Goal: Task Accomplishment & Management: Complete application form

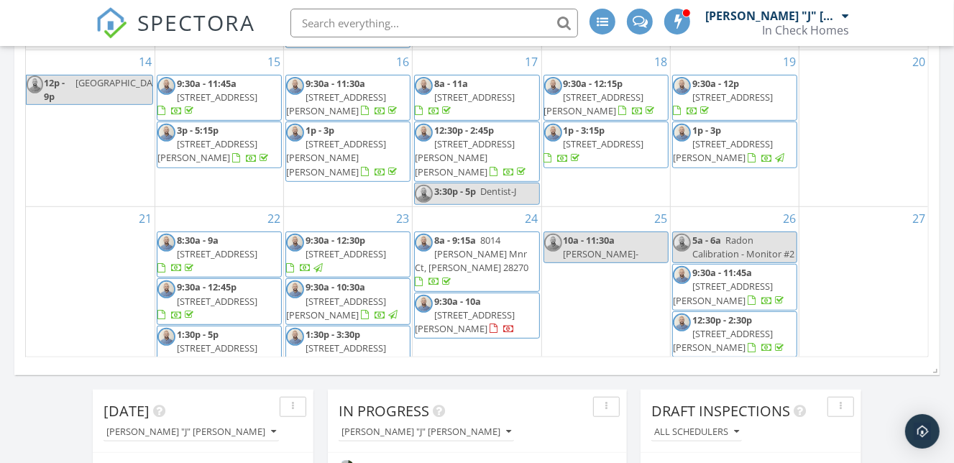
scroll to position [35, 0]
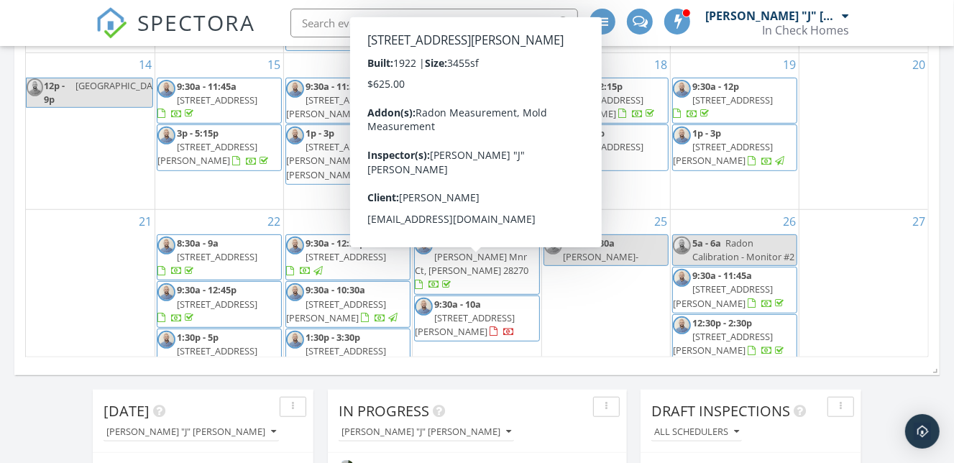
click at [505, 311] on span "[STREET_ADDRESS][PERSON_NAME]" at bounding box center [465, 324] width 100 height 27
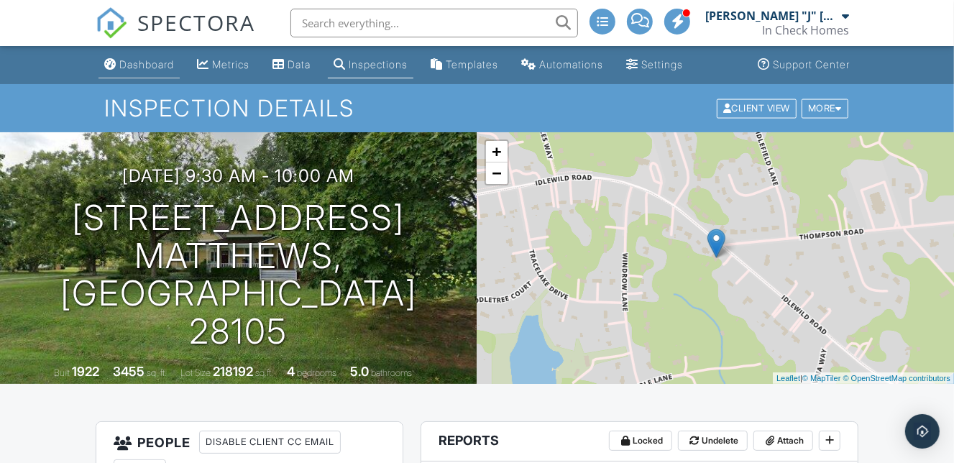
click at [157, 61] on div "Dashboard" at bounding box center [146, 64] width 55 height 12
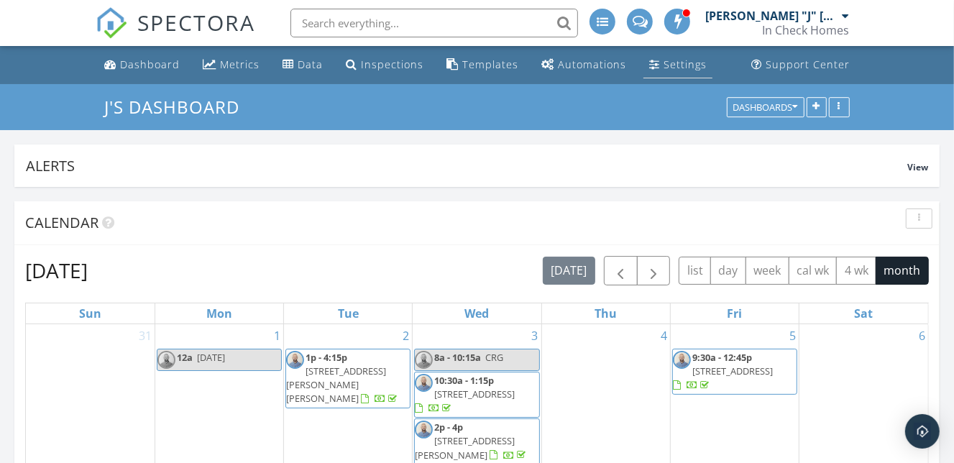
click at [669, 67] on div "Settings" at bounding box center [685, 65] width 43 height 14
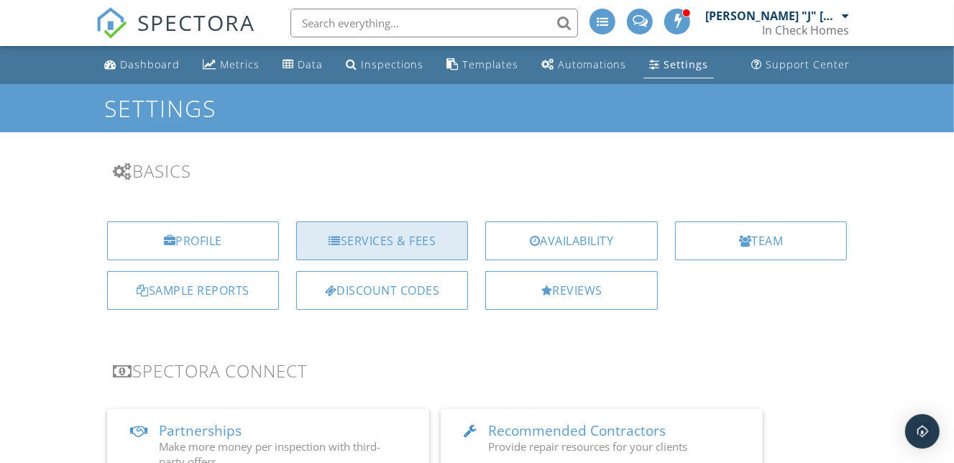
click at [431, 242] on div "Services & Fees" at bounding box center [382, 240] width 172 height 39
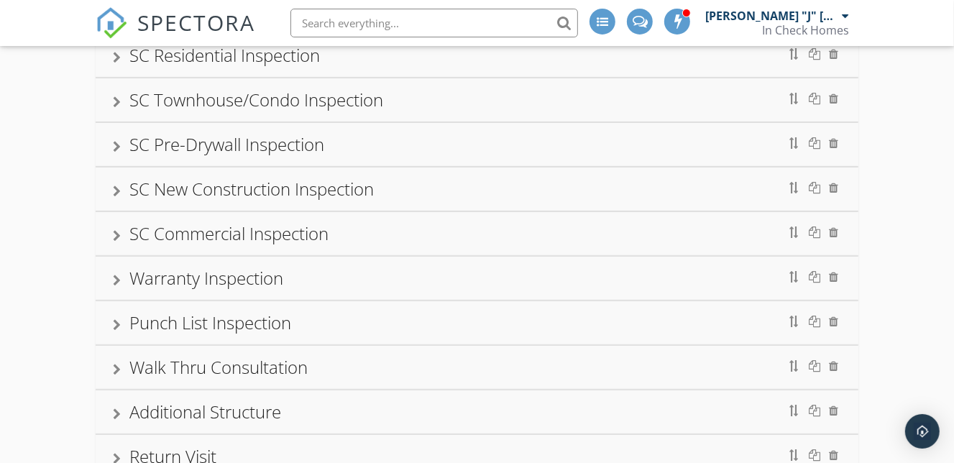
scroll to position [440, 0]
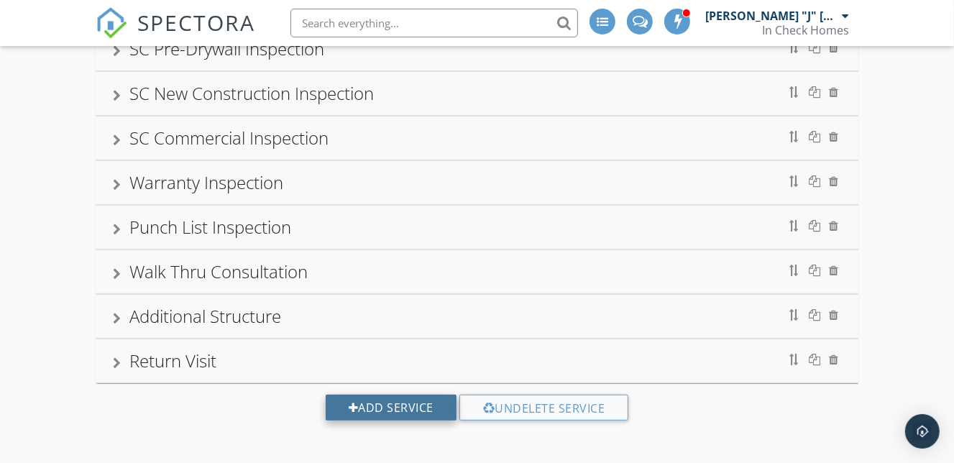
click at [398, 410] on div "Add Service" at bounding box center [391, 408] width 131 height 26
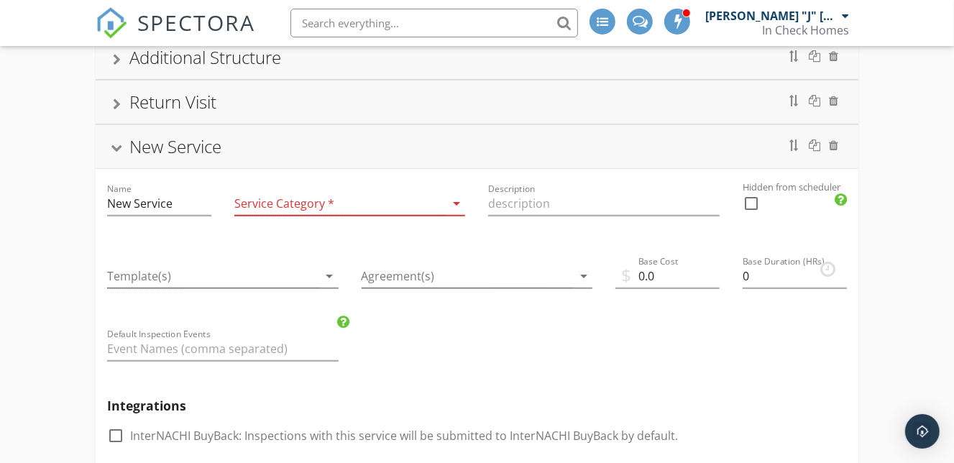
scroll to position [705, 0]
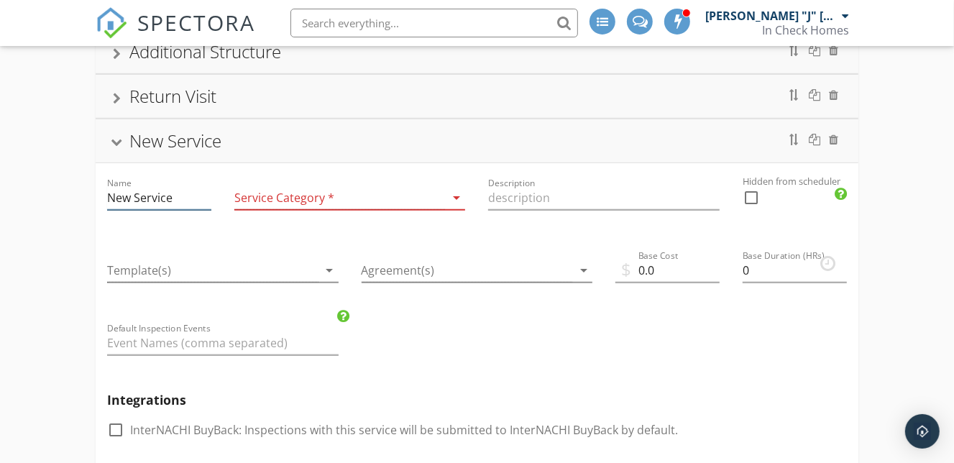
click at [173, 198] on input "New Service" at bounding box center [159, 198] width 104 height 24
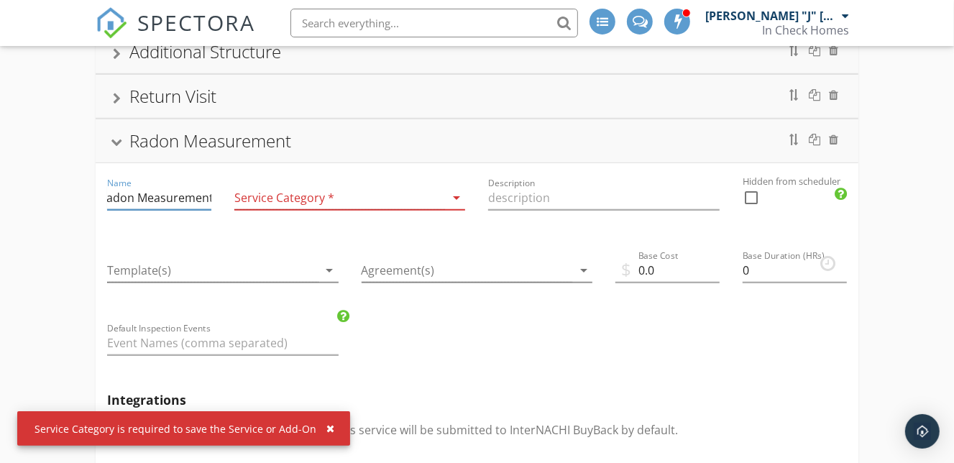
type input "Radon Measurement"
click at [342, 201] on div at bounding box center [339, 198] width 211 height 24
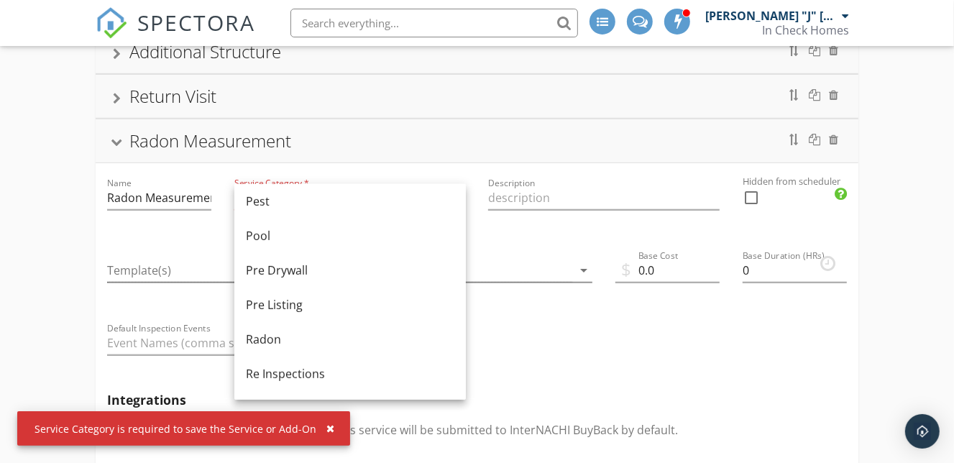
scroll to position [490, 0]
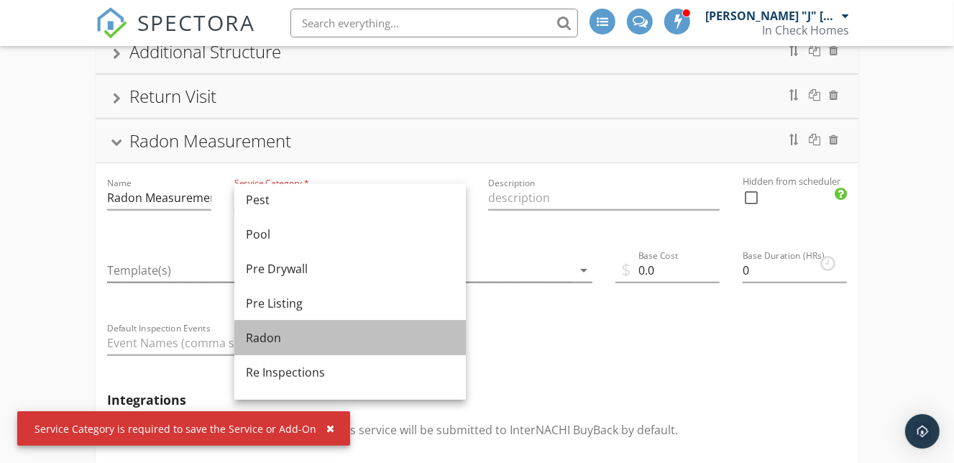
click at [288, 342] on div "Radon" at bounding box center [350, 337] width 209 height 17
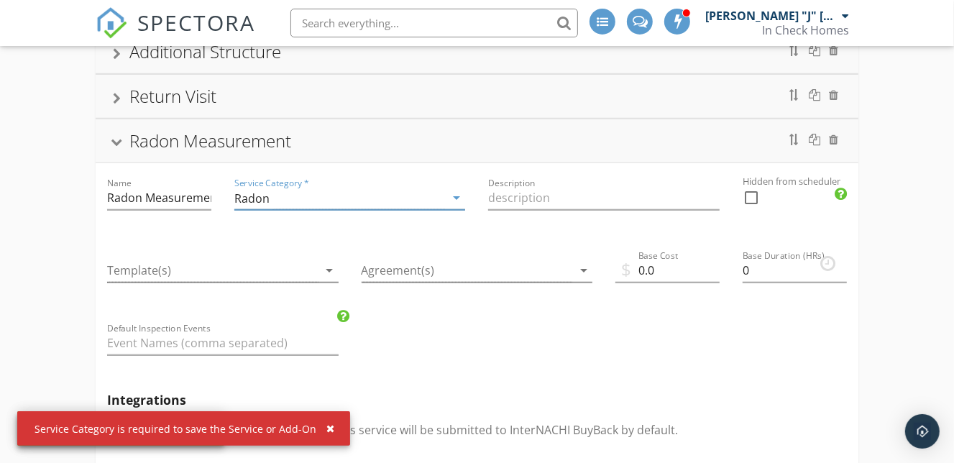
click at [751, 192] on div at bounding box center [751, 198] width 24 height 24
checkbox input "true"
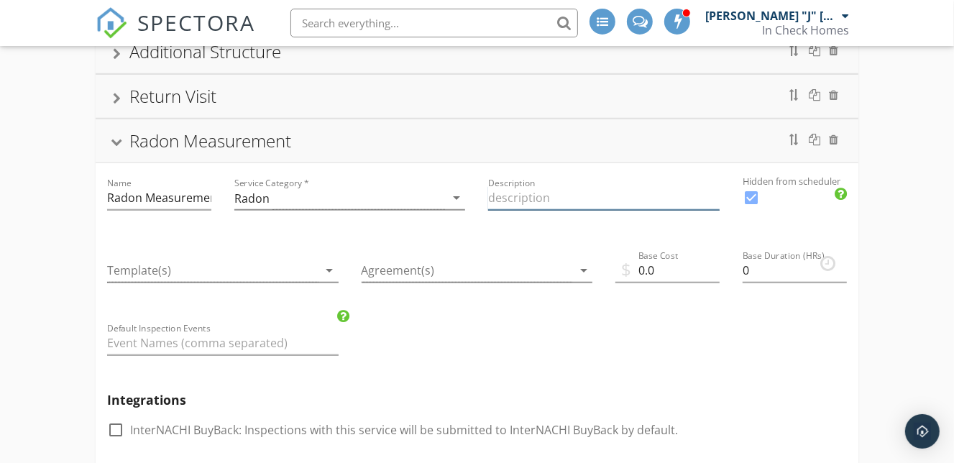
click at [578, 193] on input "Description" at bounding box center [604, 198] width 232 height 24
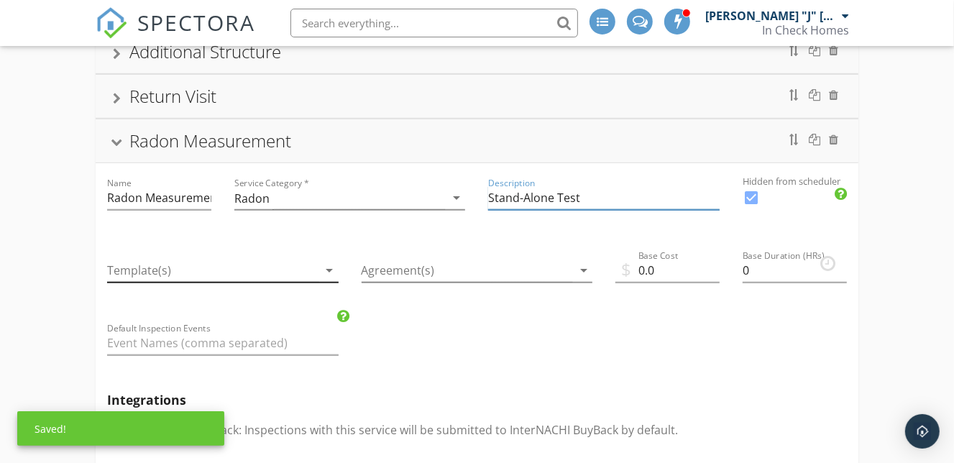
type input "Stand-Alone Test"
click at [253, 273] on div at bounding box center [212, 271] width 211 height 24
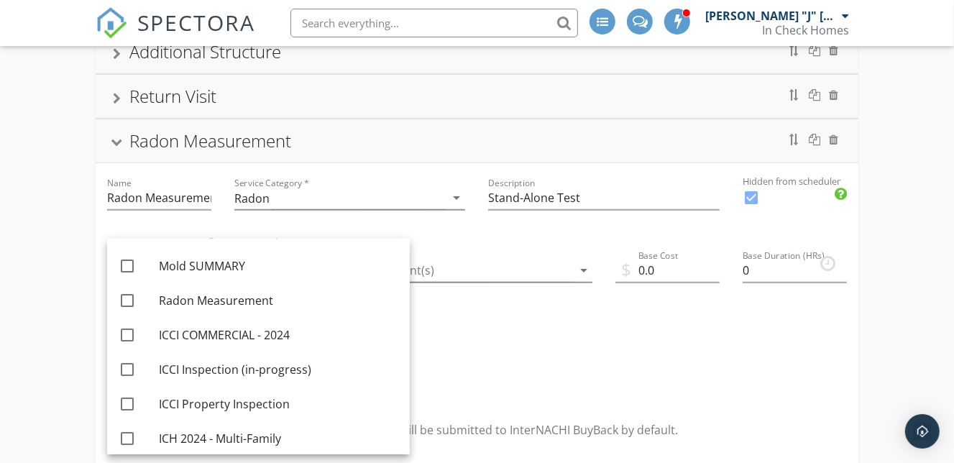
scroll to position [137, 0]
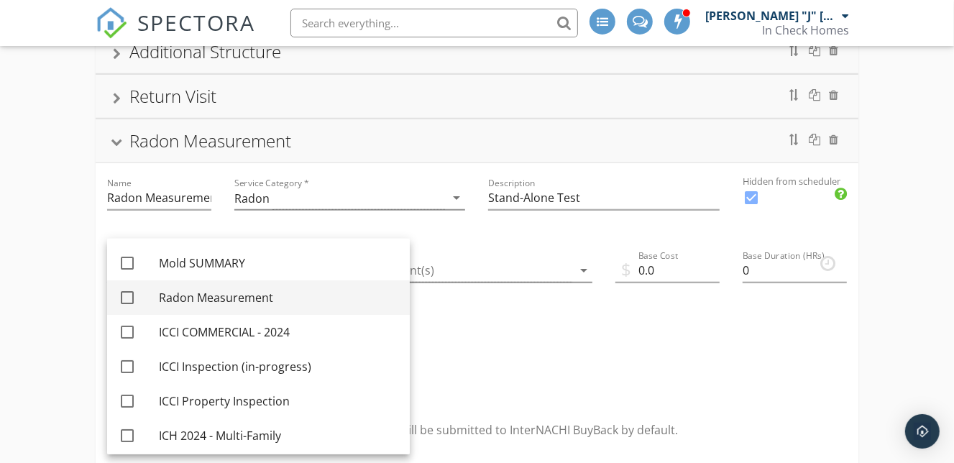
click at [236, 297] on div "Radon Measurement" at bounding box center [278, 297] width 239 height 17
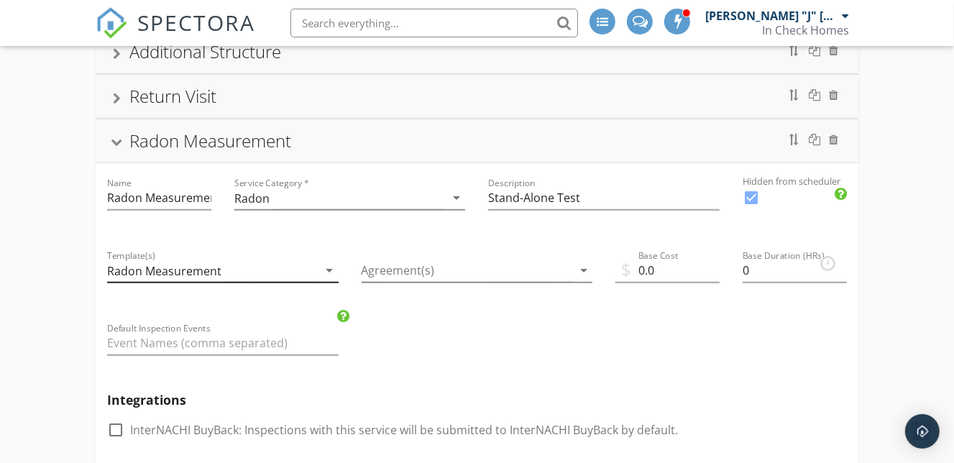
click at [329, 267] on icon "arrow_drop_down" at bounding box center [329, 270] width 17 height 17
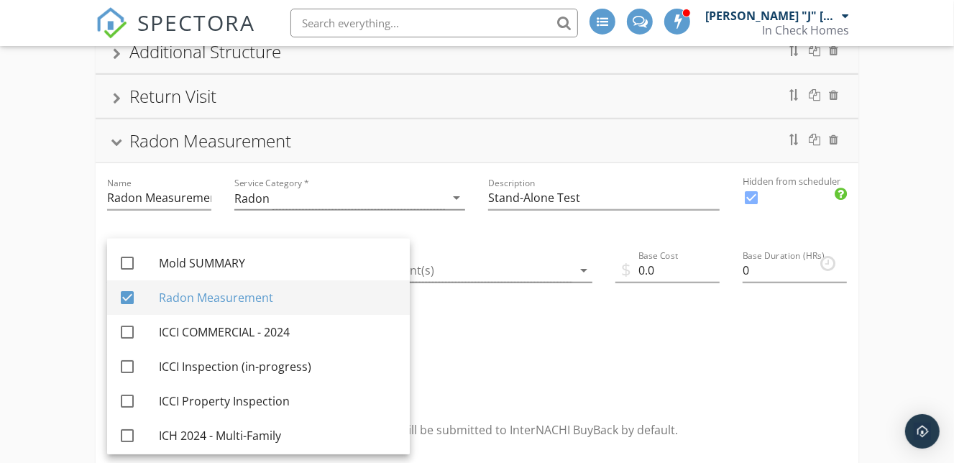
click at [124, 293] on div at bounding box center [127, 297] width 24 height 24
checkbox input "false"
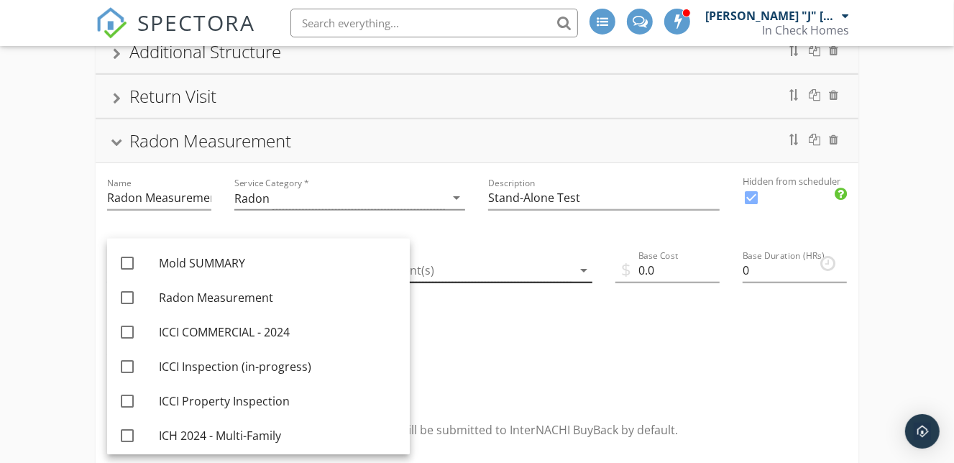
click at [556, 269] on div at bounding box center [467, 271] width 211 height 24
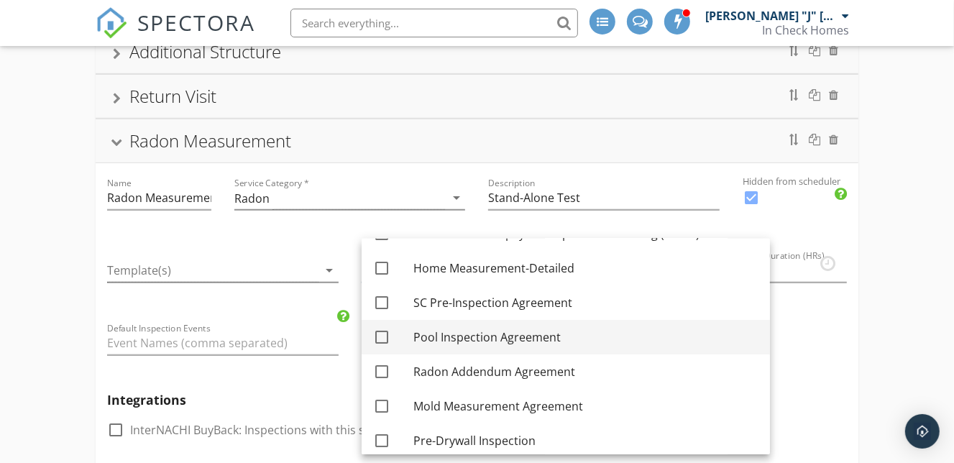
scroll to position [133, 0]
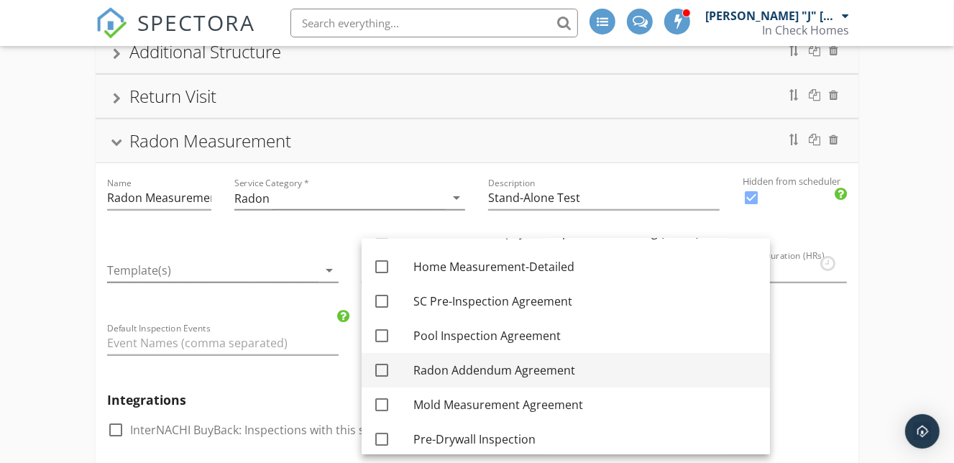
click at [438, 368] on div "Radon Addendum Agreement" at bounding box center [586, 370] width 345 height 17
checkbox input "true"
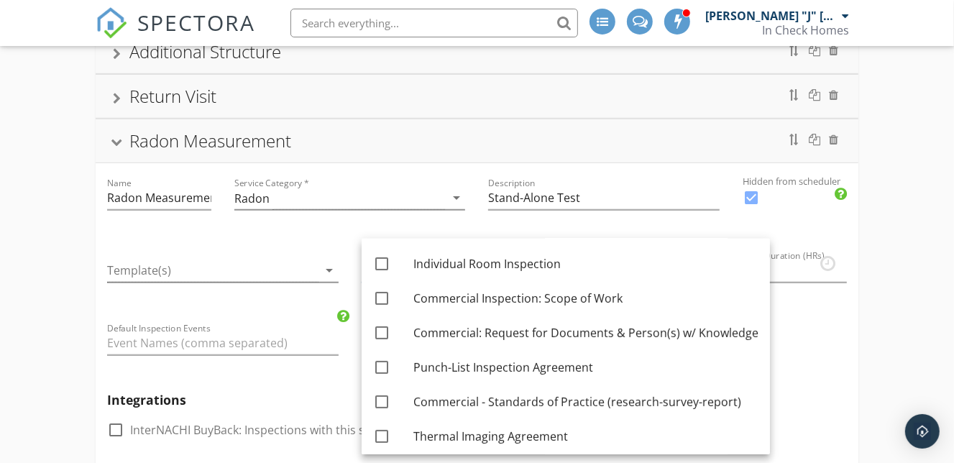
scroll to position [382, 0]
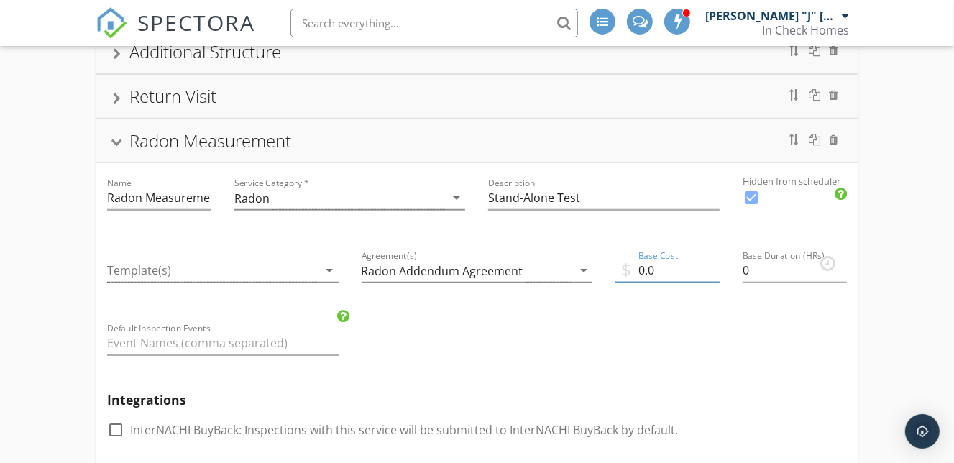
click at [642, 275] on input "0.0" at bounding box center [668, 271] width 104 height 24
type input "195.0"
click at [745, 268] on input "0" at bounding box center [795, 271] width 104 height 24
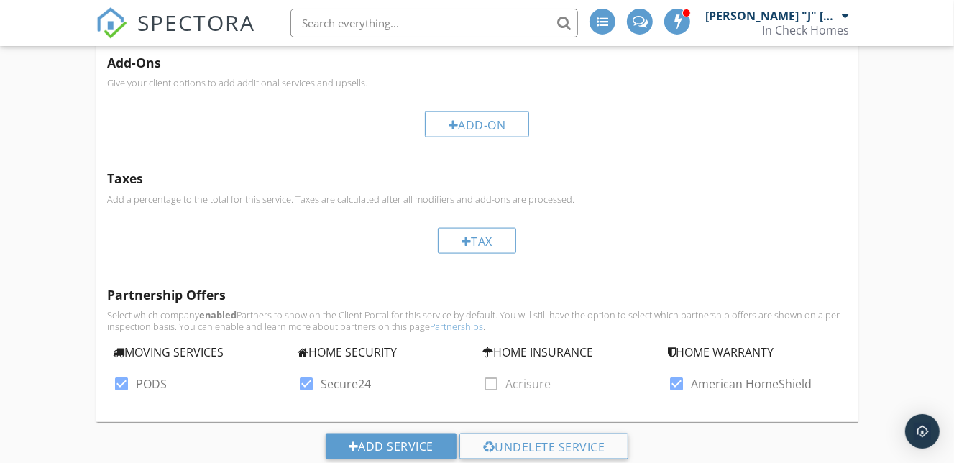
scroll to position [1242, 0]
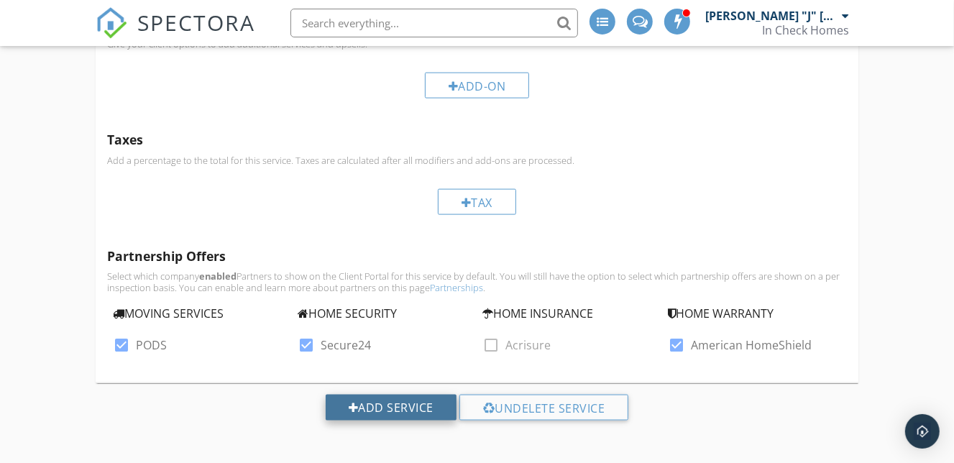
click at [394, 399] on div "Add Service" at bounding box center [391, 408] width 131 height 26
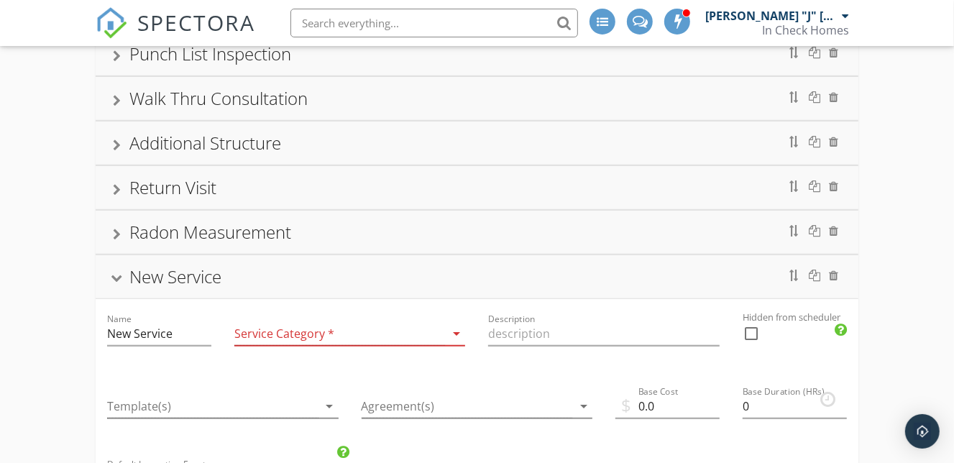
scroll to position [612, 0]
click at [287, 232] on div "Radon Measurement" at bounding box center [210, 233] width 162 height 24
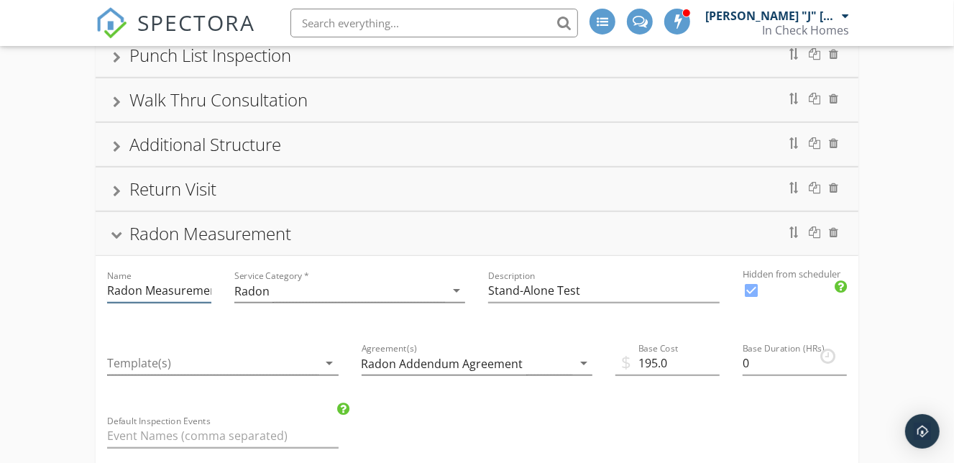
click at [209, 288] on input "Radon Measurement" at bounding box center [159, 291] width 104 height 24
type input "Radon Measurement (SA)"
click at [217, 231] on div "Radon Measurement (SA)" at bounding box center [227, 233] width 196 height 24
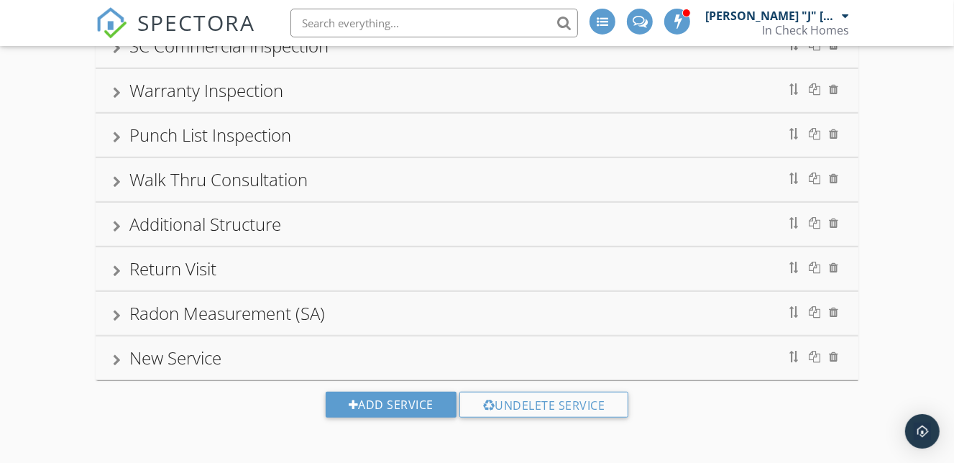
scroll to position [529, 0]
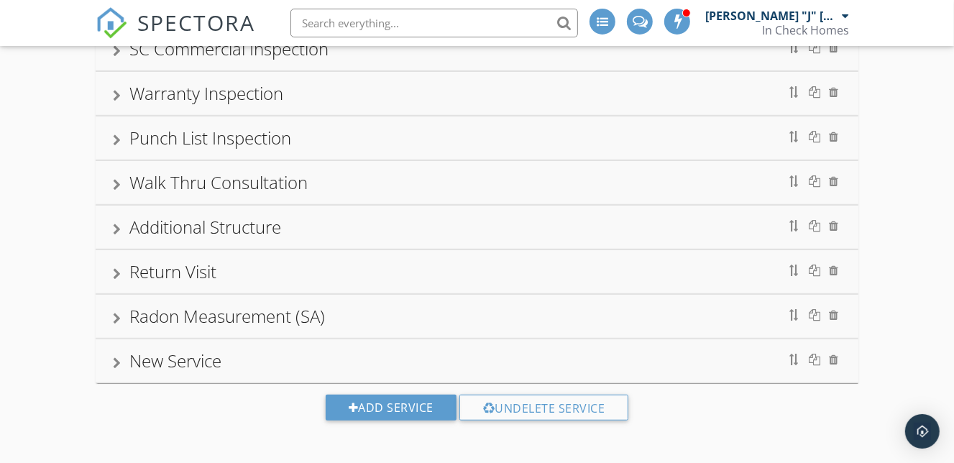
click at [167, 357] on div "New Service" at bounding box center [175, 361] width 92 height 24
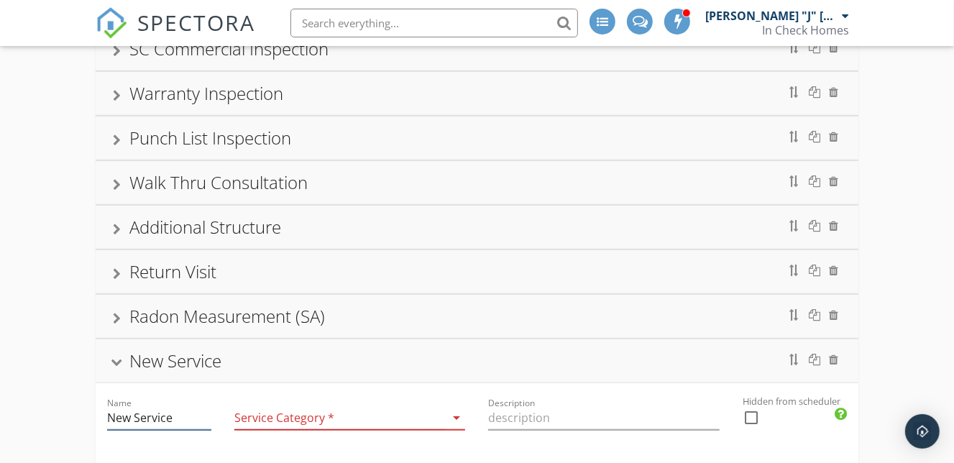
click at [130, 412] on input "New Service" at bounding box center [159, 418] width 104 height 24
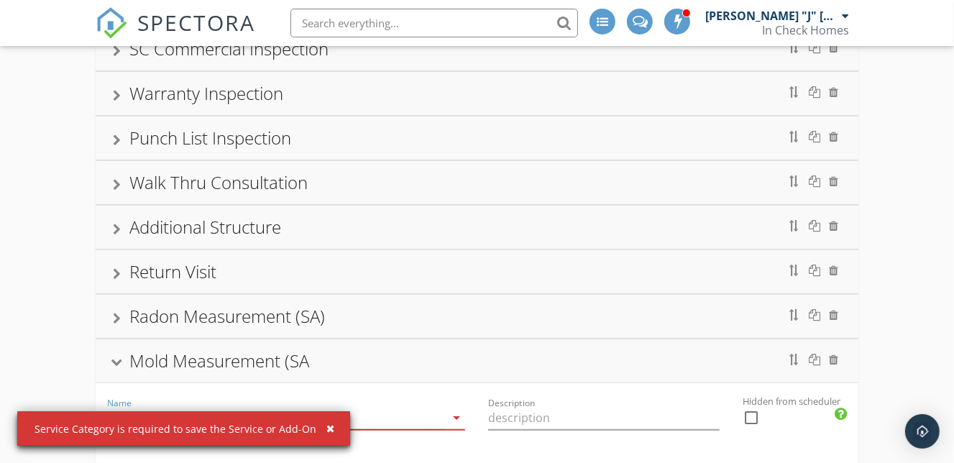
scroll to position [0, 24]
type input "Mold Measurement (SA)"
click at [446, 414] on div "arrow_drop_down" at bounding box center [455, 417] width 20 height 17
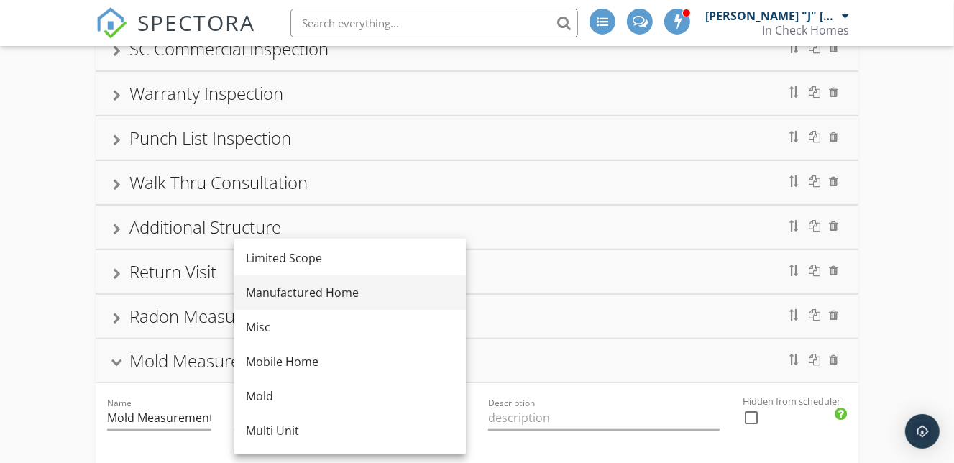
scroll to position [252, 0]
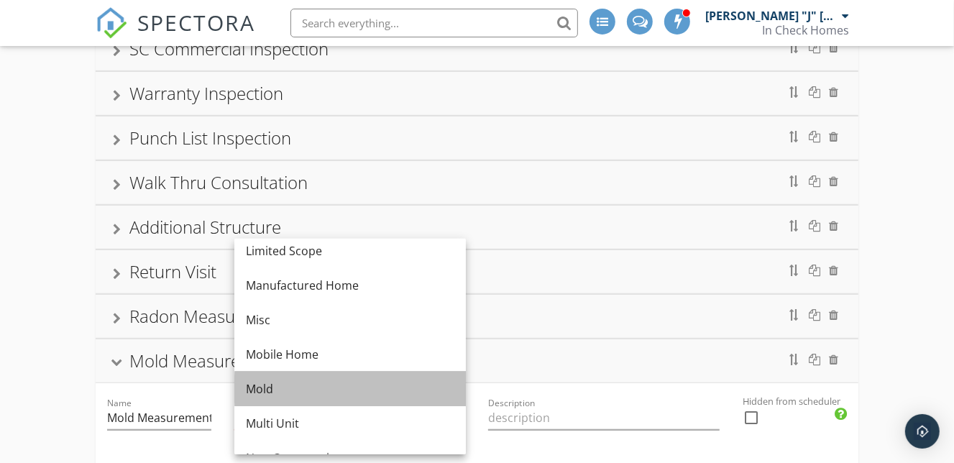
click at [281, 396] on div "Mold" at bounding box center [350, 388] width 209 height 17
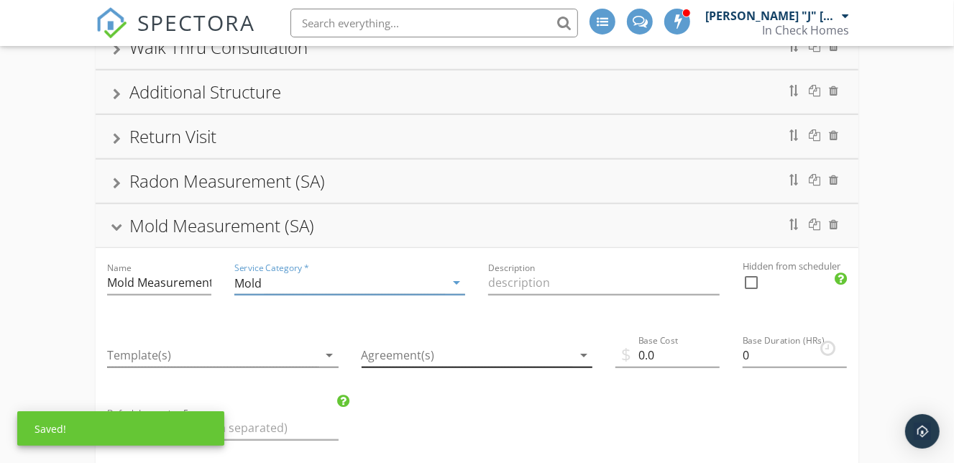
scroll to position [669, 0]
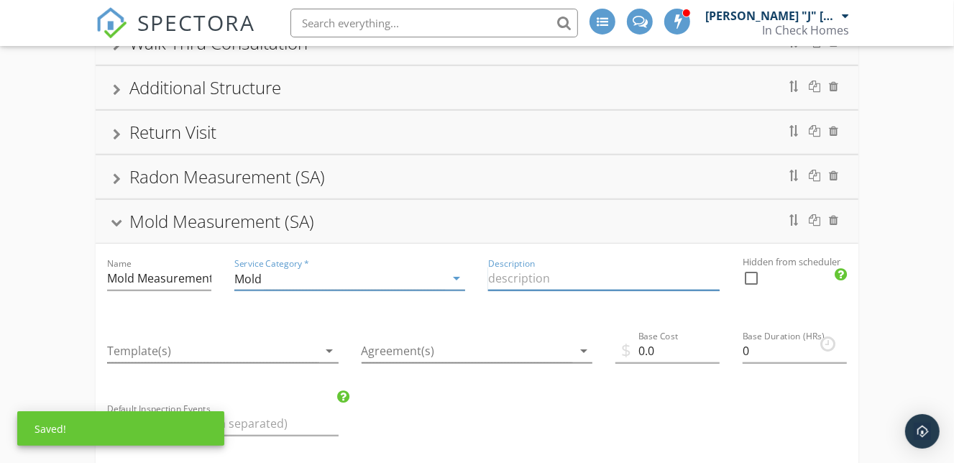
click at [585, 284] on input "Description" at bounding box center [604, 279] width 232 height 24
type input "Stand-Alone Test"
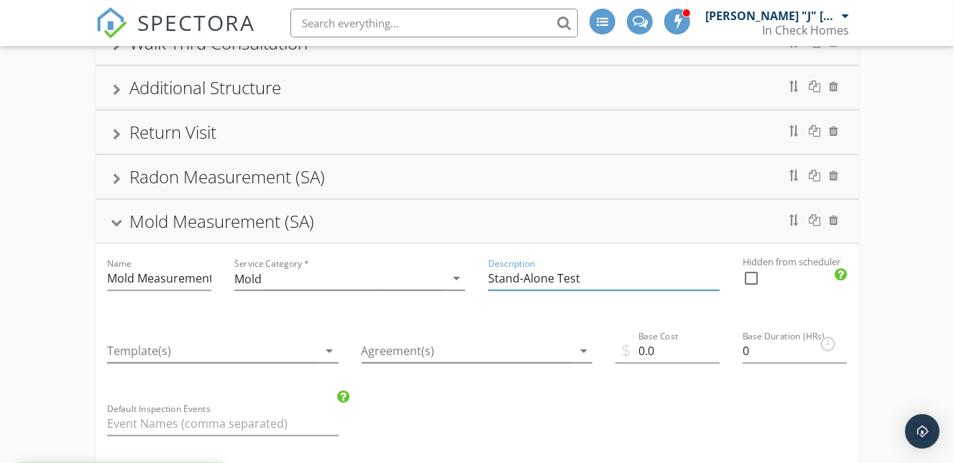
click at [753, 278] on div at bounding box center [751, 278] width 24 height 24
checkbox input "true"
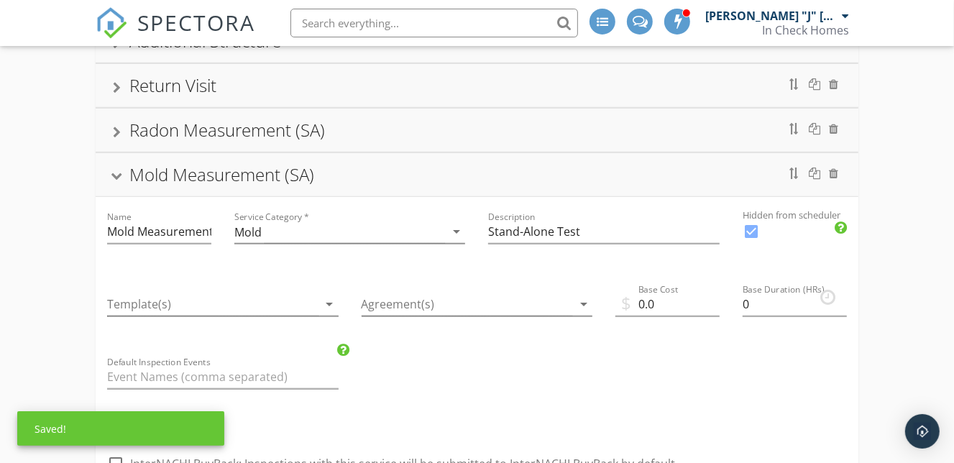
scroll to position [716, 0]
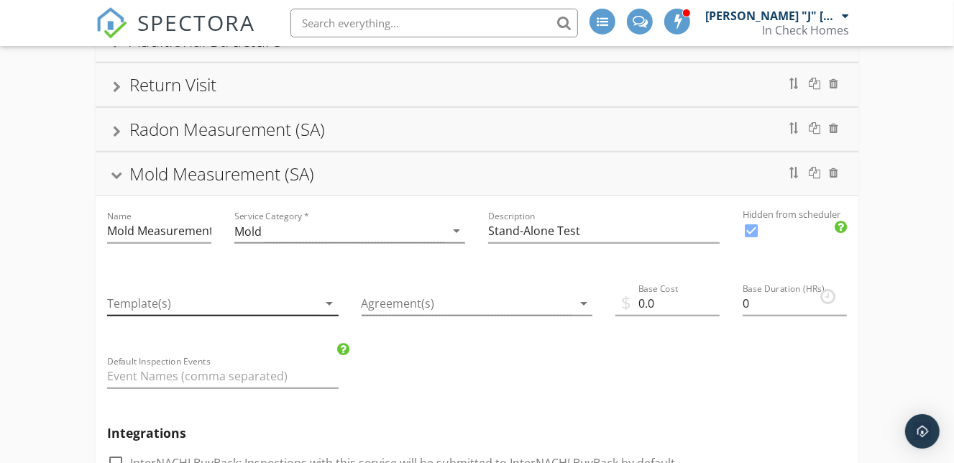
click at [259, 307] on div at bounding box center [212, 304] width 211 height 24
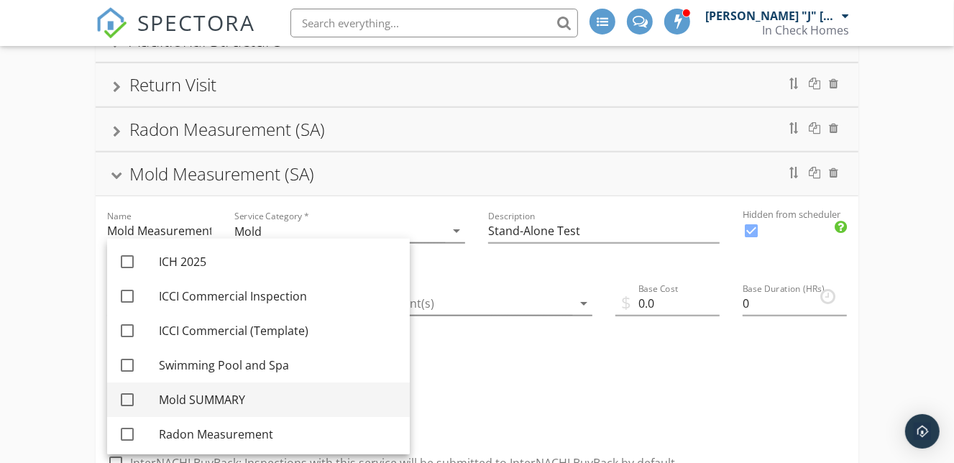
click at [214, 395] on div "Mold SUMMARY" at bounding box center [278, 399] width 239 height 17
checkbox input "true"
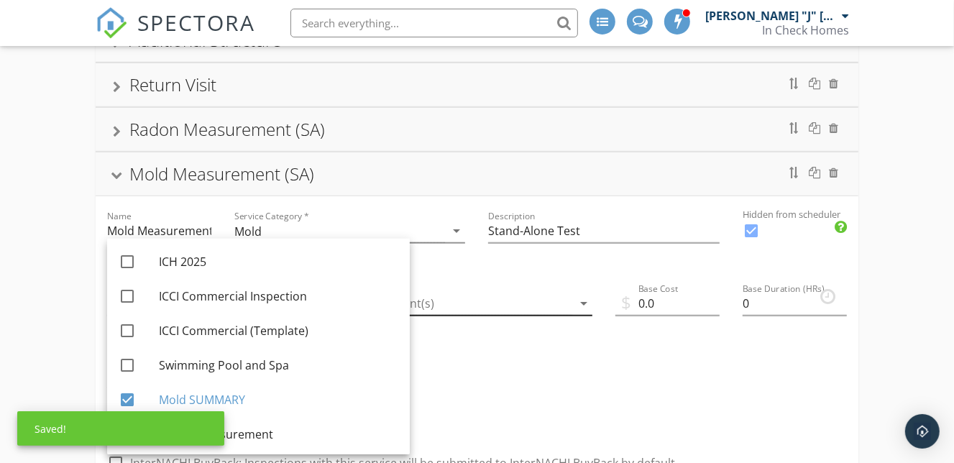
click at [507, 301] on div at bounding box center [467, 304] width 211 height 24
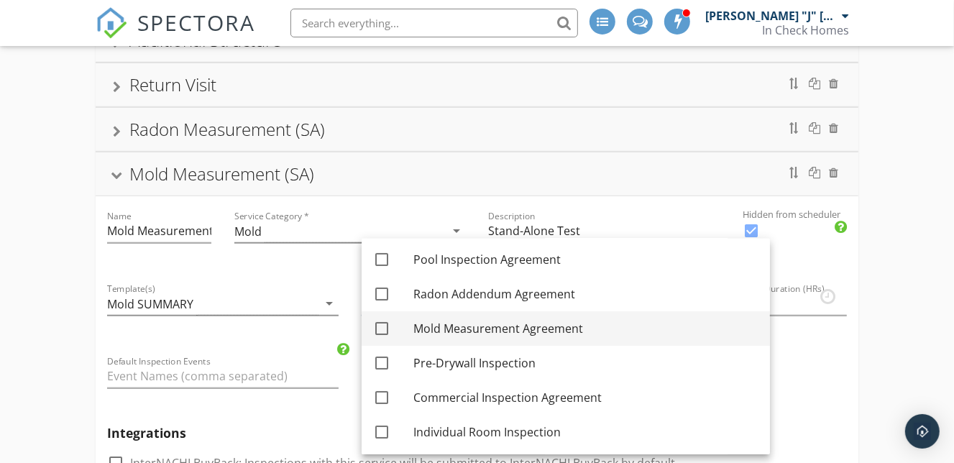
scroll to position [211, 0]
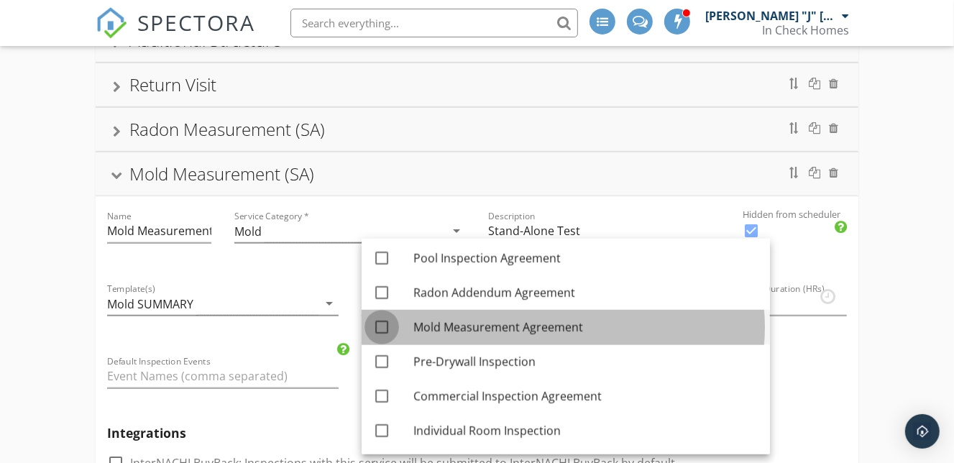
click at [380, 328] on div at bounding box center [382, 327] width 24 height 24
checkbox input "true"
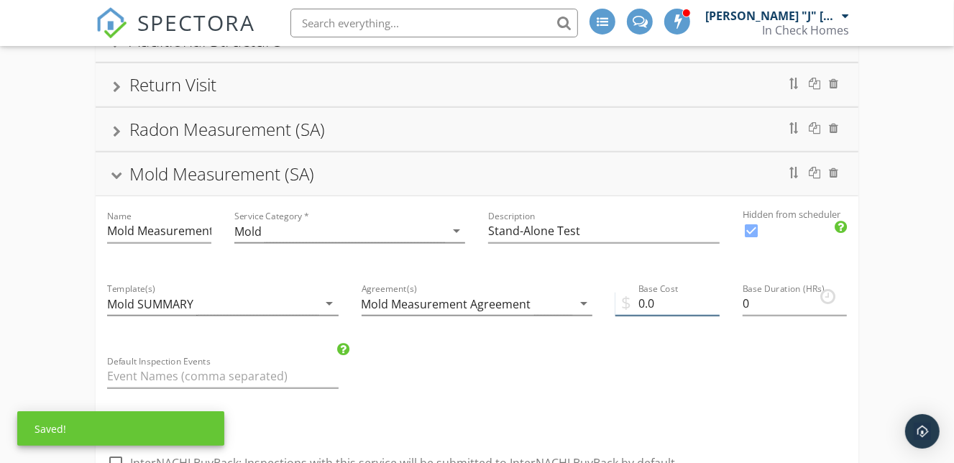
click at [644, 301] on input "0.0" at bounding box center [668, 304] width 104 height 24
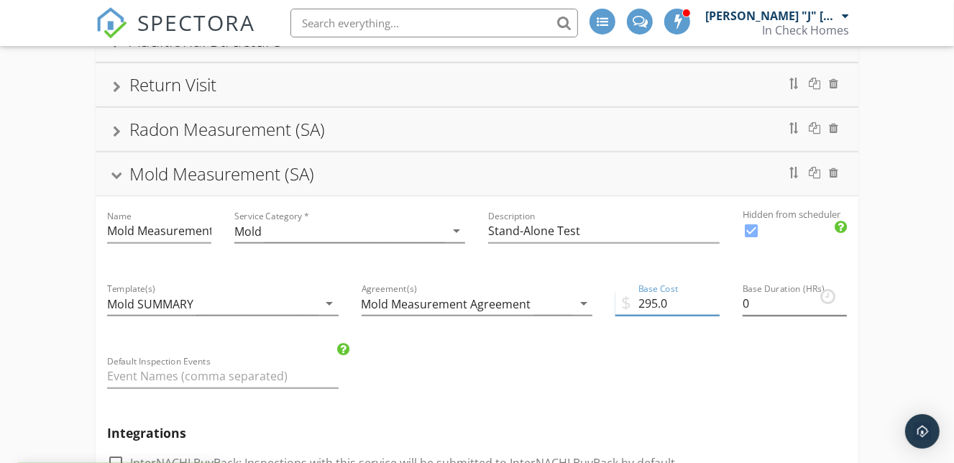
type input "295.0"
click at [843, 296] on input "0.25" at bounding box center [795, 304] width 104 height 24
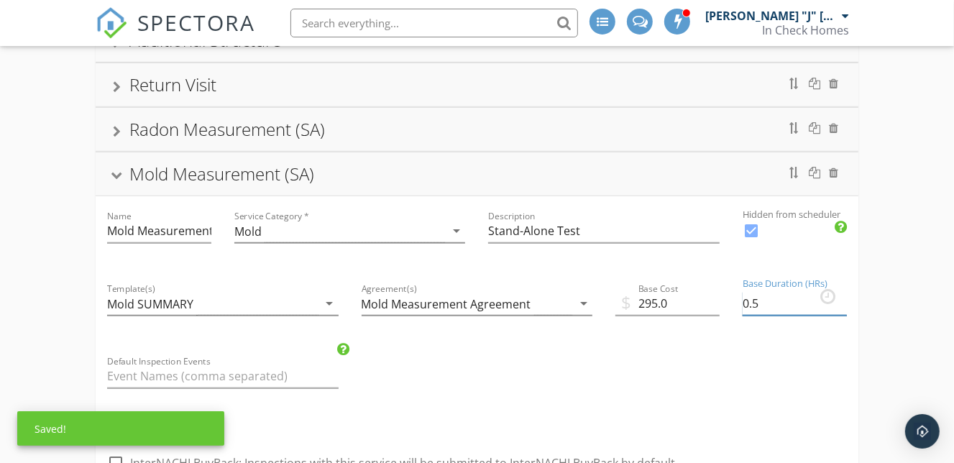
type input "0.5"
click at [843, 296] on input "0.5" at bounding box center [795, 304] width 104 height 24
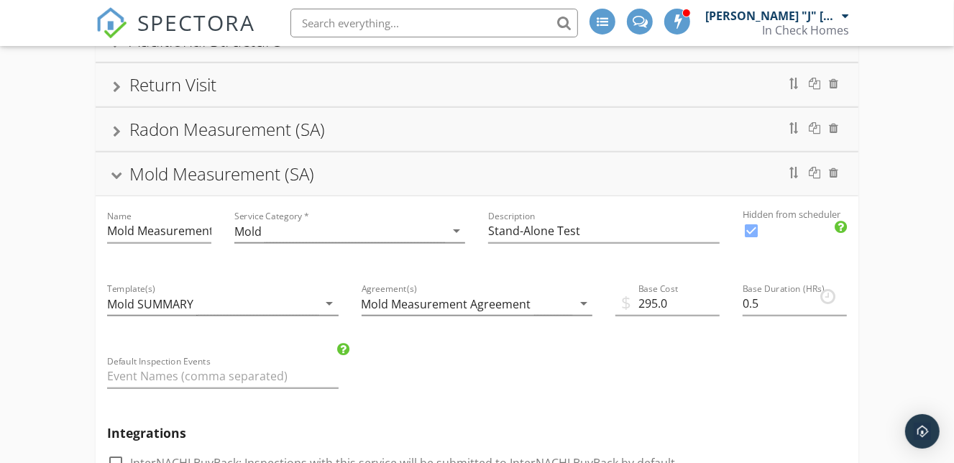
click at [436, 170] on div "Mold Measurement (SA)" at bounding box center [477, 174] width 729 height 26
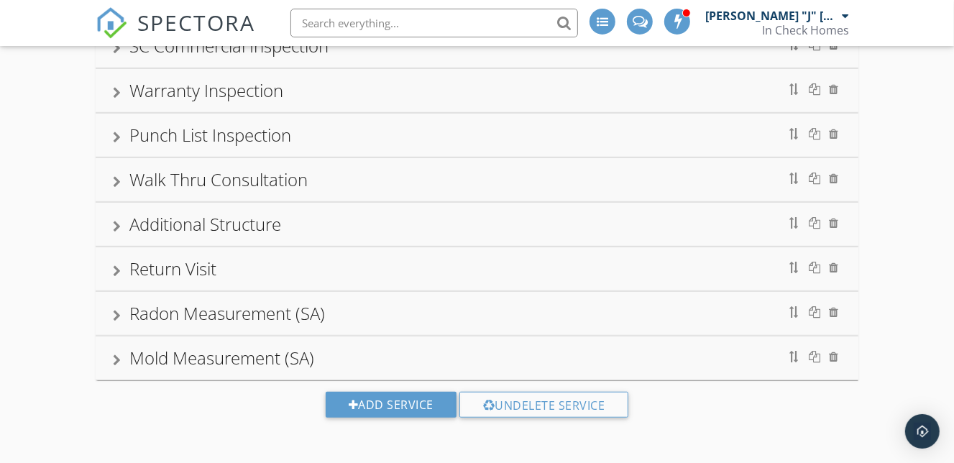
scroll to position [529, 0]
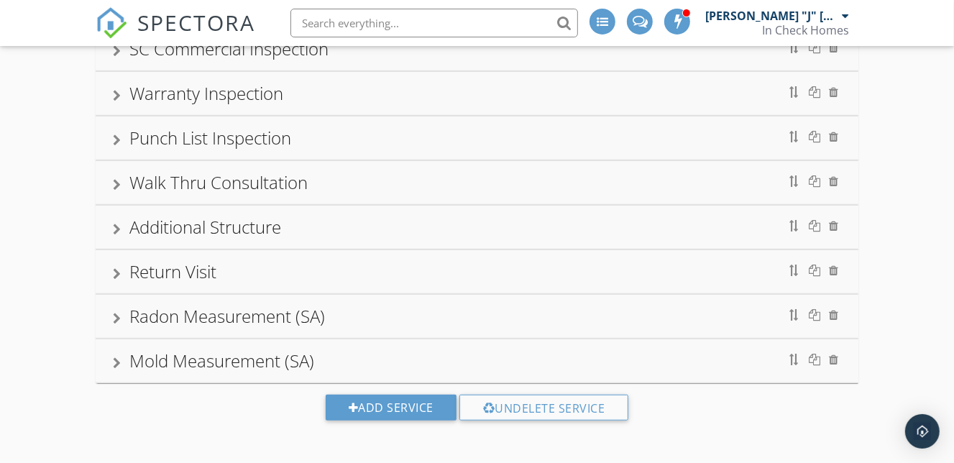
click at [434, 313] on div "Radon Measurement (SA)" at bounding box center [477, 316] width 729 height 26
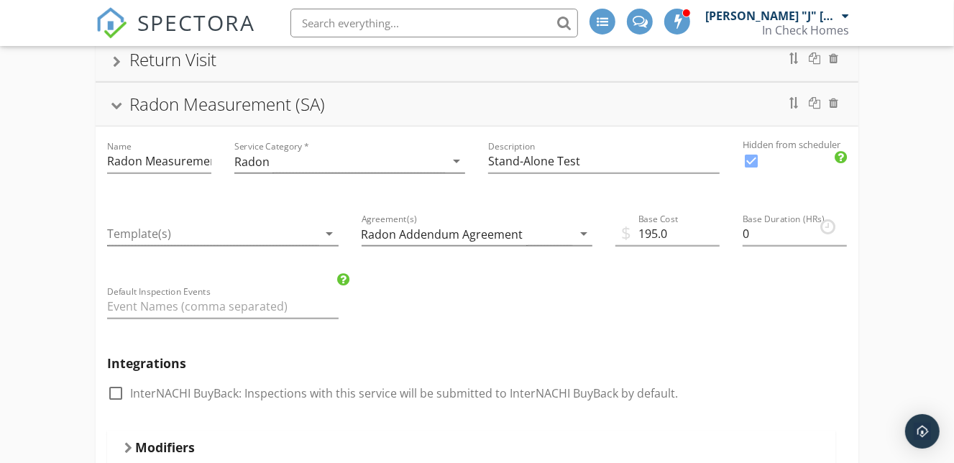
scroll to position [744, 0]
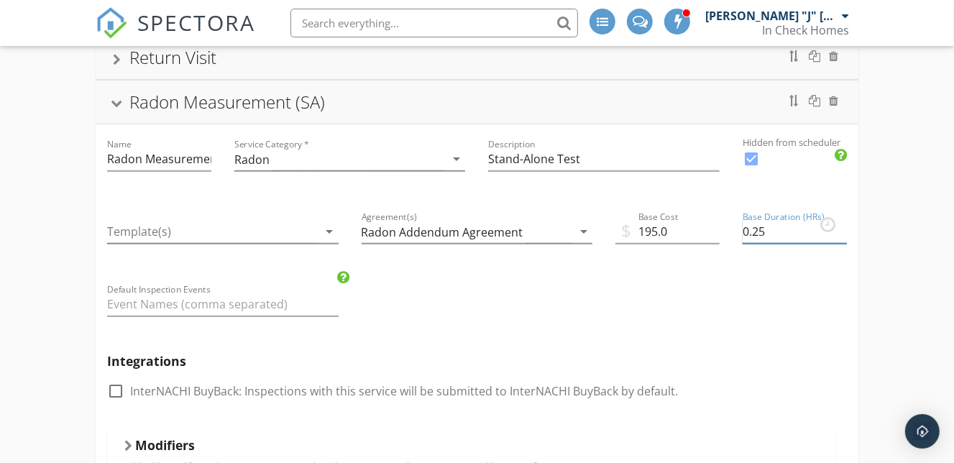
click at [842, 225] on input "0.25" at bounding box center [795, 232] width 104 height 24
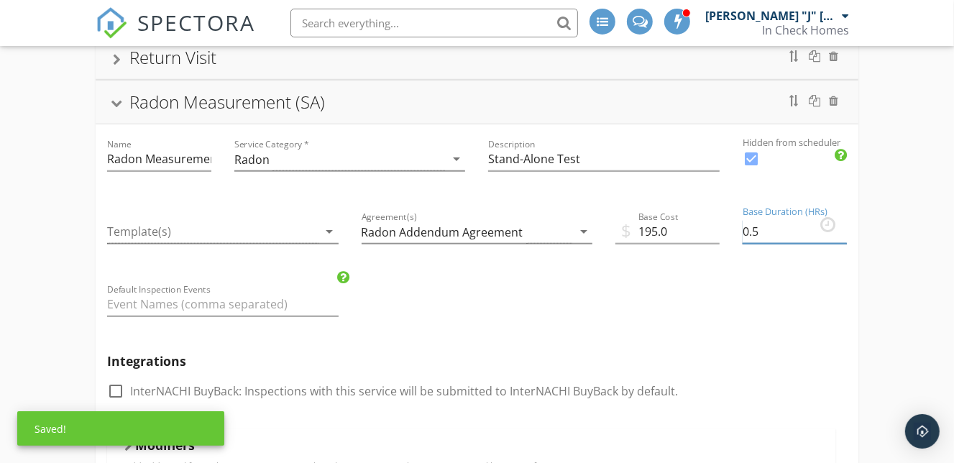
click at [842, 225] on input "0.5" at bounding box center [795, 232] width 104 height 24
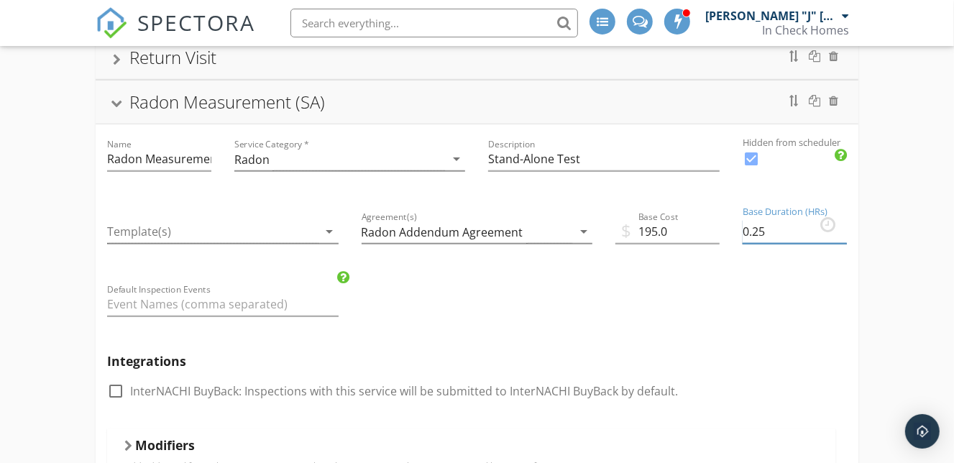
type input "0.25"
click at [841, 234] on input "0.25" at bounding box center [795, 232] width 104 height 24
click at [475, 105] on div "Radon Measurement (SA)" at bounding box center [477, 102] width 729 height 26
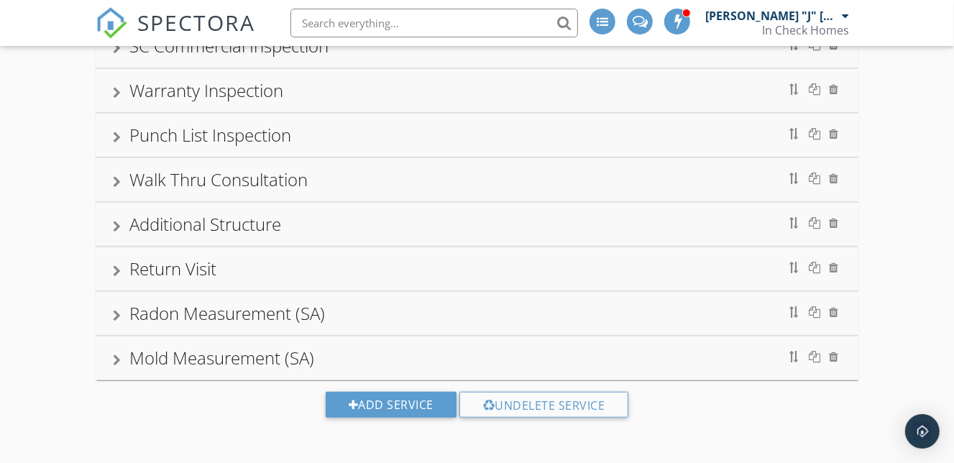
scroll to position [529, 0]
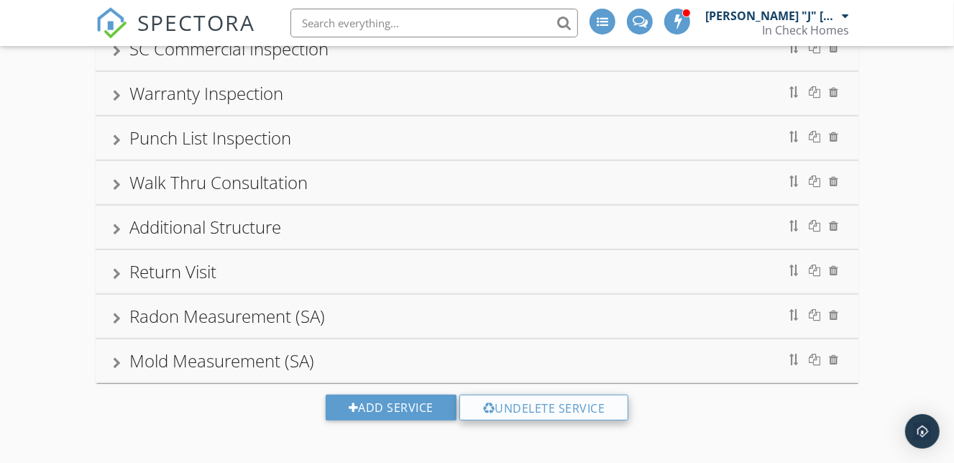
click at [504, 408] on div "Undelete Service" at bounding box center [545, 408] width 170 height 26
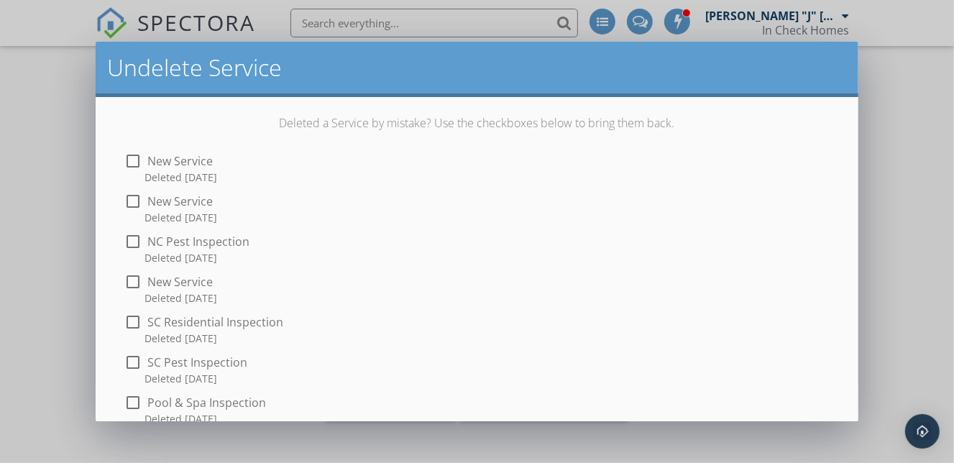
scroll to position [0, 0]
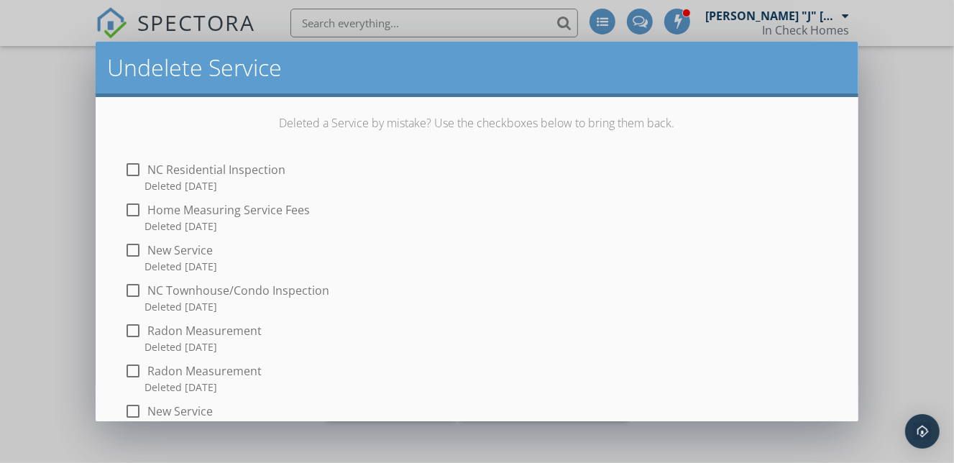
click at [913, 278] on div "Undelete Service Deleted a Service by mistake? Use the checkboxes below to brin…" at bounding box center [477, 231] width 954 height 463
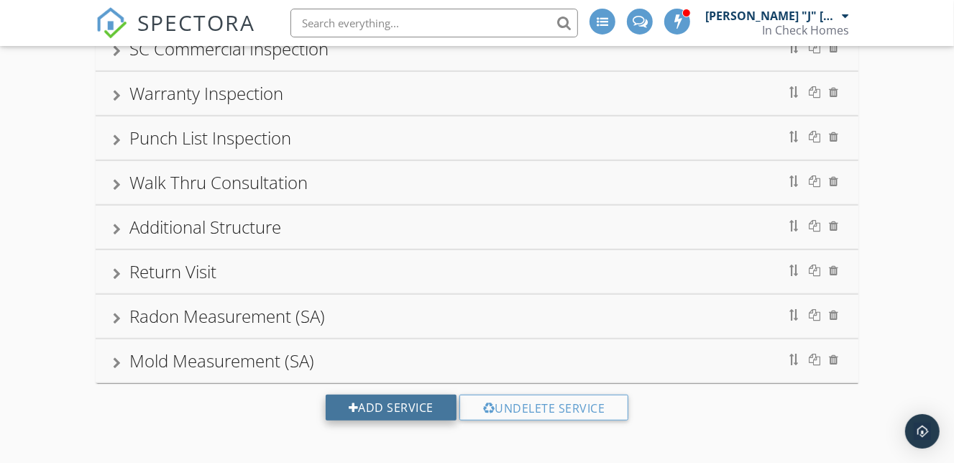
click at [400, 400] on div "Add Service" at bounding box center [391, 408] width 131 height 26
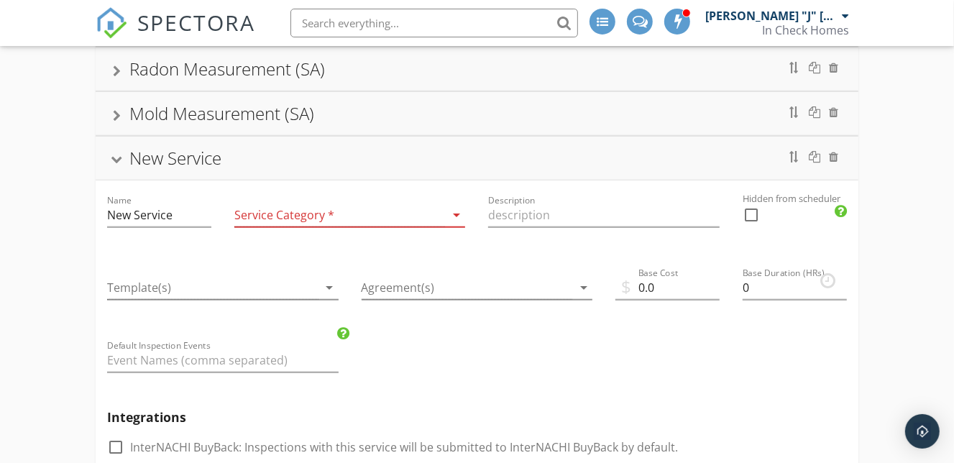
scroll to position [791, 0]
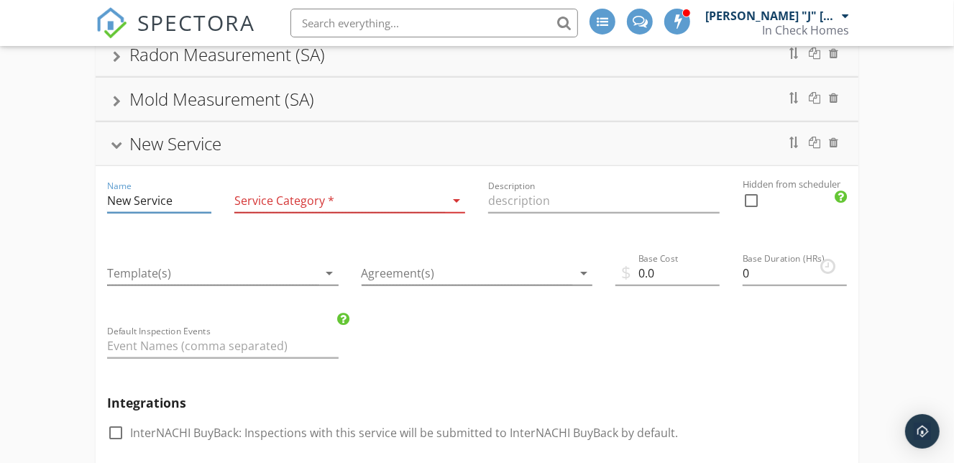
click at [145, 199] on input "New Service" at bounding box center [159, 201] width 104 height 24
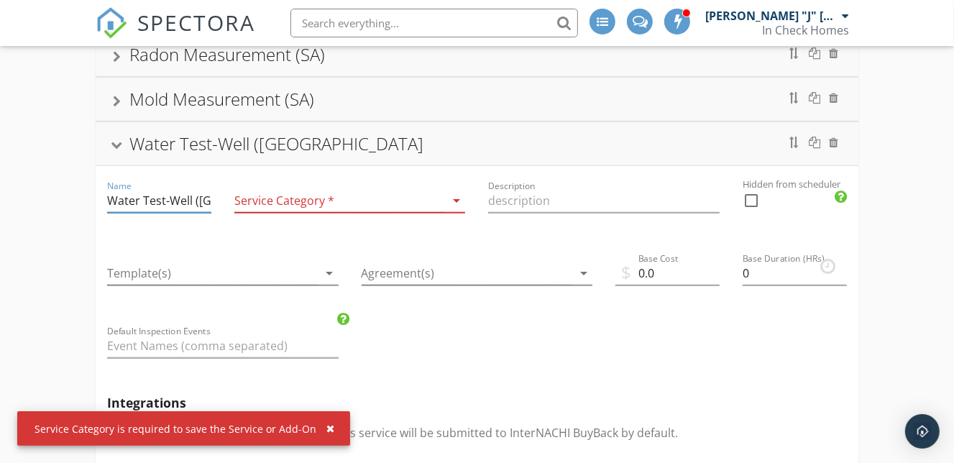
scroll to position [0, 3]
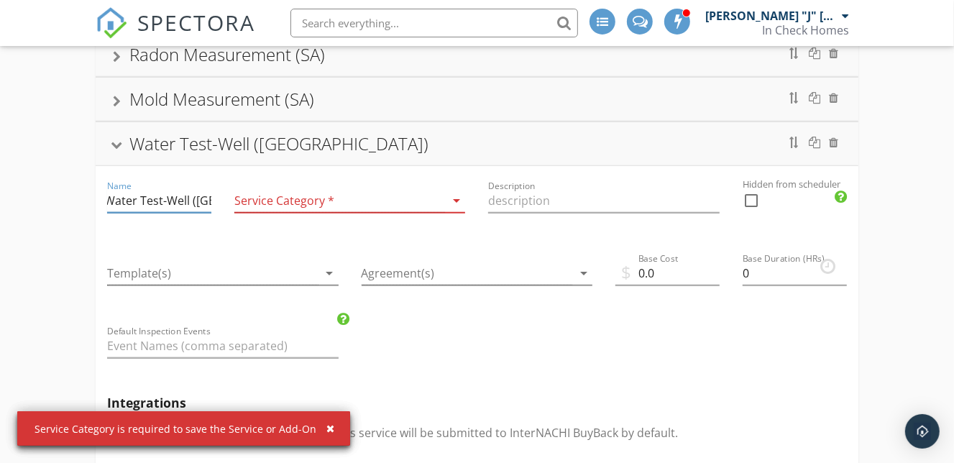
type input "Water Test-Well ([GEOGRAPHIC_DATA])"
click at [332, 199] on div at bounding box center [339, 201] width 211 height 24
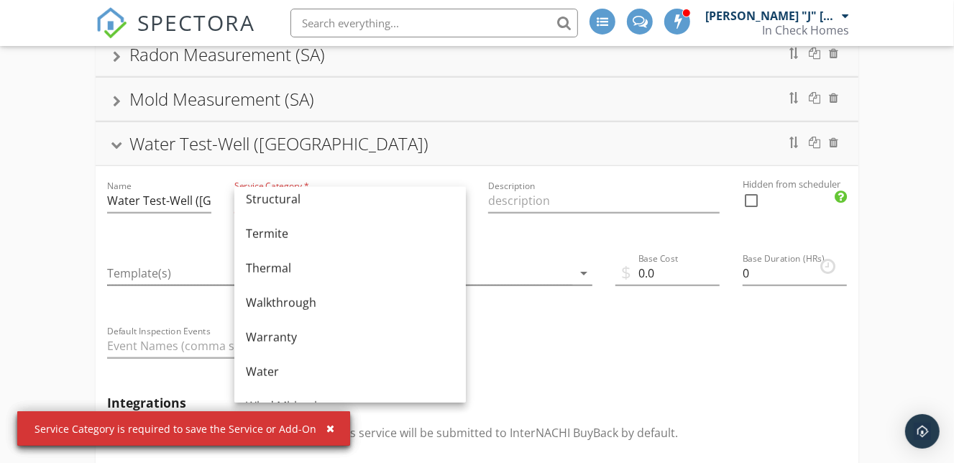
scroll to position [866, 0]
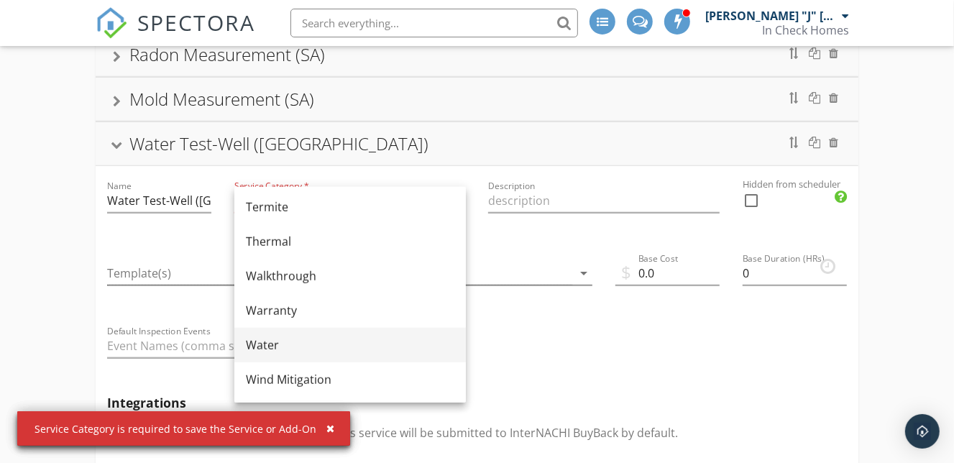
click at [255, 351] on div "Water" at bounding box center [350, 345] width 209 height 17
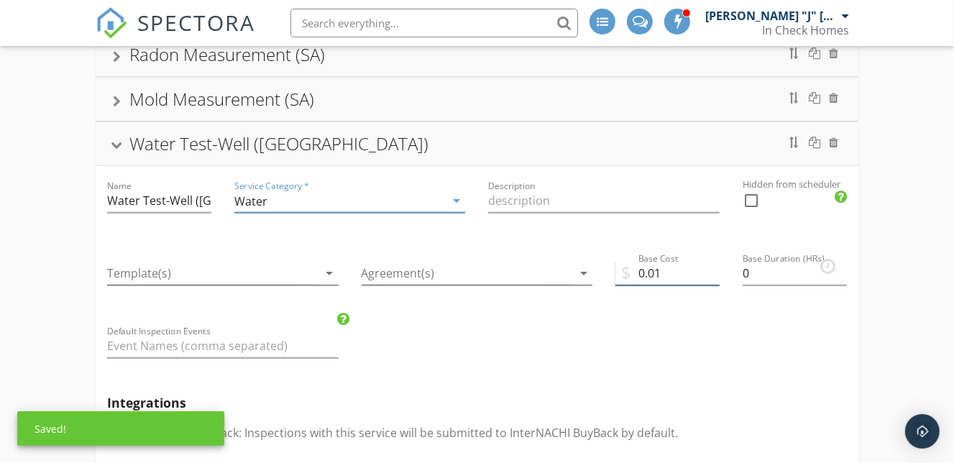
click at [712, 268] on input "0.01" at bounding box center [668, 274] width 104 height 24
click at [712, 268] on input "0.02" at bounding box center [668, 274] width 104 height 24
click at [715, 276] on input "0.01" at bounding box center [668, 274] width 104 height 24
click at [715, 276] on input "0" at bounding box center [668, 274] width 104 height 24
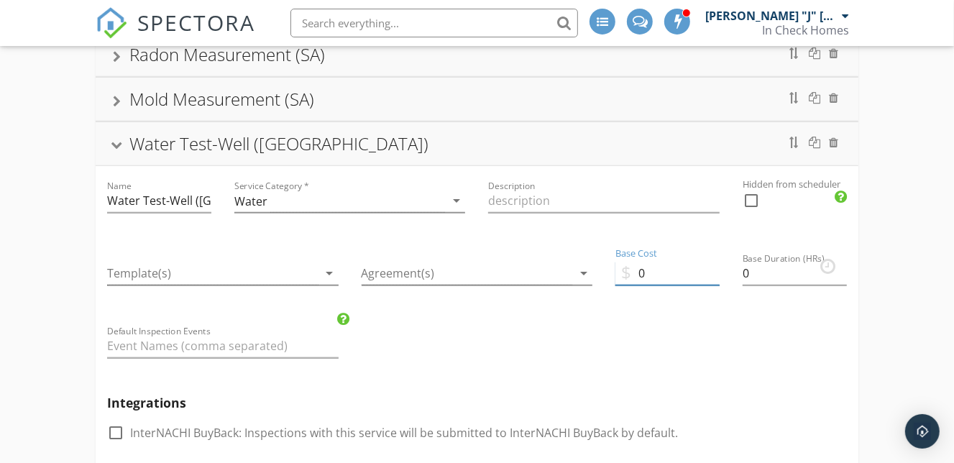
click at [641, 269] on input "0" at bounding box center [668, 274] width 104 height 24
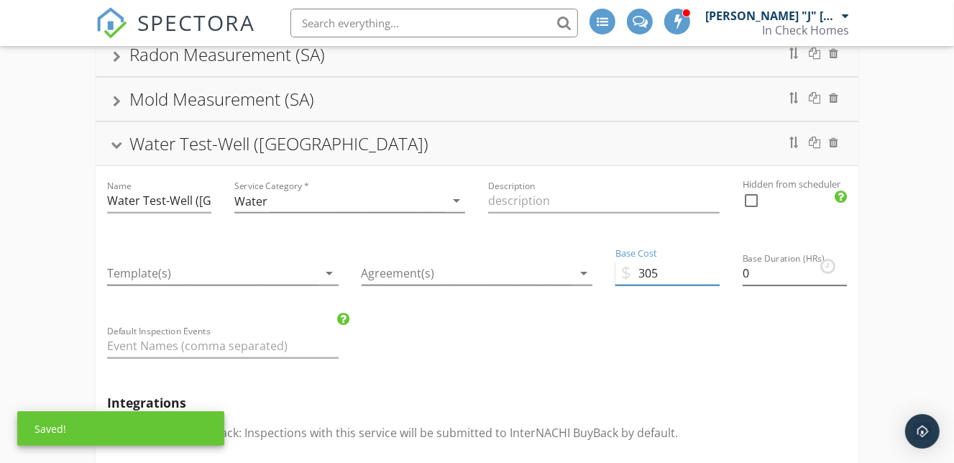
type input "305"
click at [769, 276] on input "0" at bounding box center [795, 274] width 104 height 24
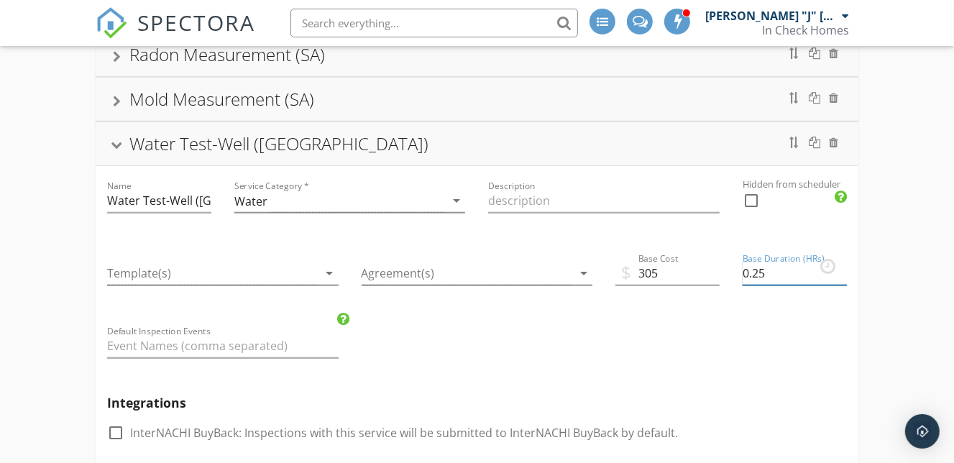
click at [842, 267] on input "0.25" at bounding box center [795, 274] width 104 height 24
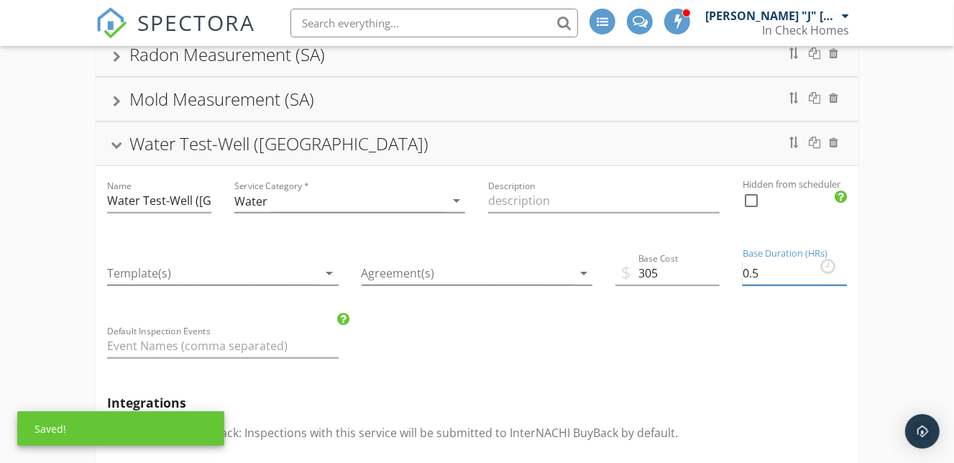
type input "0.5"
click at [842, 267] on input "0.5" at bounding box center [795, 274] width 104 height 24
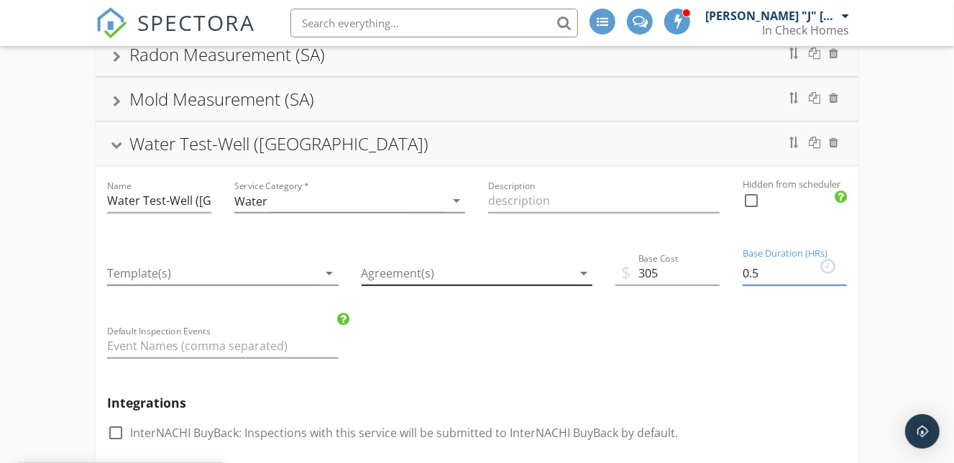
click at [462, 270] on div at bounding box center [467, 274] width 211 height 24
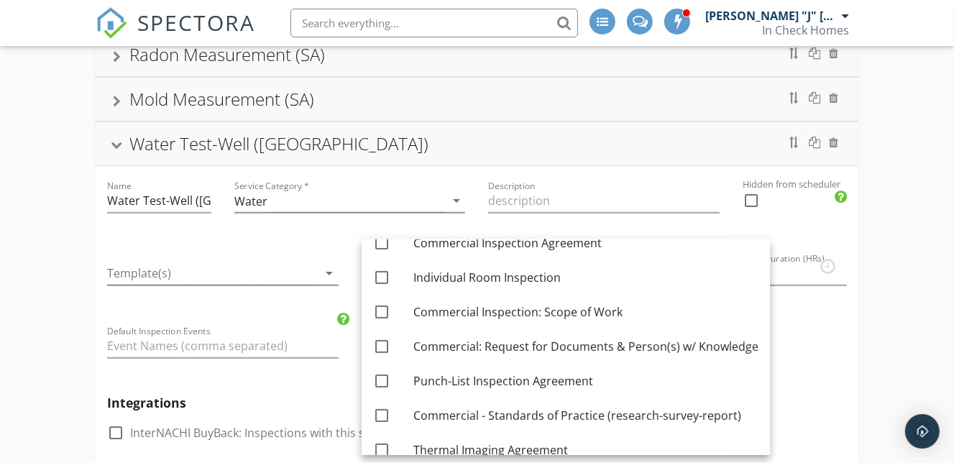
scroll to position [382, 0]
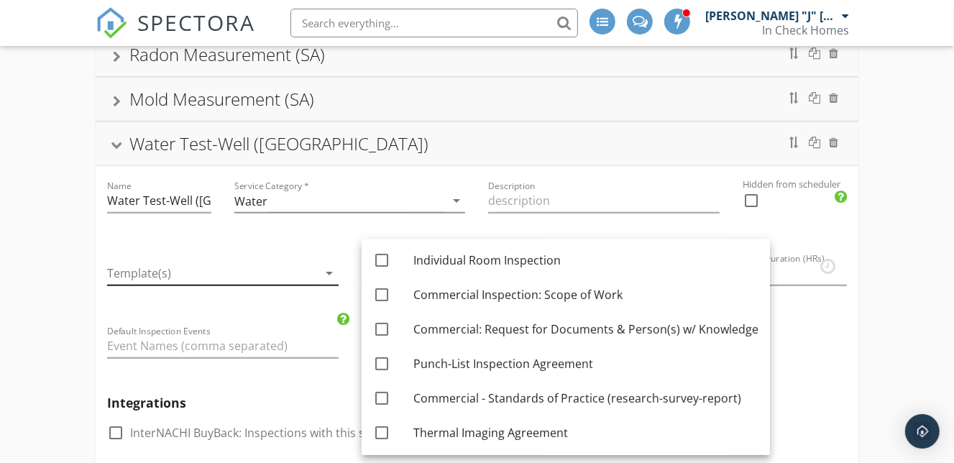
click at [278, 270] on div at bounding box center [212, 274] width 211 height 24
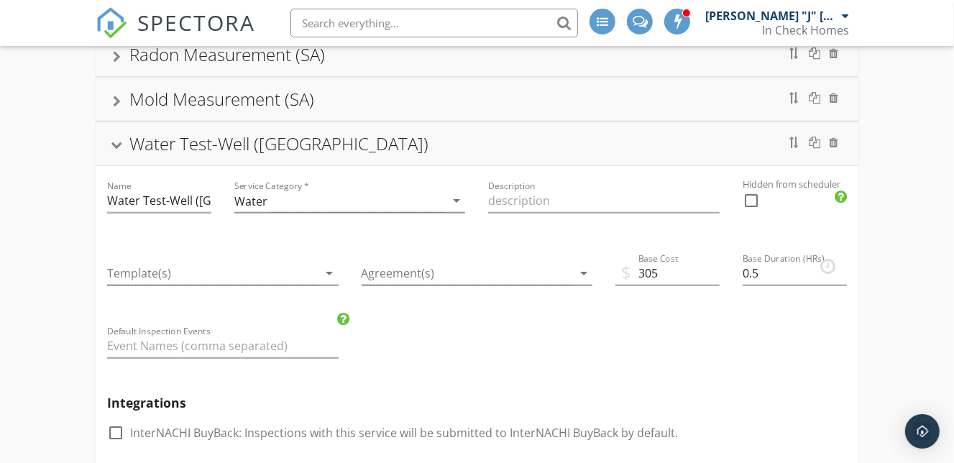
click at [753, 196] on div at bounding box center [751, 200] width 24 height 24
checkbox input "true"
click at [334, 145] on div "Water Test-Well ([GEOGRAPHIC_DATA])" at bounding box center [477, 144] width 729 height 26
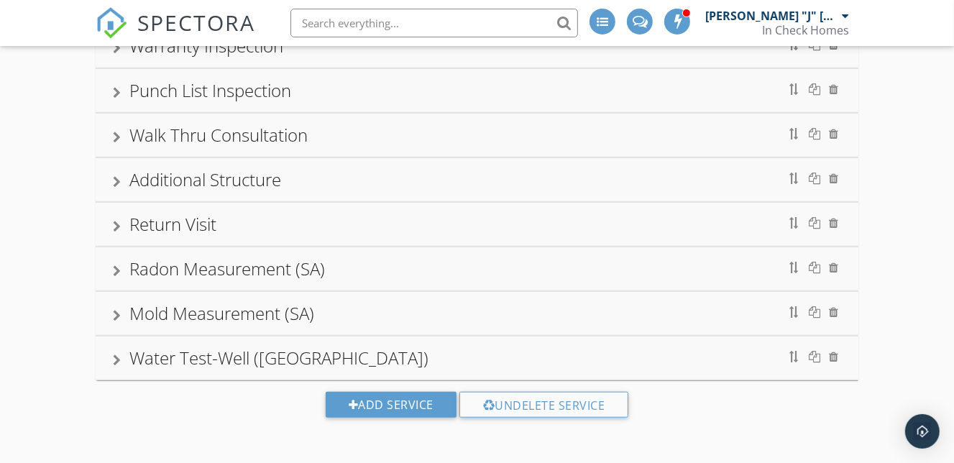
scroll to position [574, 0]
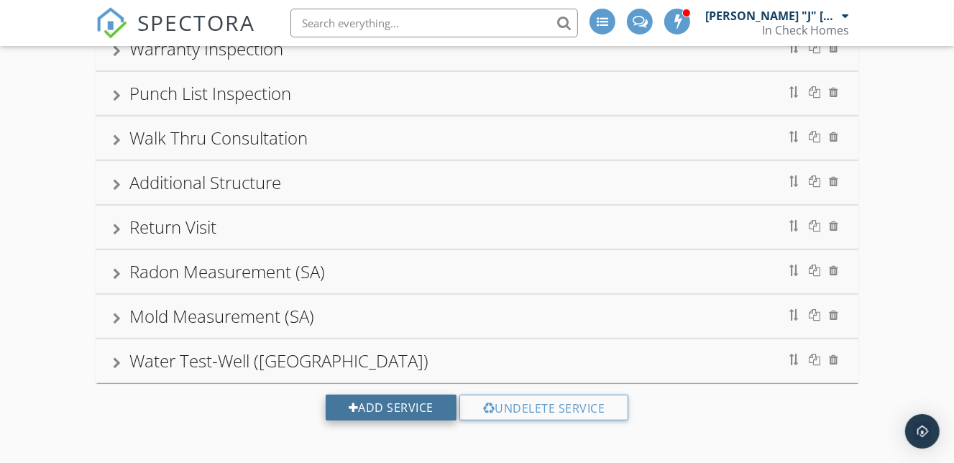
click at [383, 395] on div "Add Service" at bounding box center [391, 408] width 131 height 26
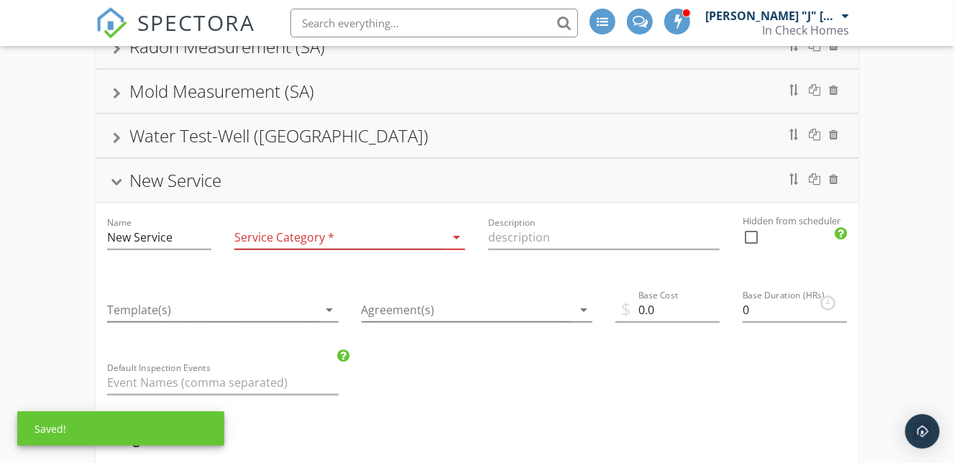
scroll to position [803, 0]
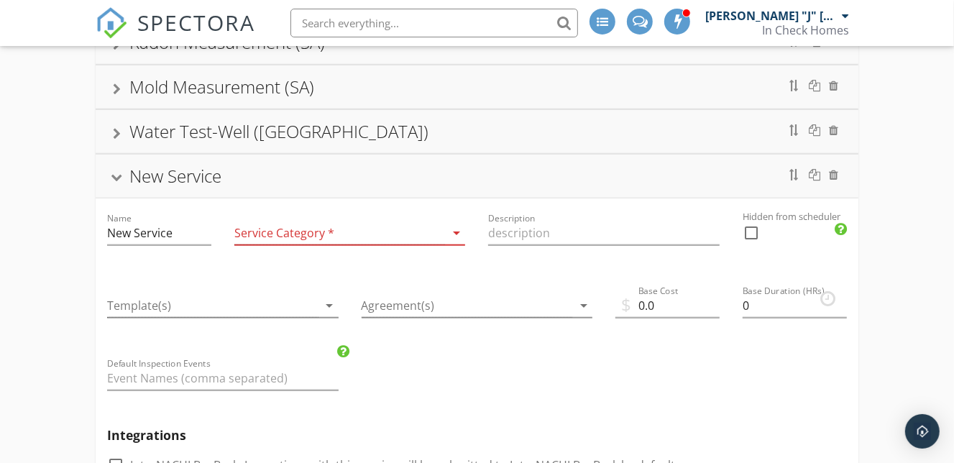
click at [352, 237] on div at bounding box center [339, 233] width 211 height 24
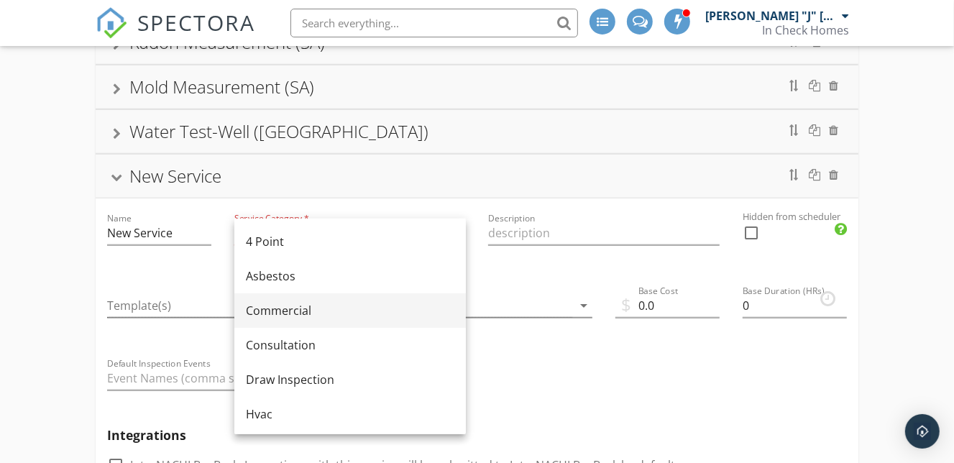
scroll to position [866, 0]
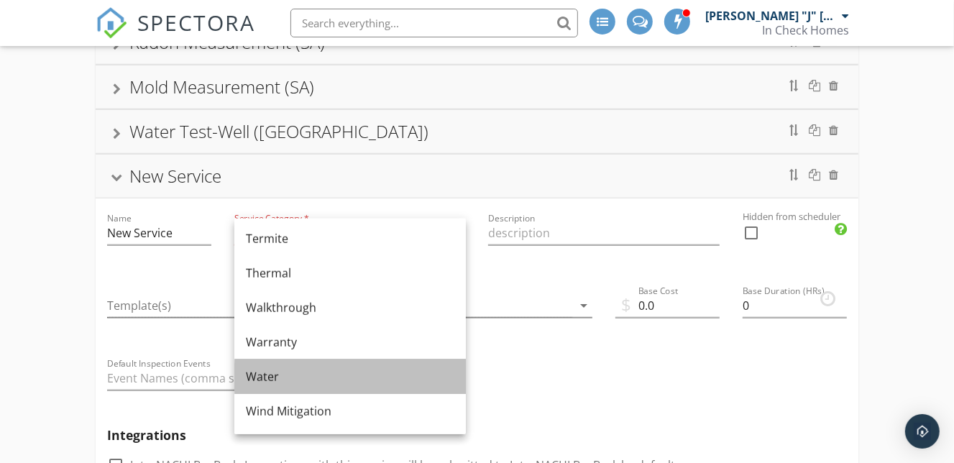
click at [296, 370] on div "Water" at bounding box center [350, 376] width 209 height 17
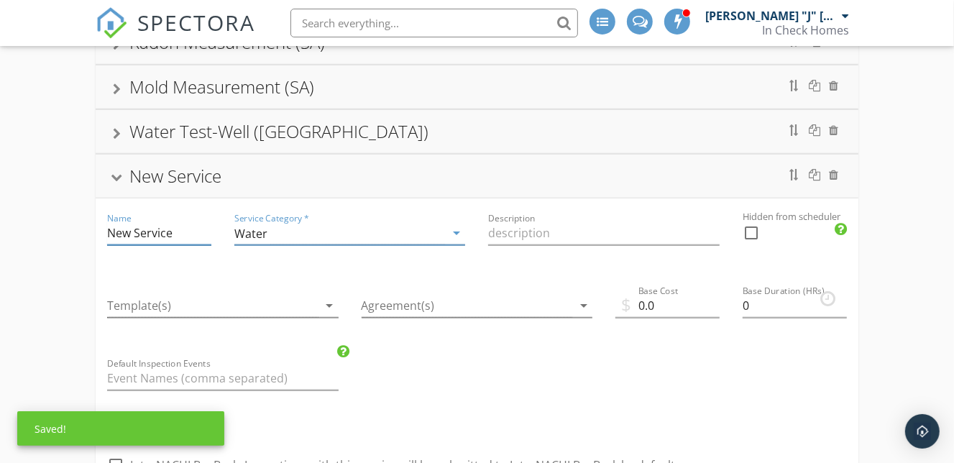
click at [185, 234] on input "New Service" at bounding box center [159, 233] width 104 height 24
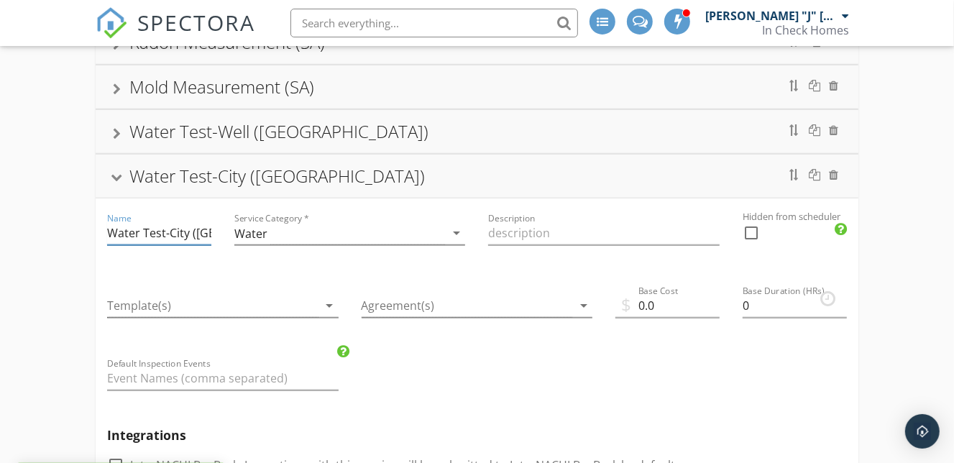
scroll to position [0, 0]
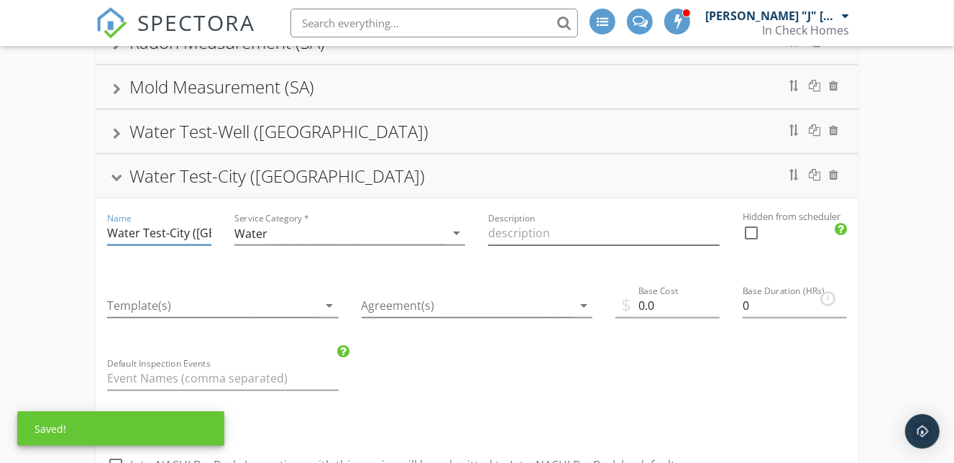
type input "Water Test-City ([GEOGRAPHIC_DATA])"
click at [607, 221] on input "Description" at bounding box center [604, 233] width 232 height 24
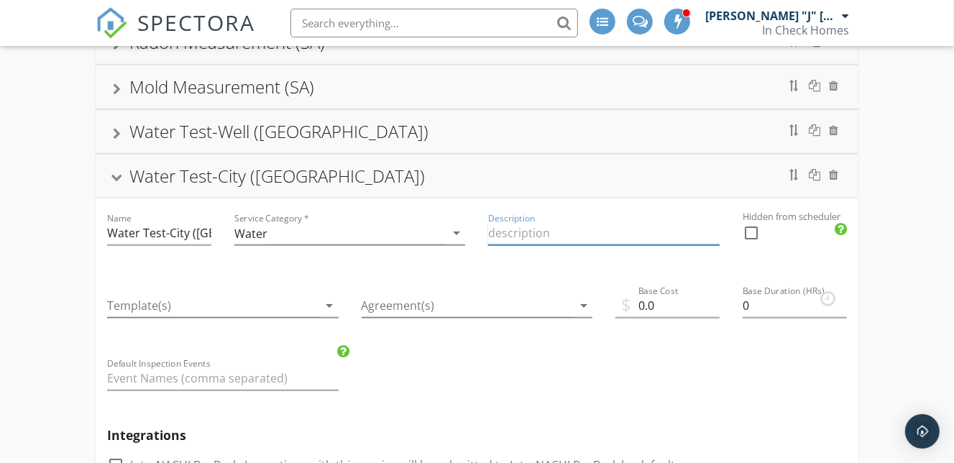
type input "Stand-Alone Test"
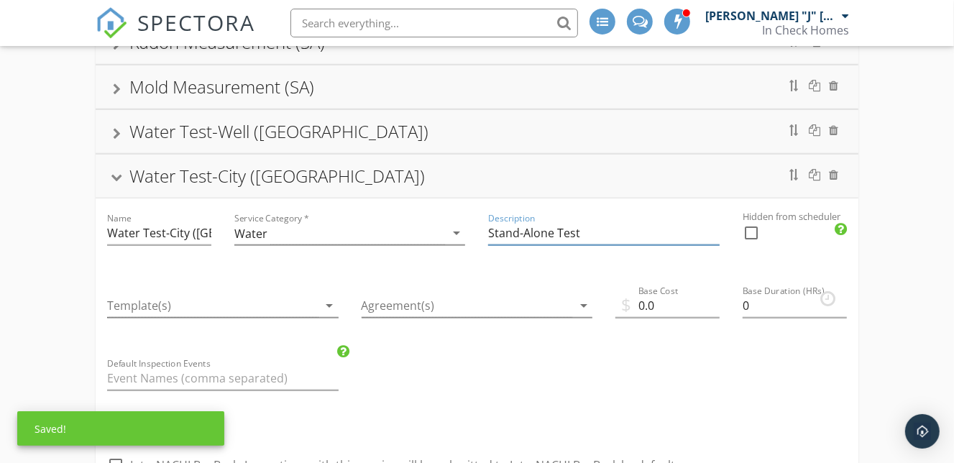
click at [631, 128] on div "Water Test-Well ([GEOGRAPHIC_DATA])" at bounding box center [477, 132] width 729 height 26
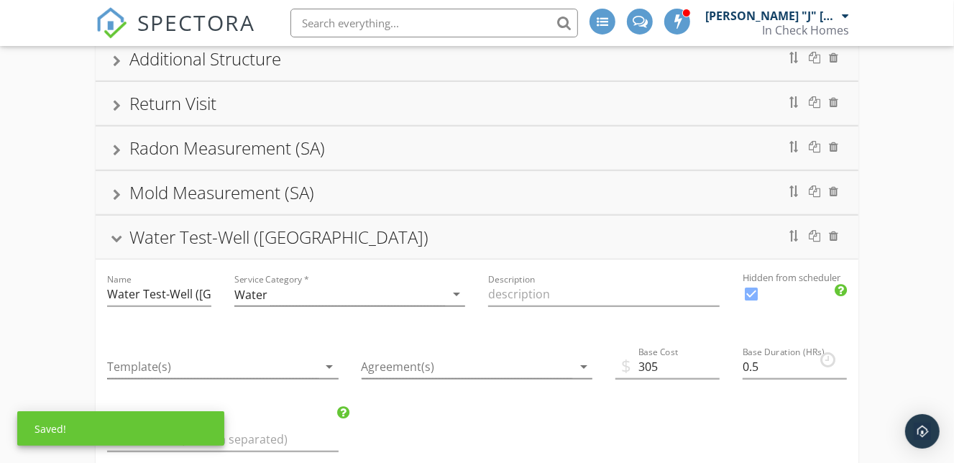
scroll to position [803, 0]
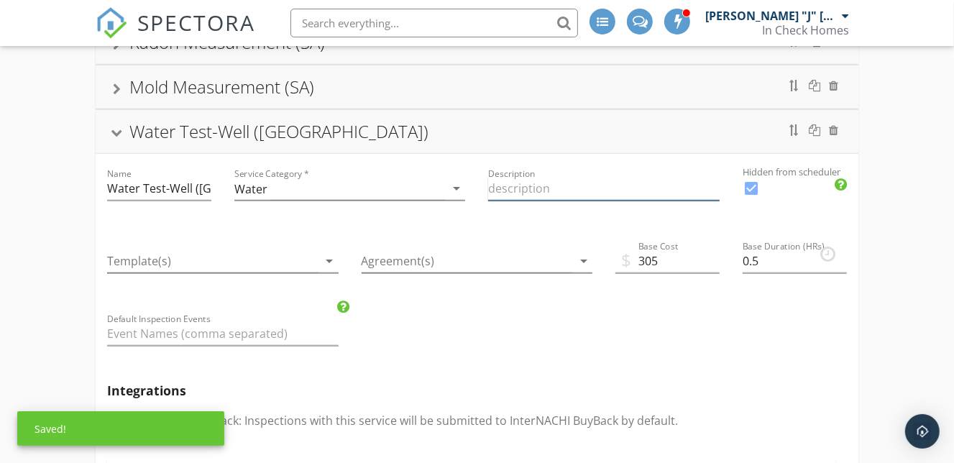
click at [585, 181] on input "Description" at bounding box center [604, 189] width 232 height 24
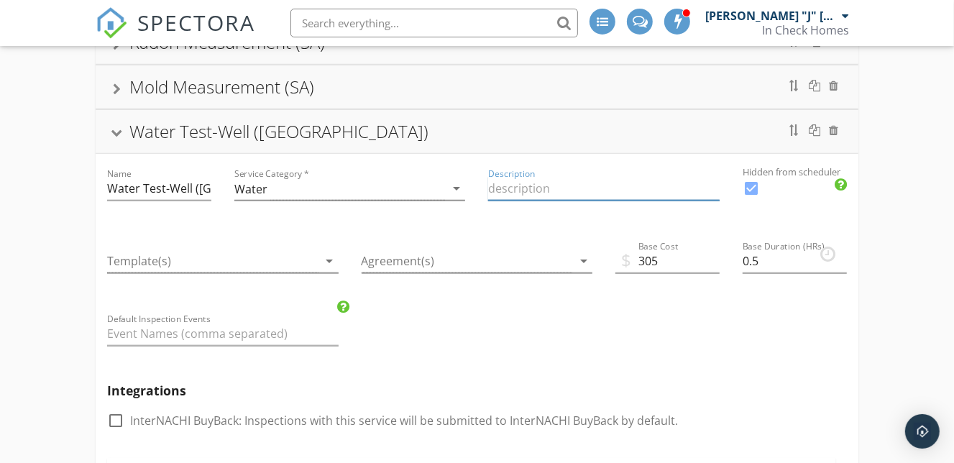
type input "Stand-Alone Test"
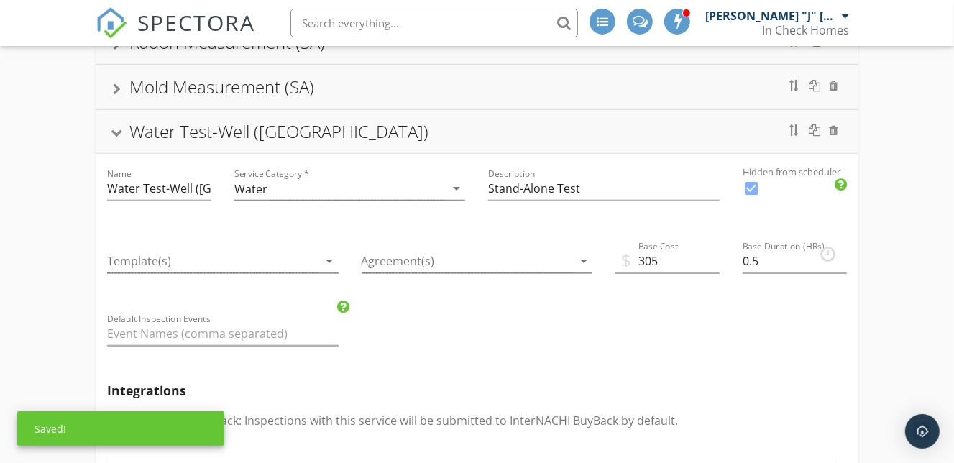
click at [467, 131] on div "Water Test-Well ([GEOGRAPHIC_DATA])" at bounding box center [477, 132] width 729 height 26
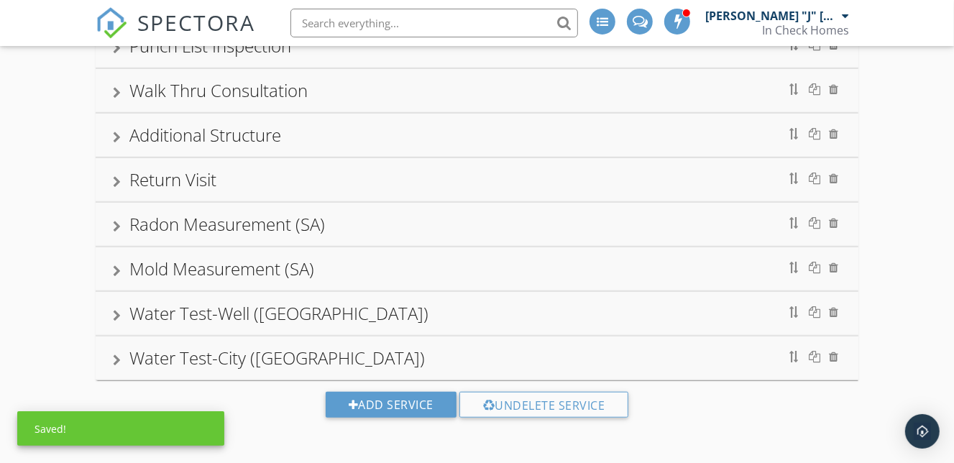
scroll to position [618, 0]
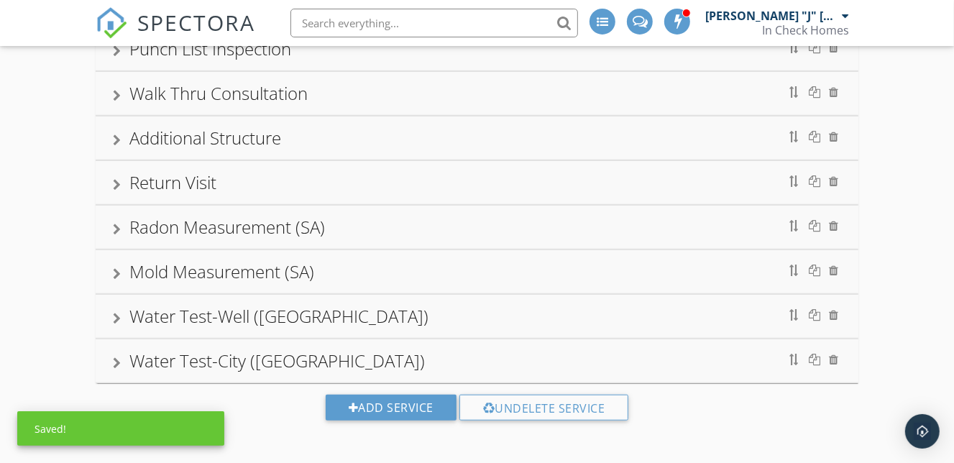
click at [467, 131] on div "Additional Structure" at bounding box center [477, 138] width 729 height 26
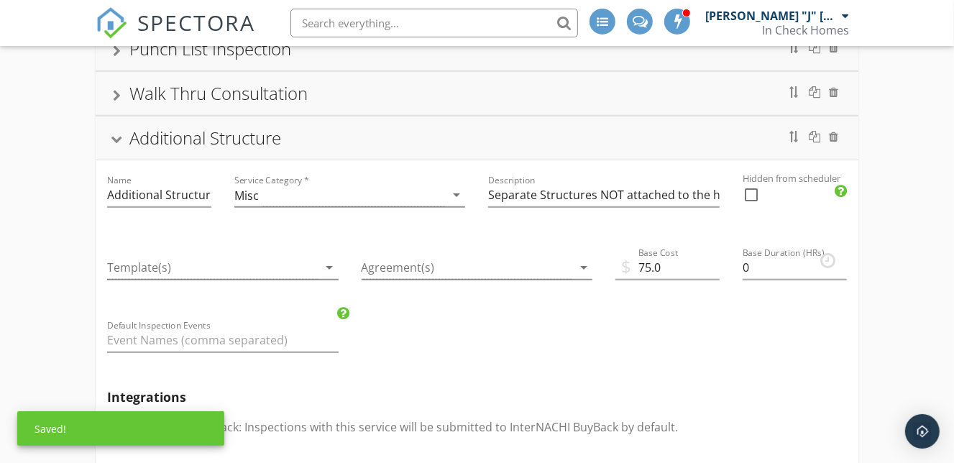
click at [472, 132] on div "Additional Structure" at bounding box center [477, 138] width 729 height 26
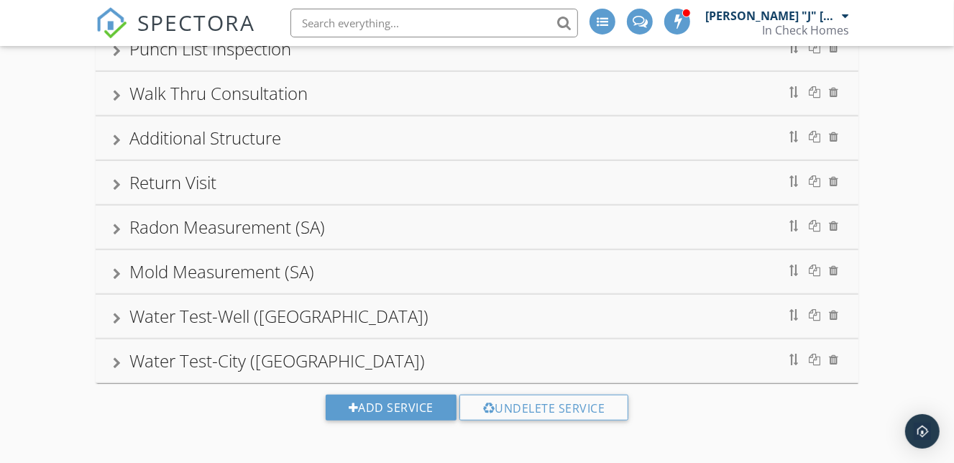
click at [478, 357] on div "Water Test-City ([GEOGRAPHIC_DATA])" at bounding box center [477, 361] width 729 height 26
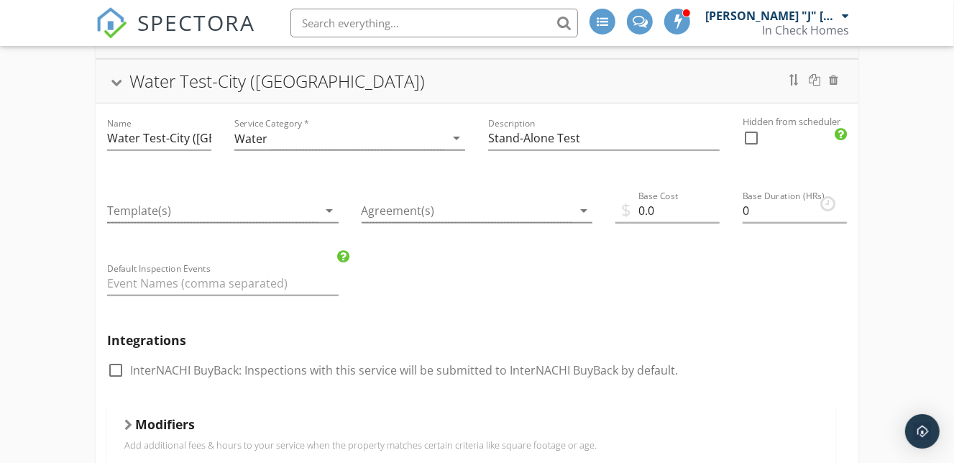
scroll to position [900, 0]
click at [644, 207] on input "0.0" at bounding box center [668, 210] width 104 height 24
type input "305.0"
click at [840, 200] on input "0.25" at bounding box center [795, 210] width 104 height 24
type input "0.5"
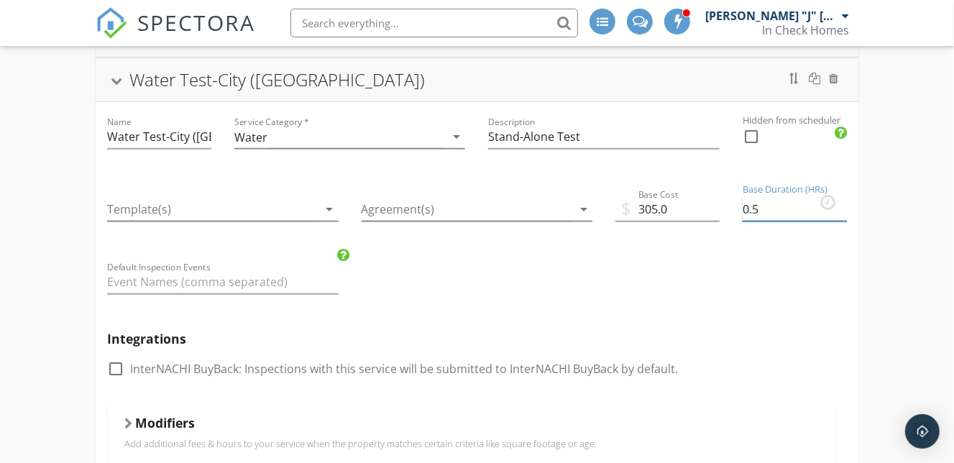
click at [840, 200] on input "0.5" at bounding box center [795, 210] width 104 height 24
click at [490, 76] on div "Water Test-City ([GEOGRAPHIC_DATA])" at bounding box center [477, 80] width 729 height 26
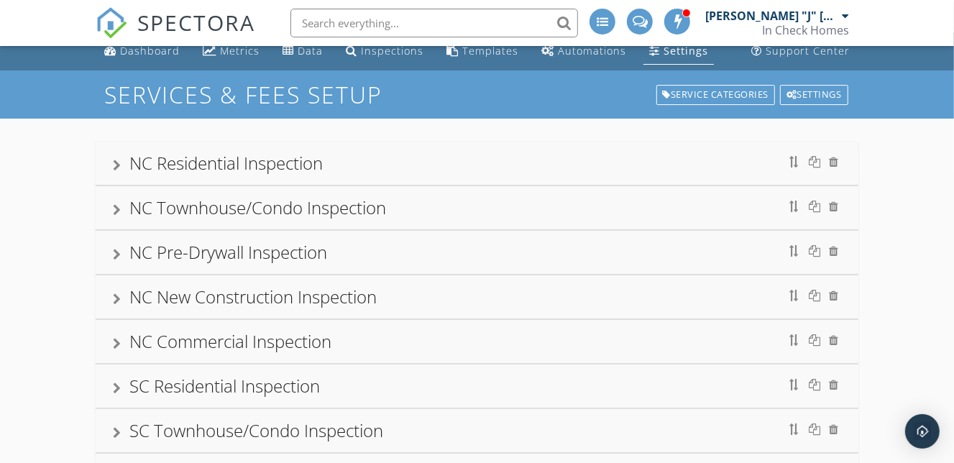
scroll to position [0, 0]
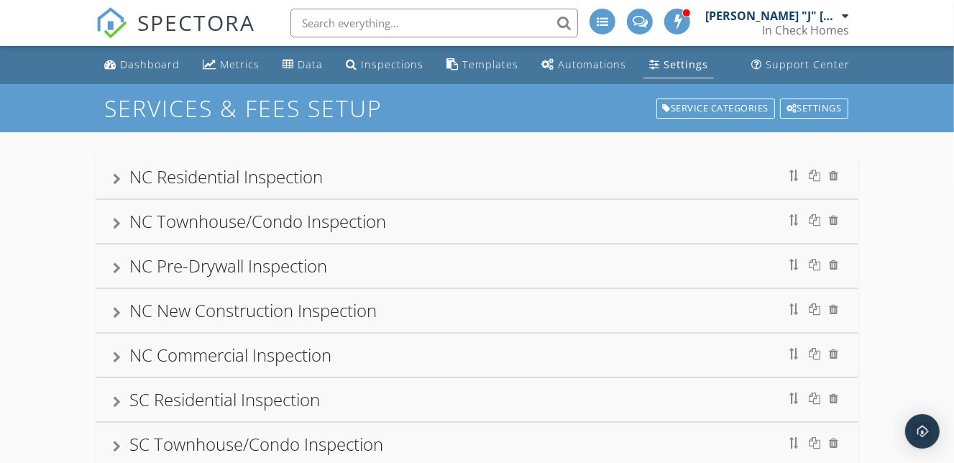
click at [680, 67] on div "Settings" at bounding box center [686, 65] width 45 height 14
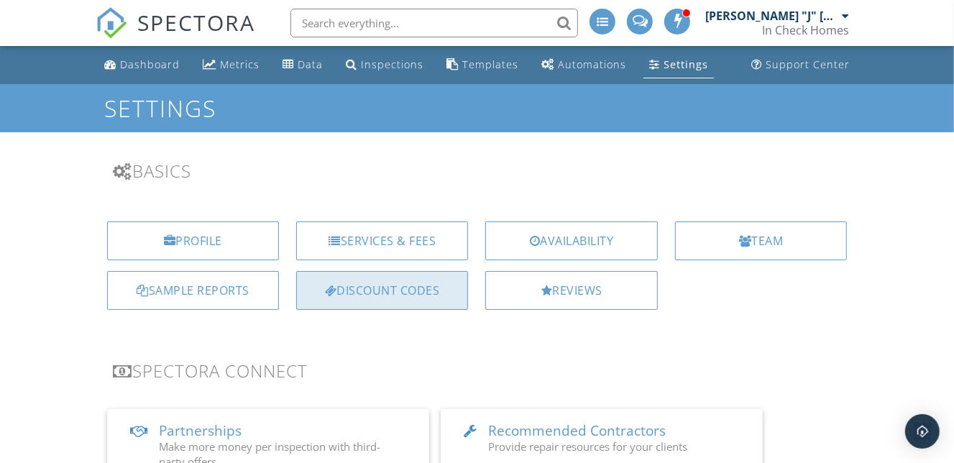
click at [446, 293] on div "Discount Codes" at bounding box center [382, 290] width 172 height 39
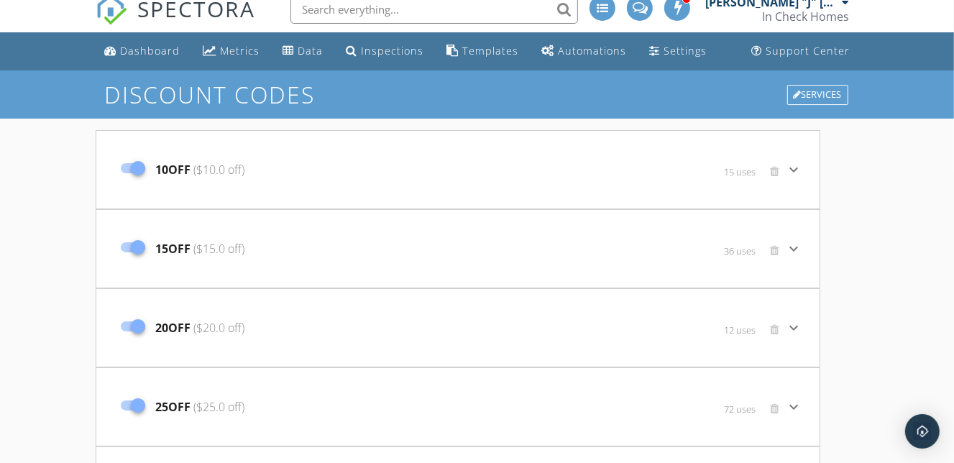
scroll to position [22, 0]
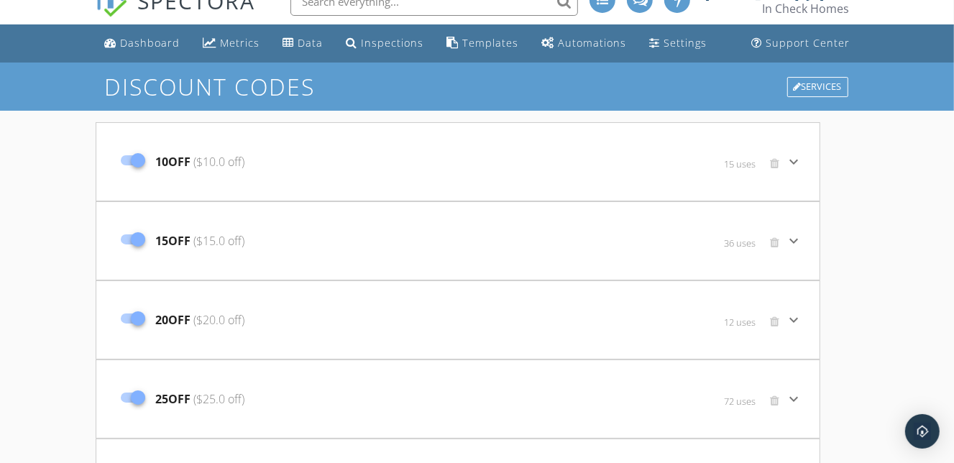
click at [800, 157] on icon "keyboard_arrow_down" at bounding box center [793, 161] width 17 height 17
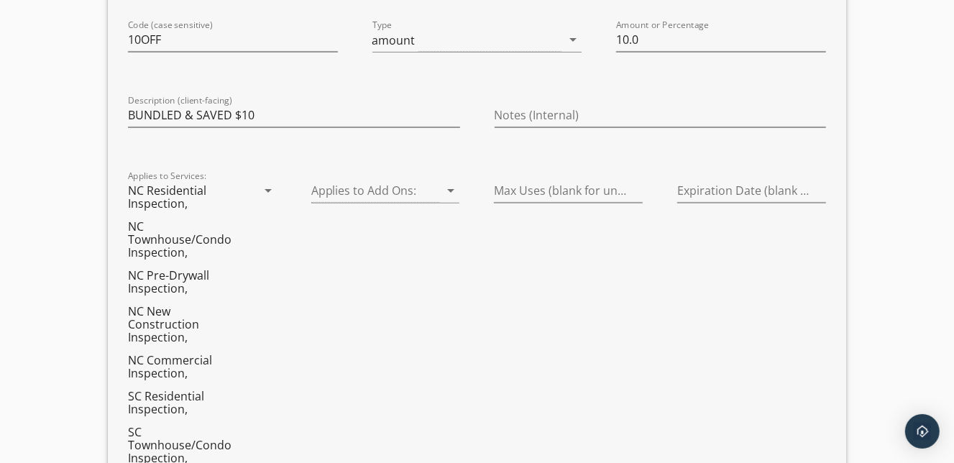
click at [263, 192] on icon "arrow_drop_down" at bounding box center [268, 190] width 17 height 17
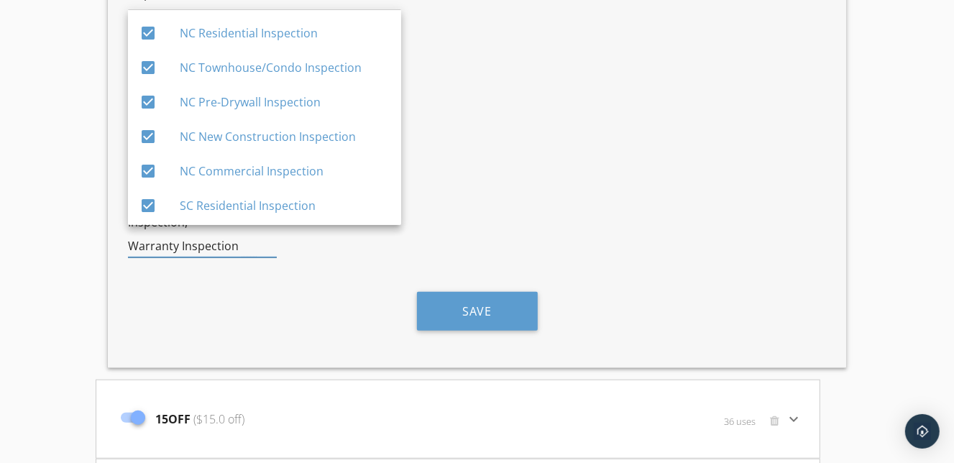
scroll to position [452, 0]
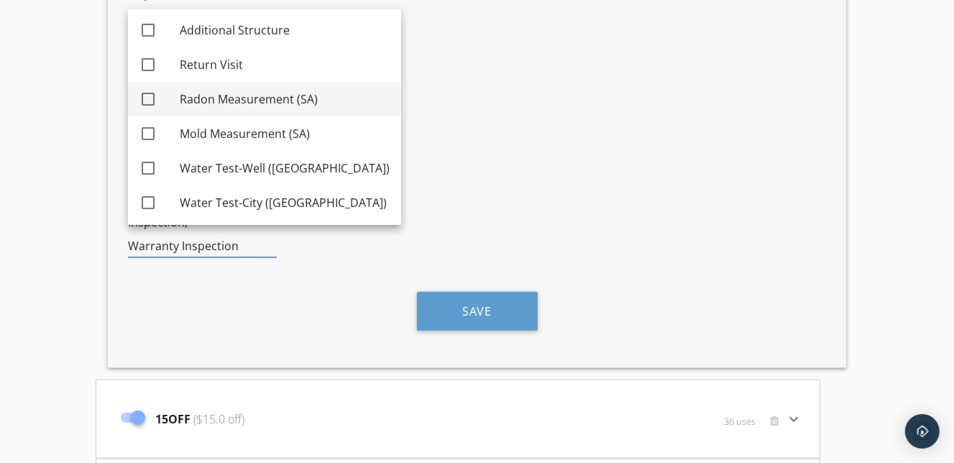
click at [150, 97] on div at bounding box center [148, 99] width 24 height 24
checkbox input "true"
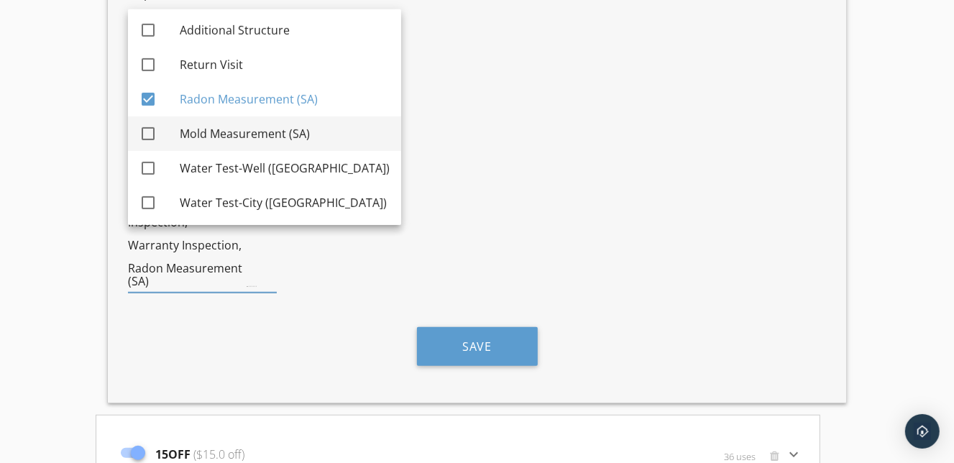
click at [149, 129] on div at bounding box center [148, 134] width 24 height 24
checkbox input "true"
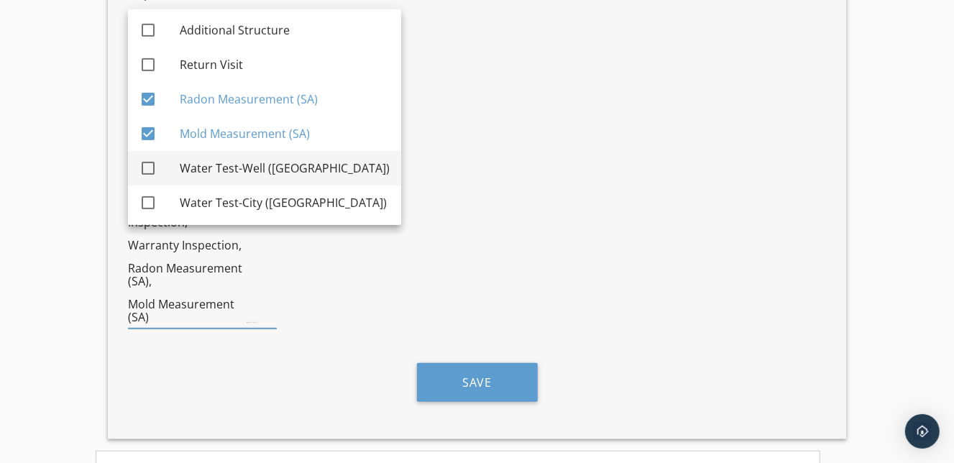
click at [147, 164] on div at bounding box center [148, 168] width 24 height 24
checkbox input "true"
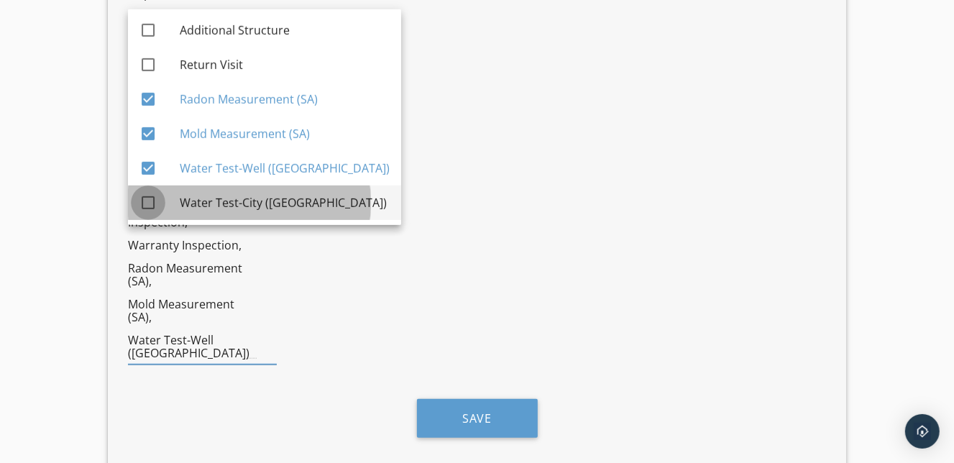
click at [147, 204] on div at bounding box center [148, 203] width 24 height 24
checkbox input "true"
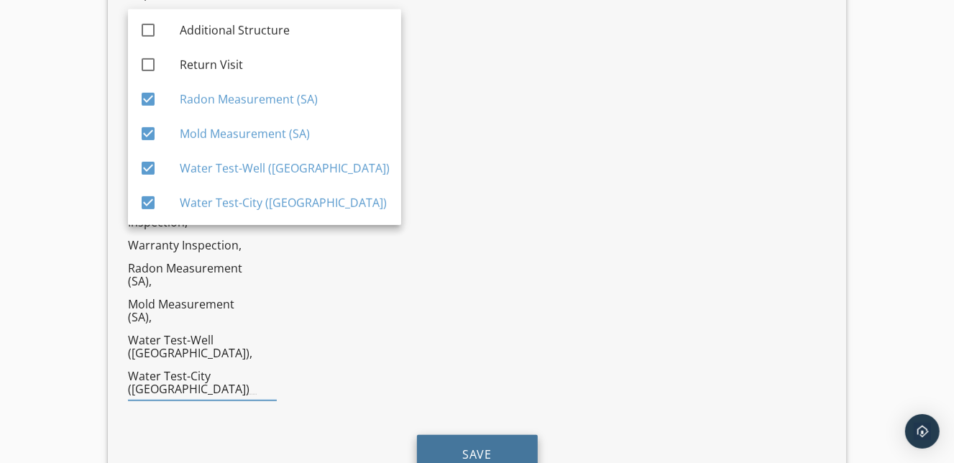
click at [464, 435] on button "Save" at bounding box center [477, 454] width 121 height 39
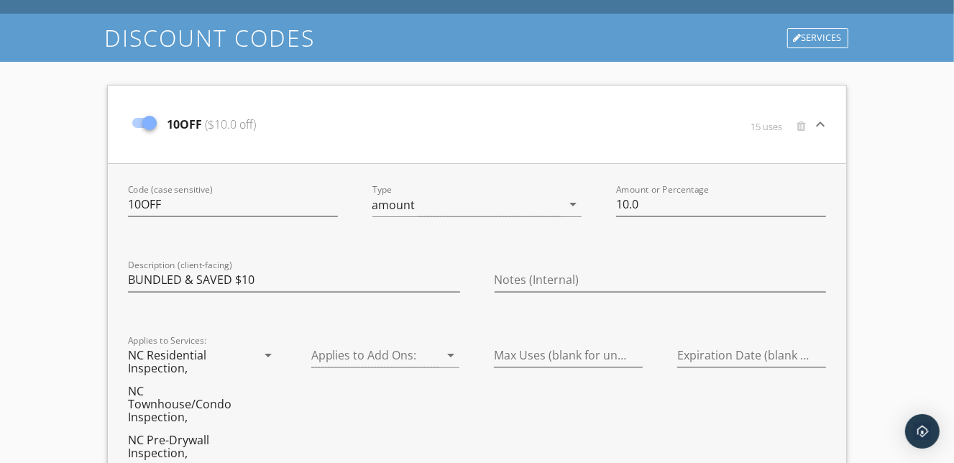
scroll to position [70, 0]
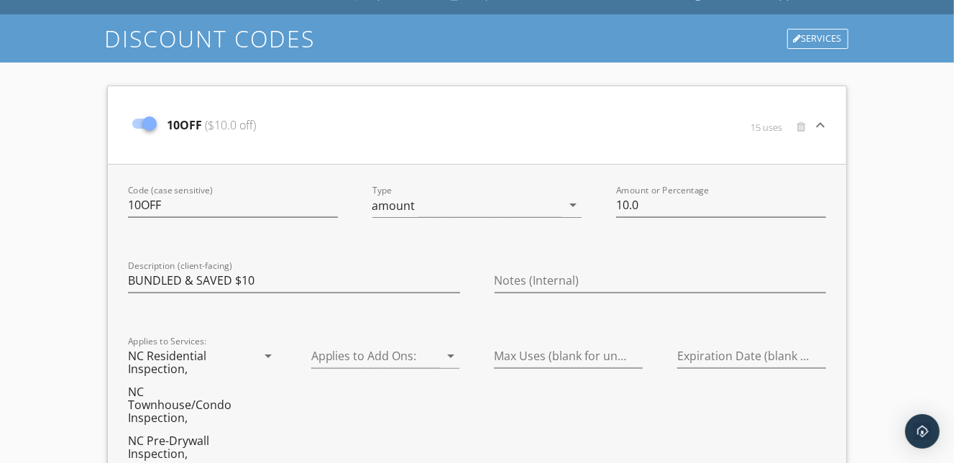
click at [495, 134] on div "10OFF ($10.0 off)" at bounding box center [354, 125] width 458 height 60
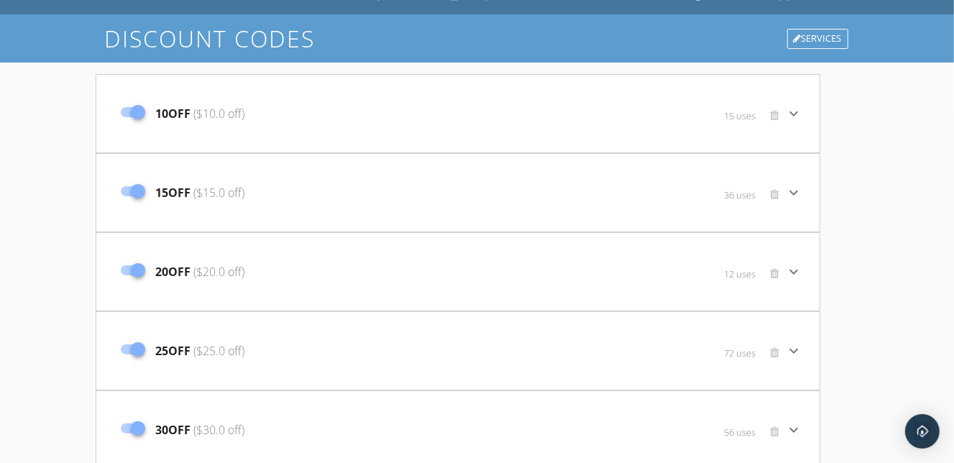
click at [498, 179] on div "15OFF ($15.0 off)" at bounding box center [338, 193] width 448 height 60
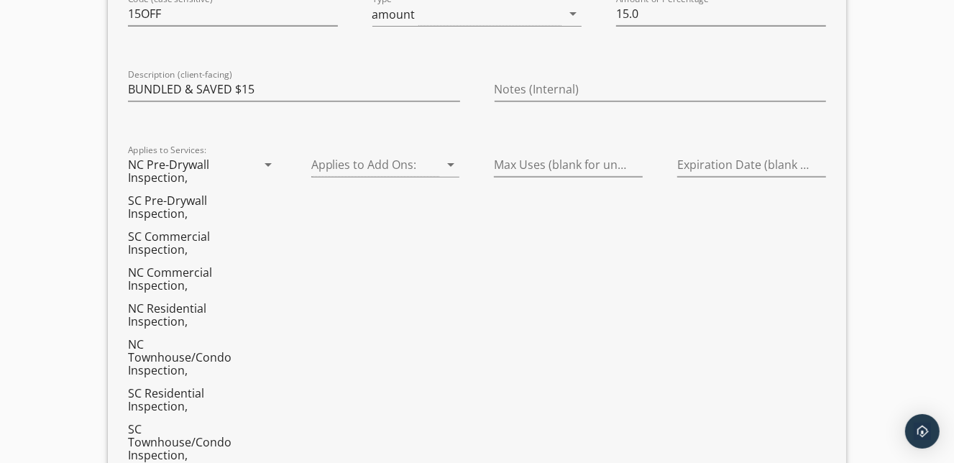
scroll to position [341, 0]
click at [267, 162] on icon "arrow_drop_down" at bounding box center [268, 163] width 17 height 17
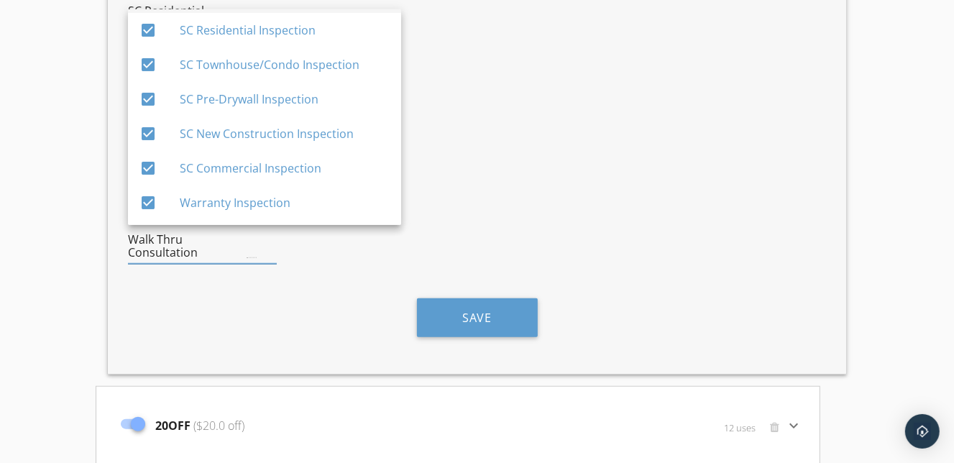
scroll to position [452, 0]
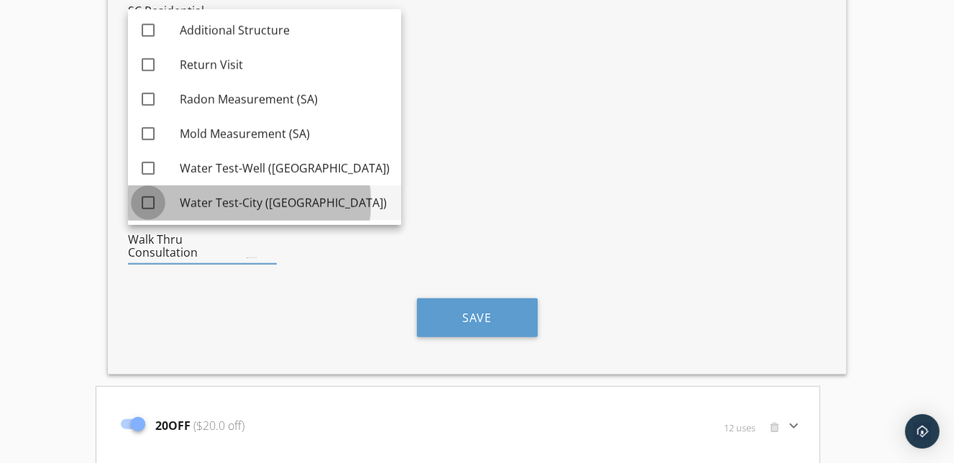
click at [147, 199] on div at bounding box center [148, 203] width 24 height 24
checkbox input "true"
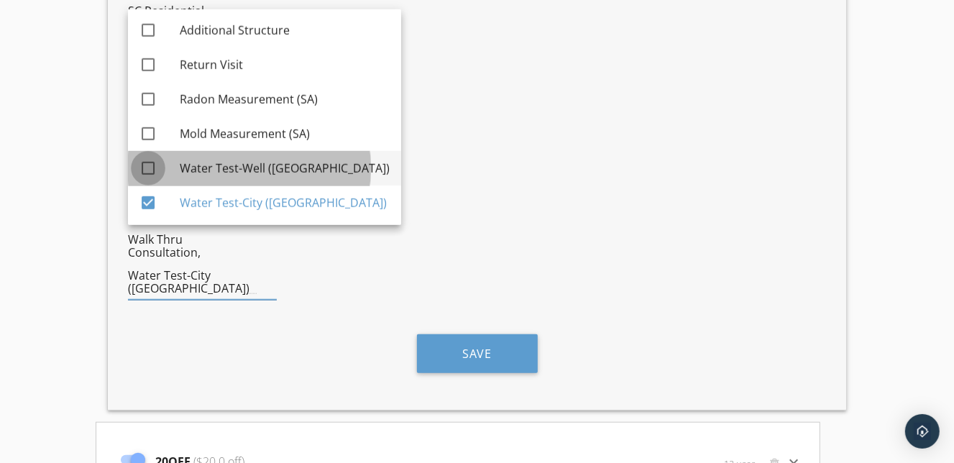
click at [146, 167] on div at bounding box center [148, 168] width 24 height 24
checkbox input "true"
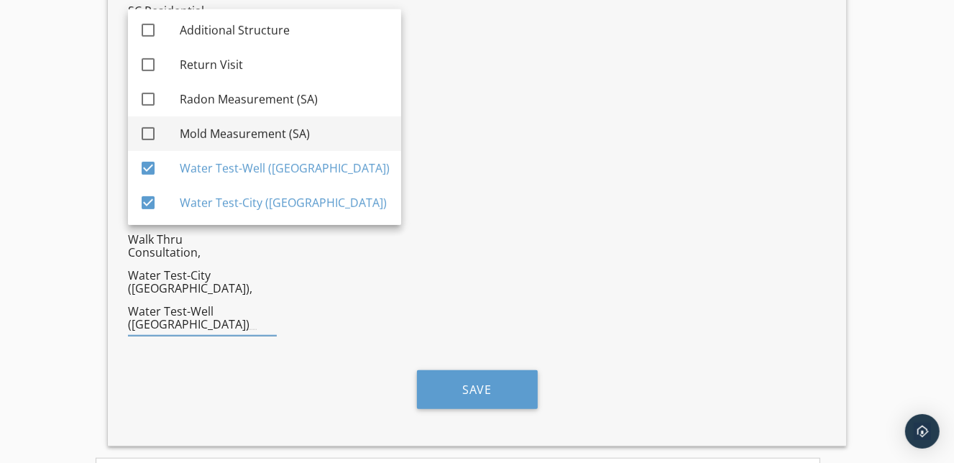
click at [147, 132] on div at bounding box center [148, 134] width 24 height 24
checkbox input "true"
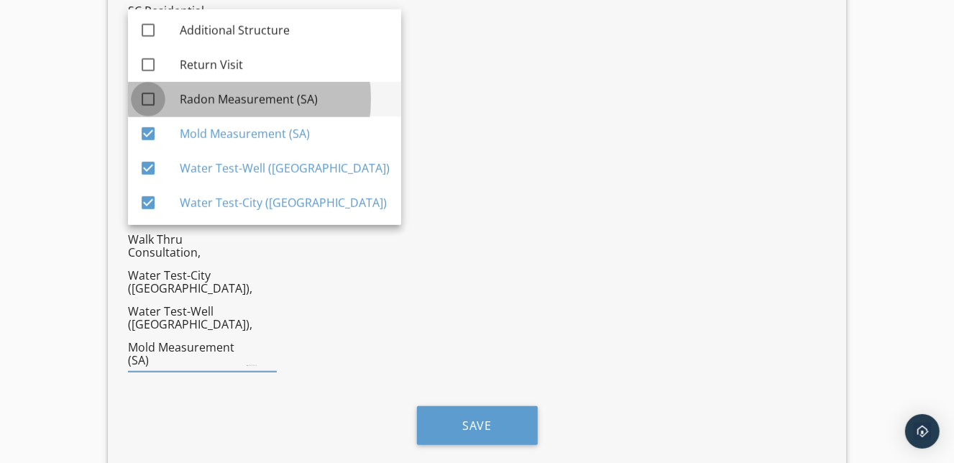
click at [148, 94] on div at bounding box center [148, 99] width 24 height 24
checkbox input "true"
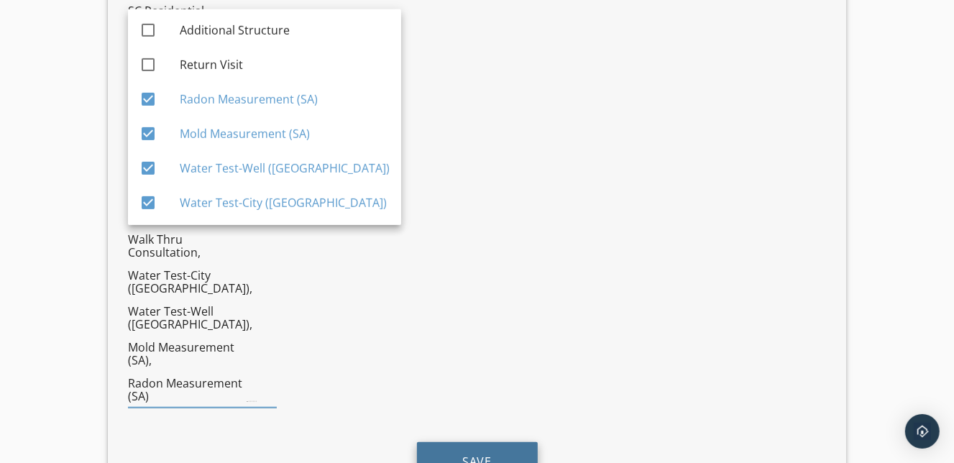
click at [507, 442] on button "Save" at bounding box center [477, 461] width 121 height 39
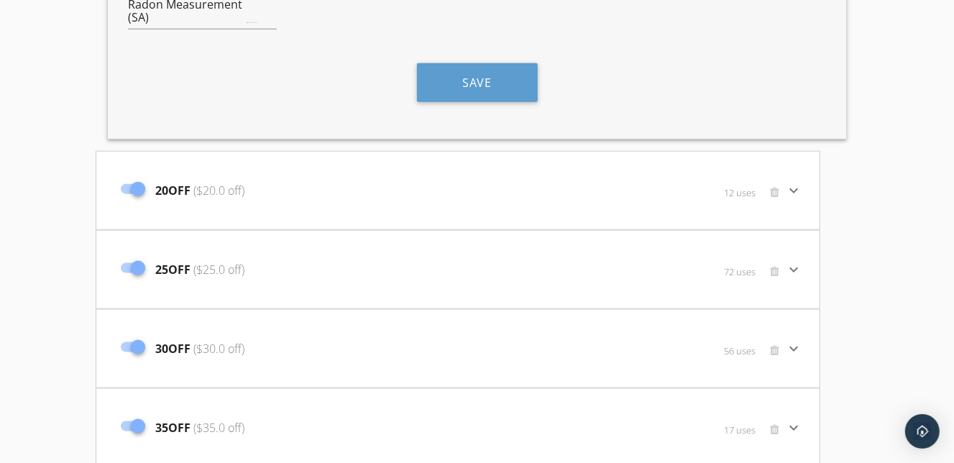
scroll to position [1110, 0]
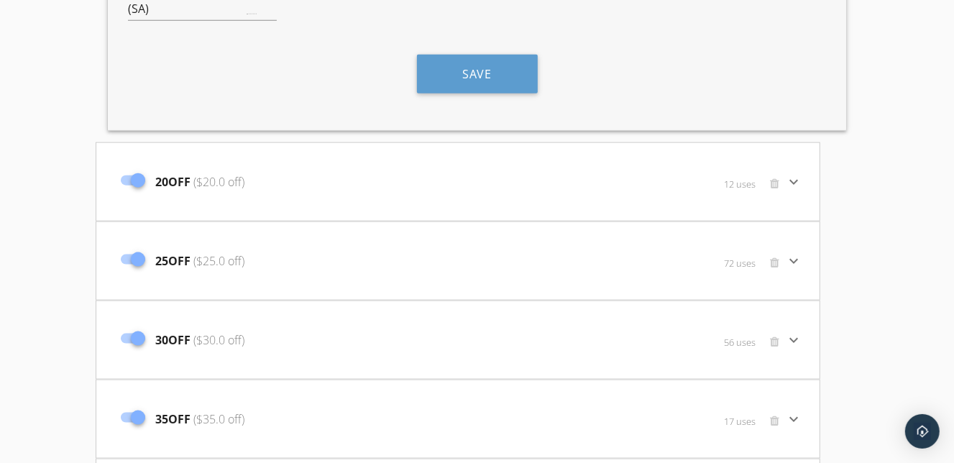
click at [547, 152] on div "20OFF ($20.0 off)" at bounding box center [338, 182] width 448 height 60
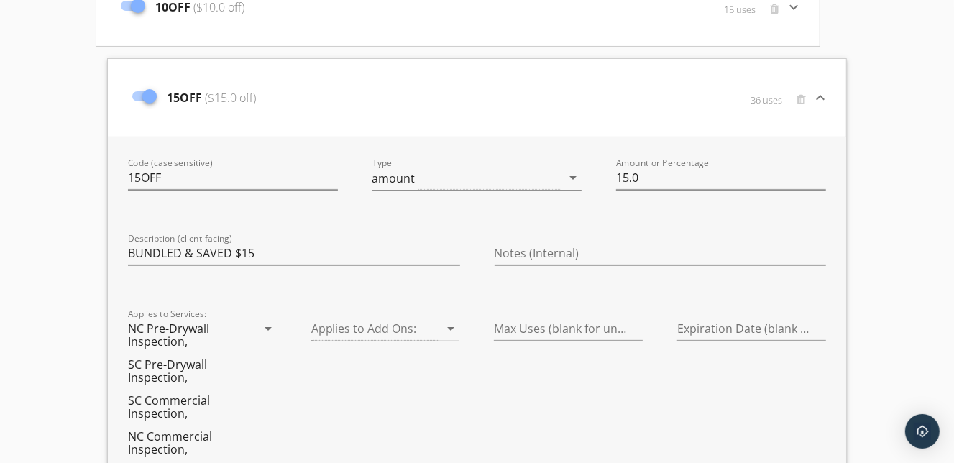
scroll to position [156, 0]
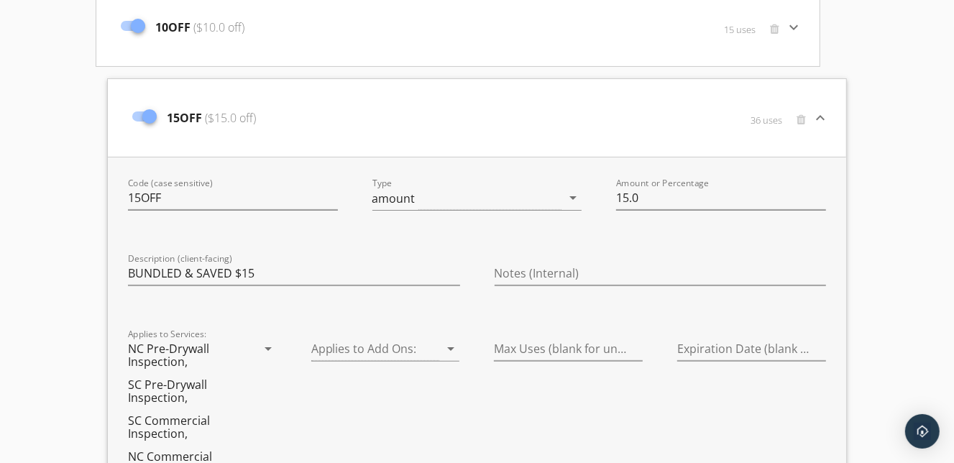
click at [491, 125] on div "15OFF ($15.0 off)" at bounding box center [354, 118] width 458 height 60
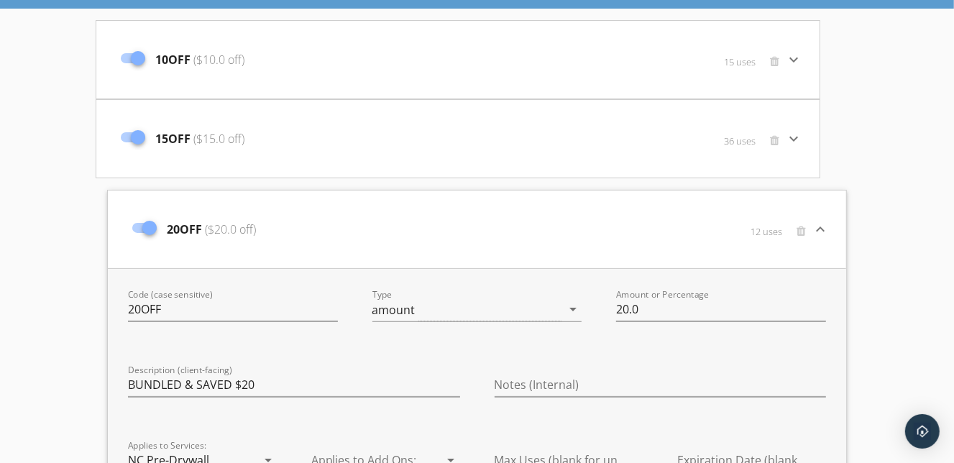
scroll to position [118, 0]
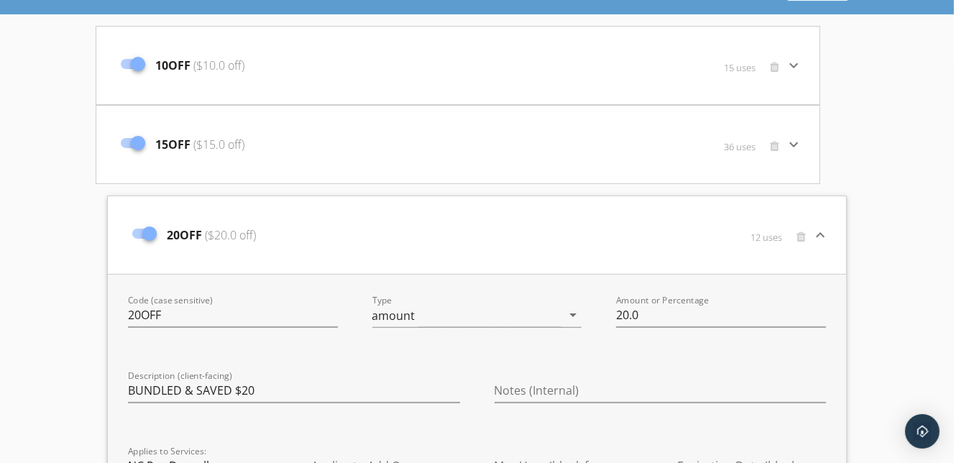
click at [325, 247] on div "20OFF ($20.0 off)" at bounding box center [354, 235] width 458 height 60
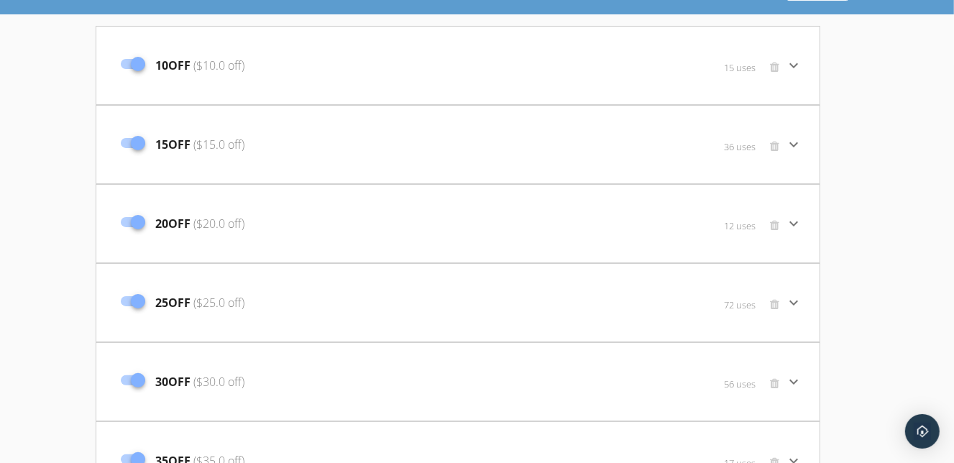
click at [372, 152] on div "15OFF ($15.0 off)" at bounding box center [338, 144] width 448 height 60
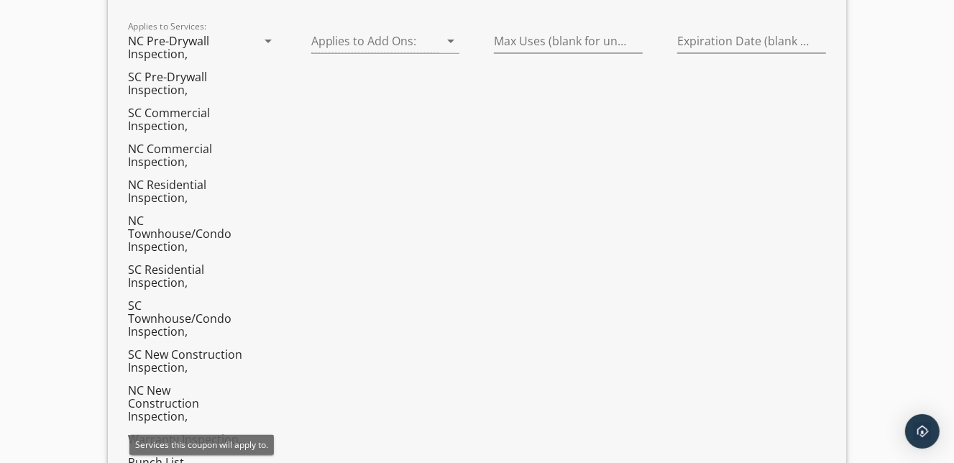
click at [268, 38] on icon "arrow_drop_down" at bounding box center [268, 40] width 17 height 17
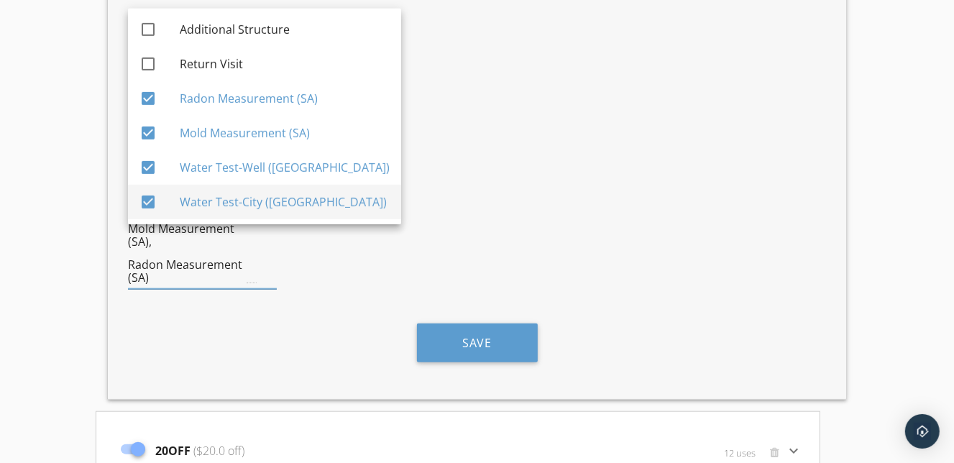
click at [146, 193] on div at bounding box center [148, 202] width 24 height 24
checkbox input "false"
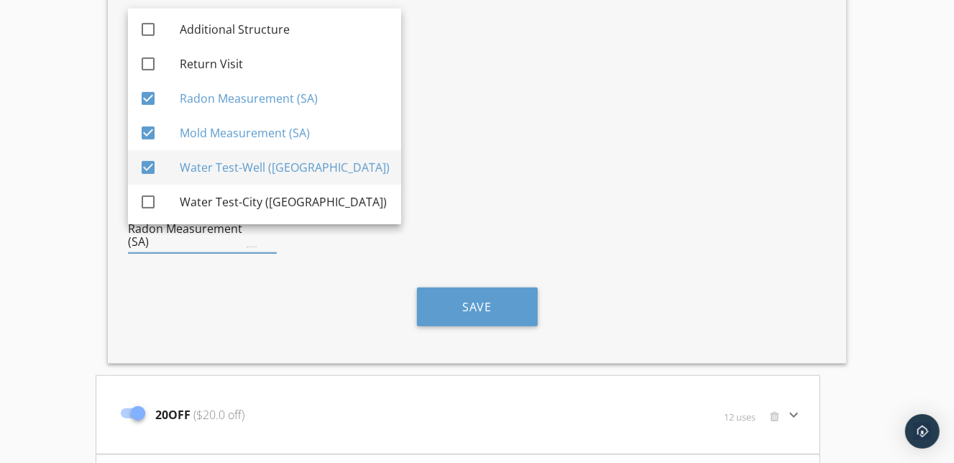
click at [150, 160] on div at bounding box center [148, 167] width 24 height 24
checkbox input "false"
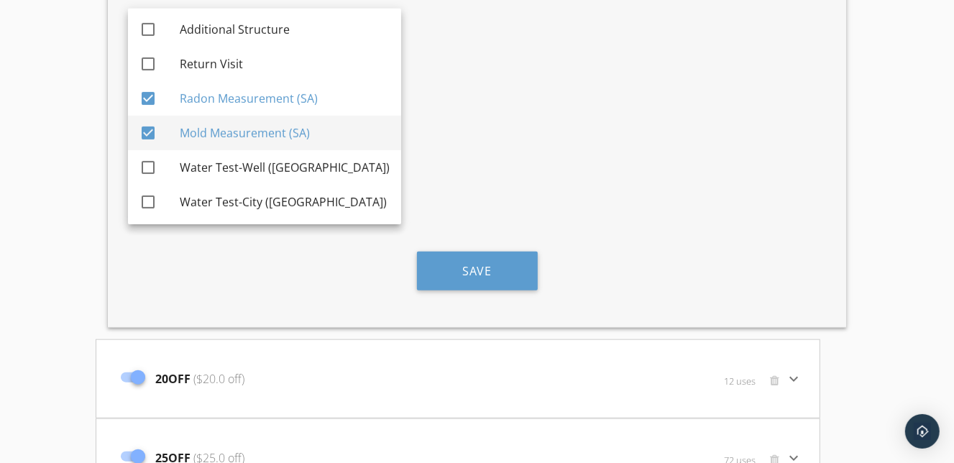
click at [150, 125] on div at bounding box center [148, 133] width 24 height 24
checkbox input "false"
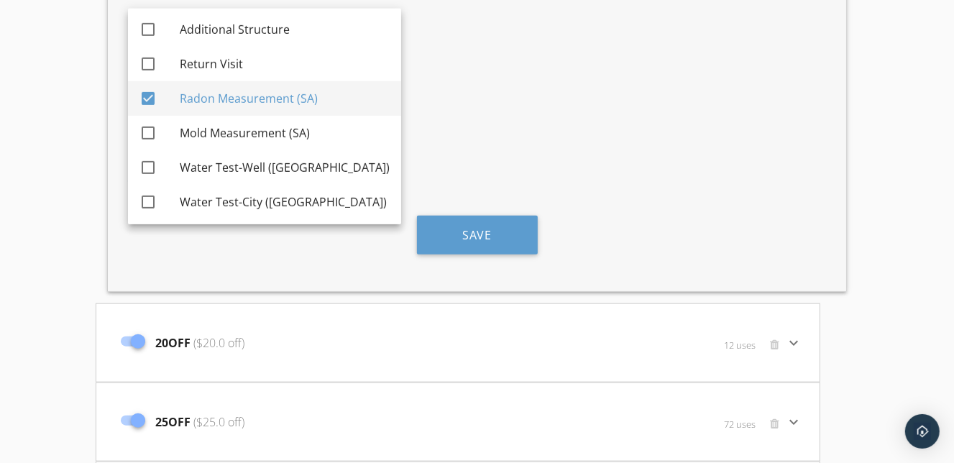
click at [149, 95] on div at bounding box center [148, 98] width 24 height 24
checkbox input "false"
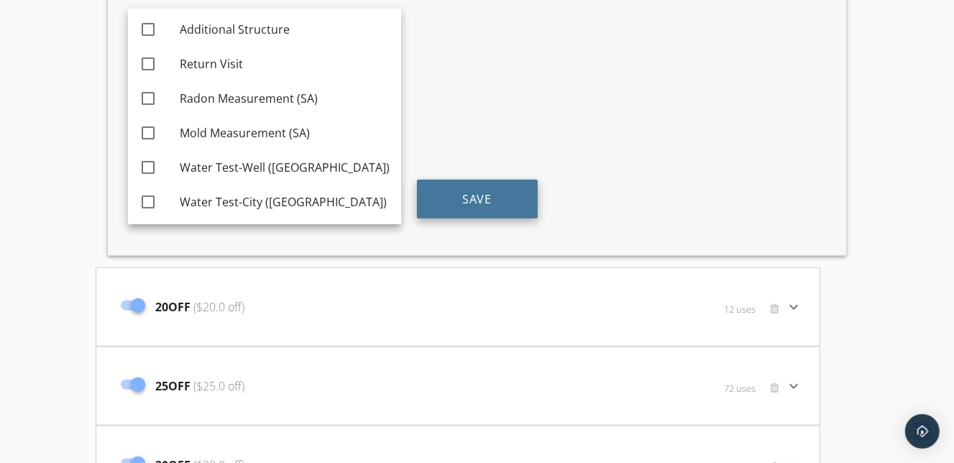
click at [449, 182] on button "Save" at bounding box center [477, 199] width 121 height 39
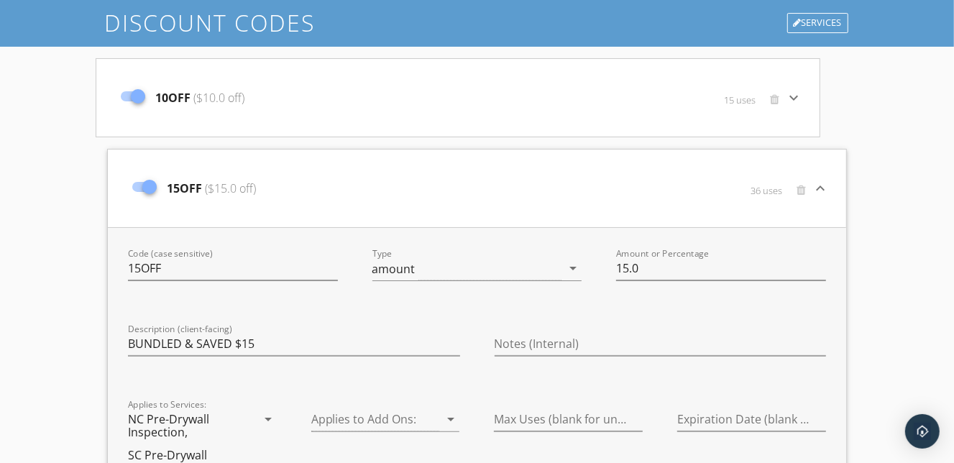
scroll to position [0, 0]
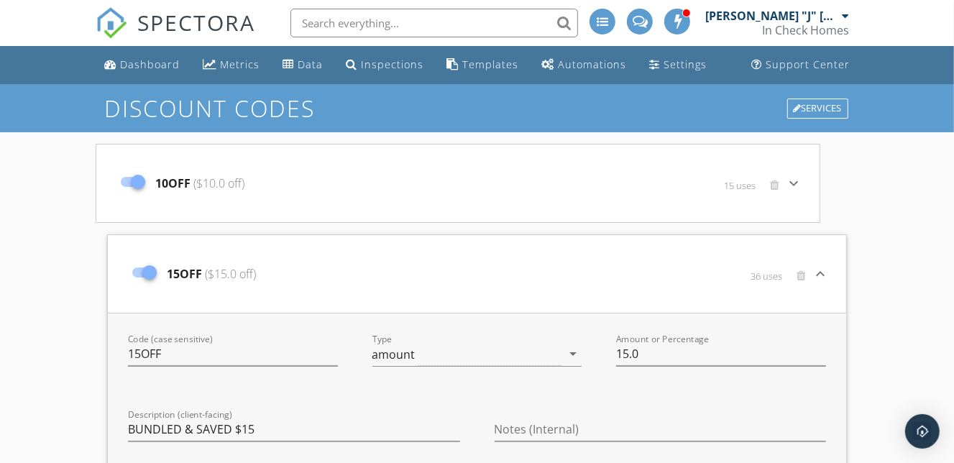
click at [372, 187] on div "10OFF ($10.0 off)" at bounding box center [338, 183] width 448 height 60
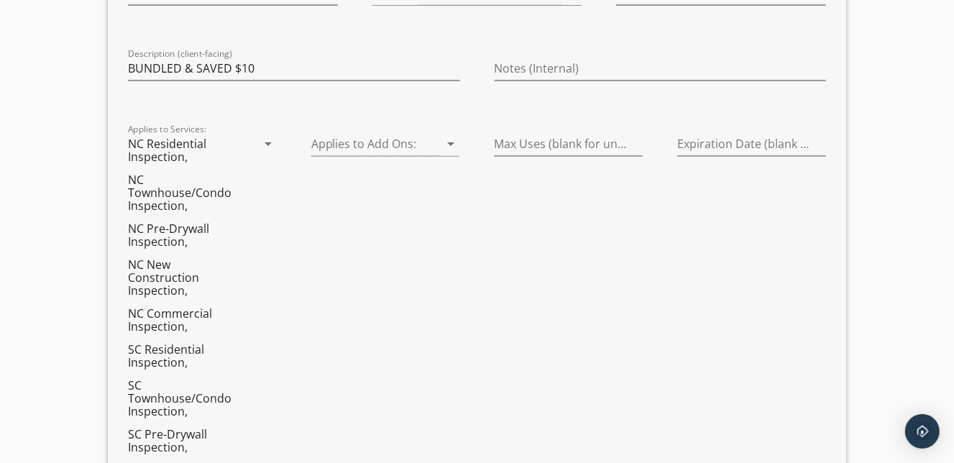
click at [268, 147] on icon "arrow_drop_down" at bounding box center [268, 143] width 17 height 17
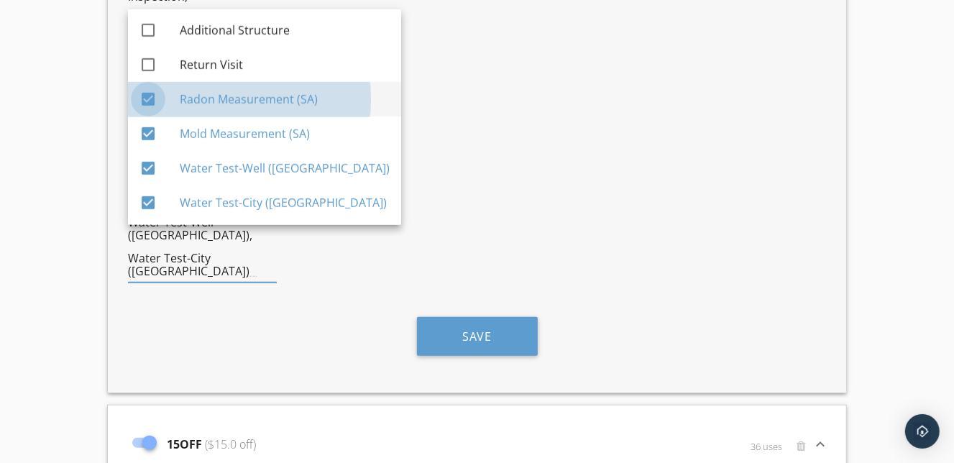
click at [146, 100] on div at bounding box center [148, 99] width 24 height 24
checkbox input "false"
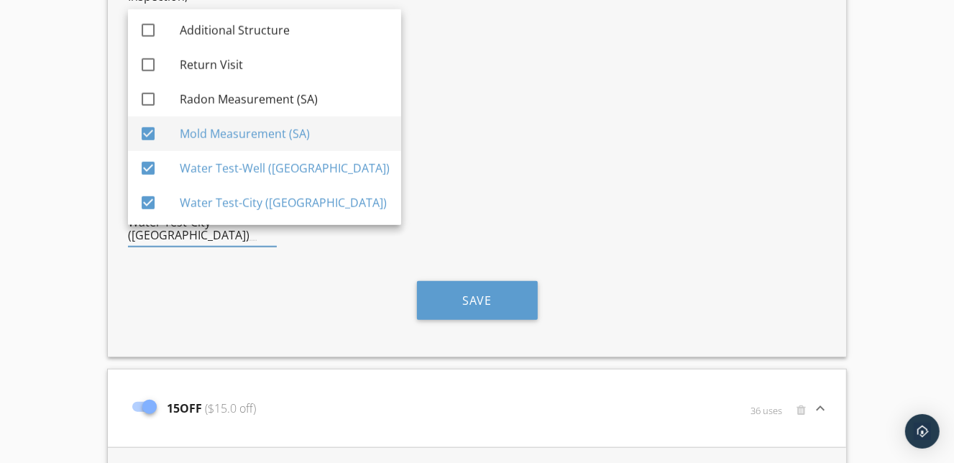
click at [145, 135] on div at bounding box center [148, 134] width 24 height 24
checkbox input "false"
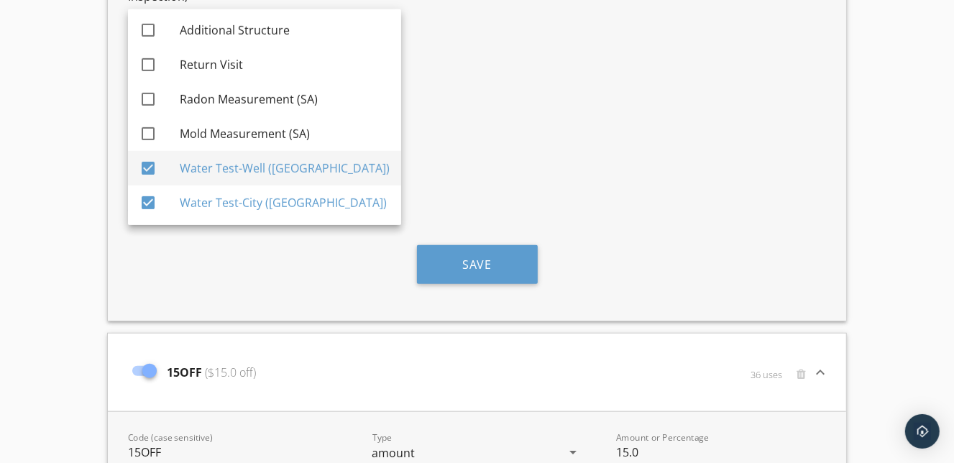
click at [147, 166] on div at bounding box center [148, 168] width 24 height 24
checkbox input "false"
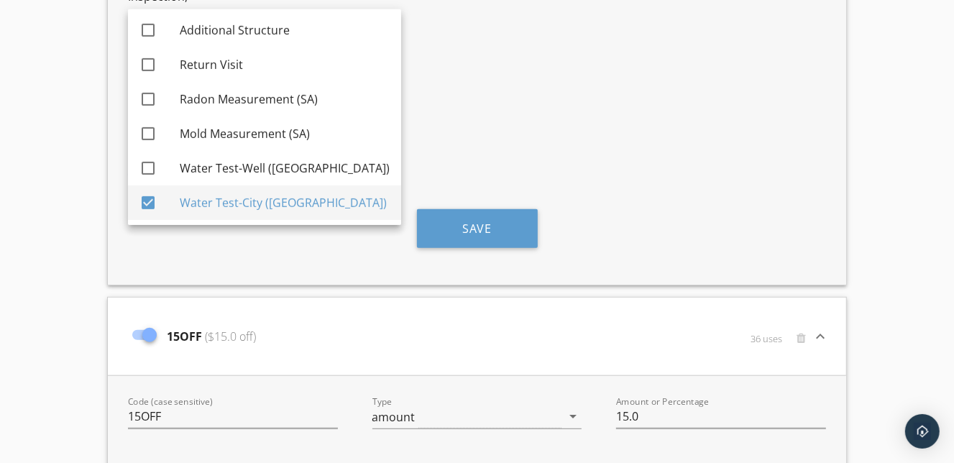
click at [147, 201] on div at bounding box center [148, 203] width 24 height 24
checkbox input "false"
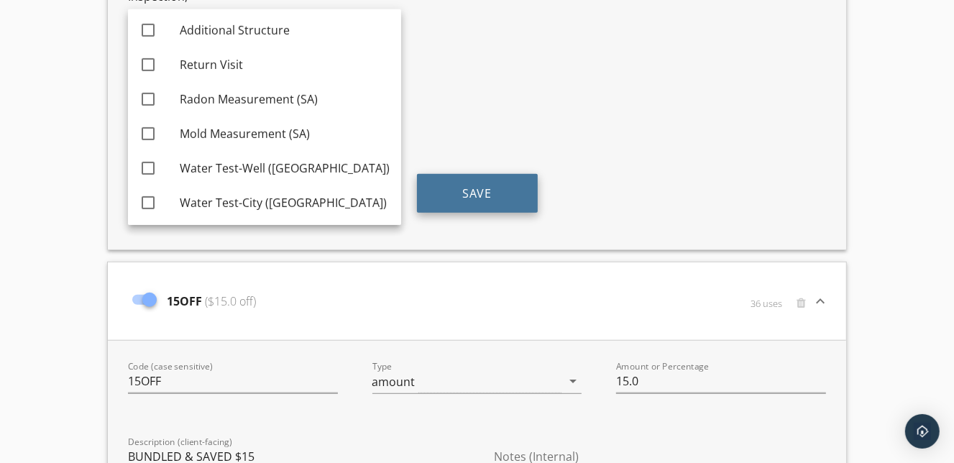
click at [505, 178] on button "Save" at bounding box center [477, 193] width 121 height 39
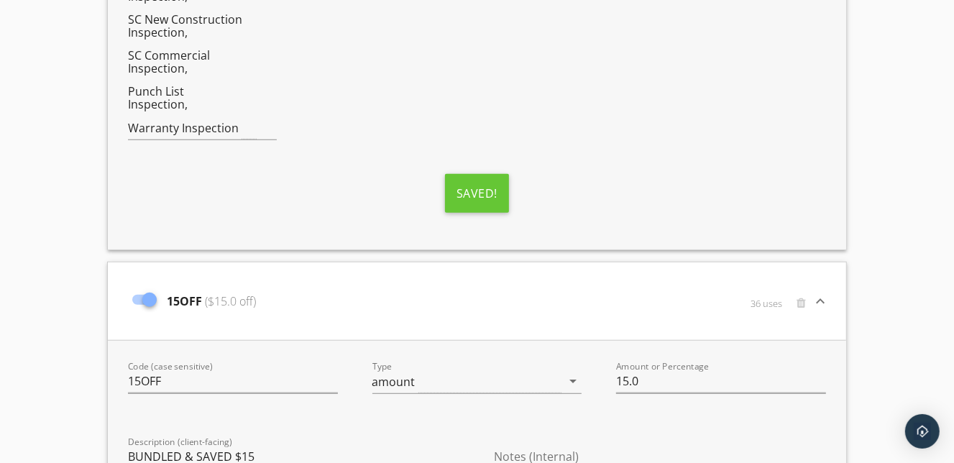
click at [370, 302] on div "15OFF ($15.0 off)" at bounding box center [354, 301] width 458 height 60
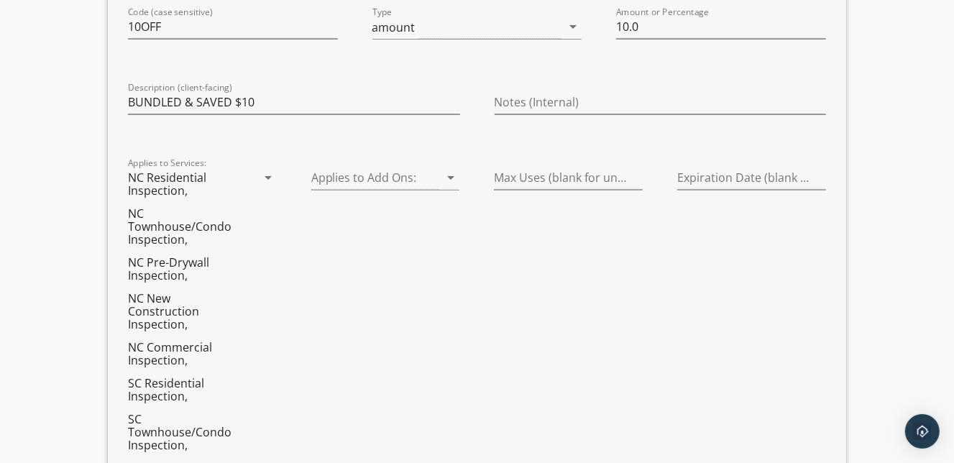
scroll to position [0, 0]
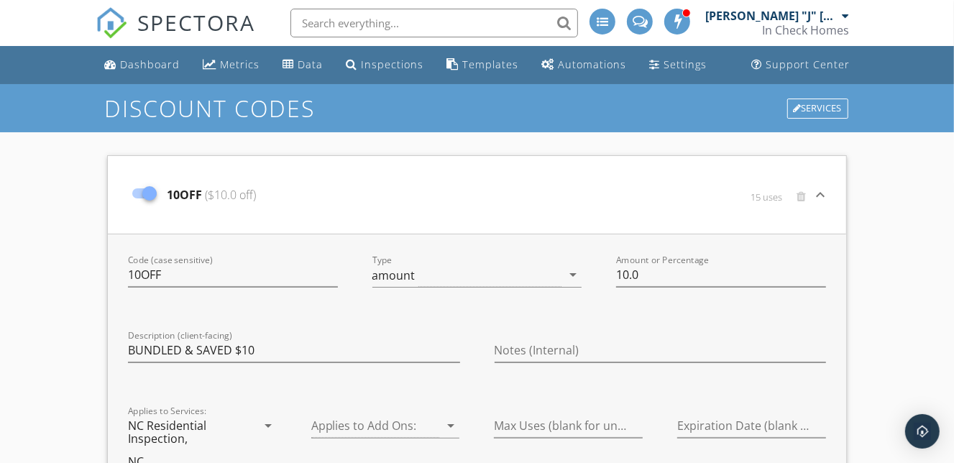
click at [411, 210] on div "10OFF ($10.0 off)" at bounding box center [354, 195] width 458 height 60
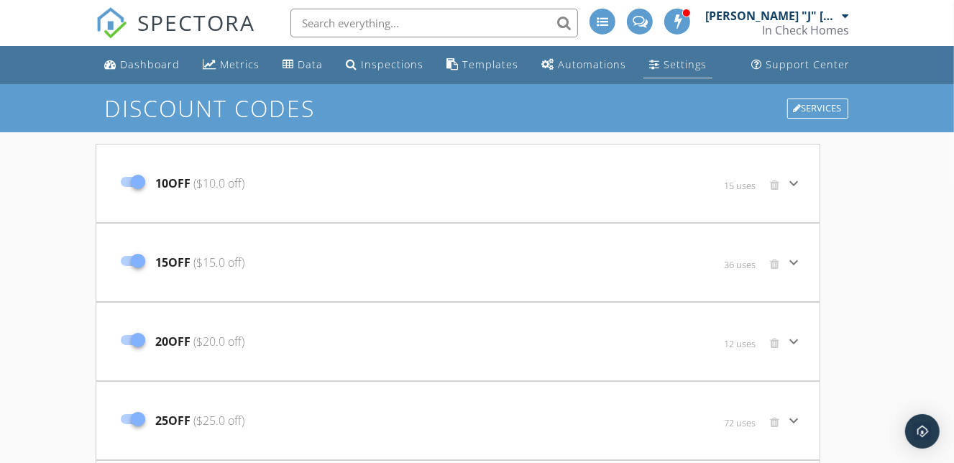
click at [664, 63] on div "Settings" at bounding box center [685, 65] width 43 height 14
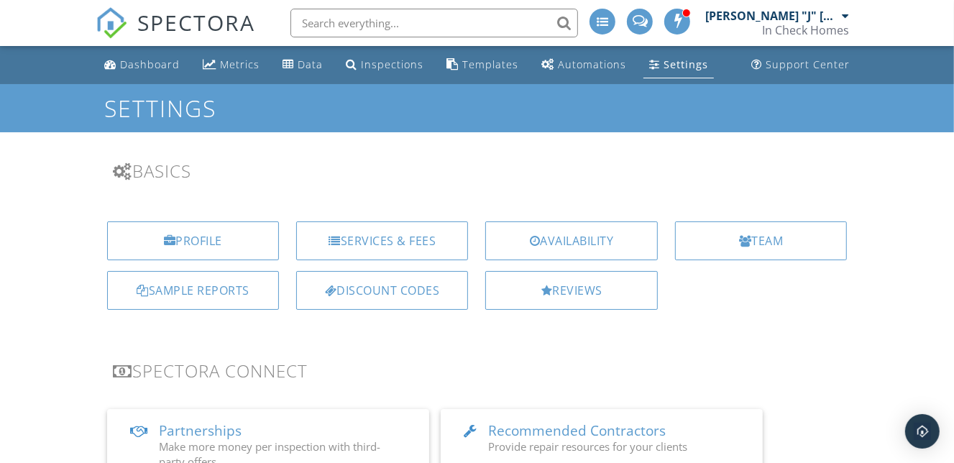
click at [421, 260] on div "Services & Fees" at bounding box center [382, 246] width 189 height 50
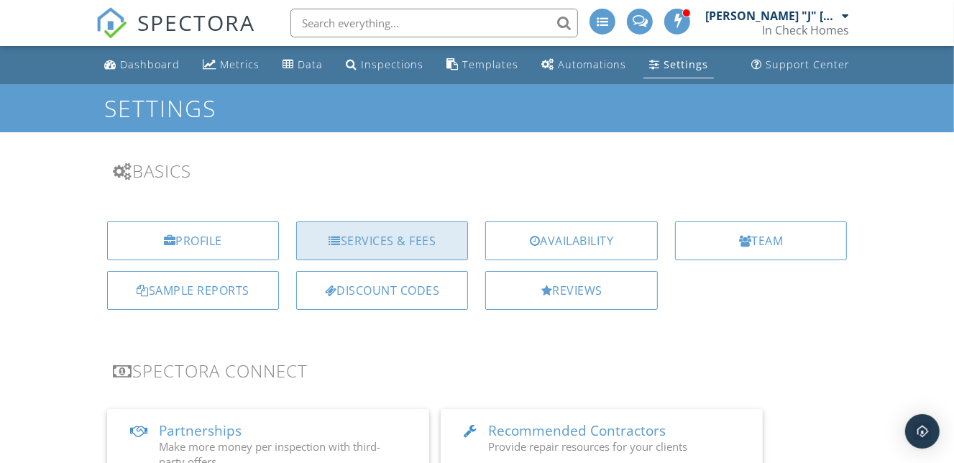
click at [434, 244] on div "Services & Fees" at bounding box center [382, 240] width 172 height 39
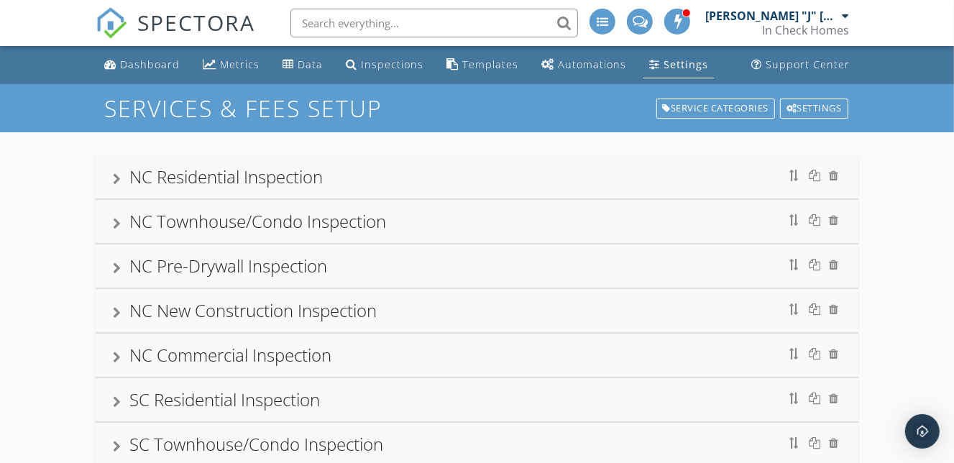
scroll to position [5, 0]
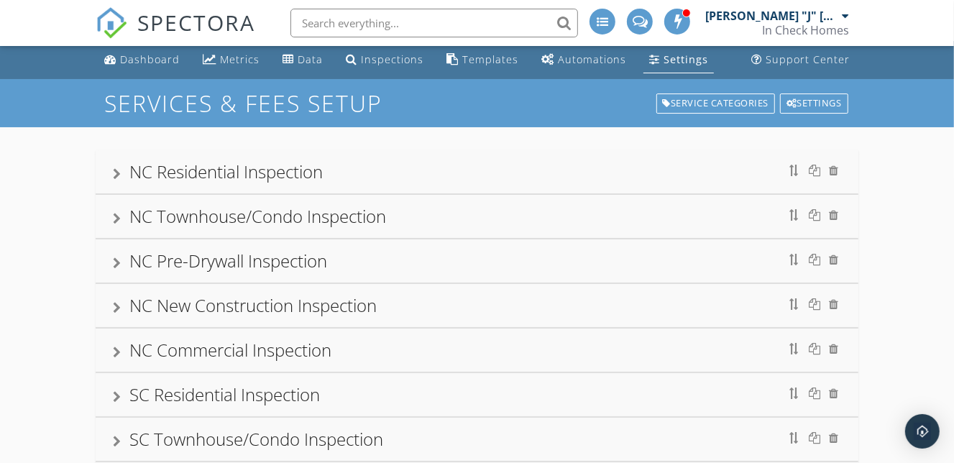
click at [454, 175] on div "NC Residential Inspection" at bounding box center [477, 172] width 729 height 26
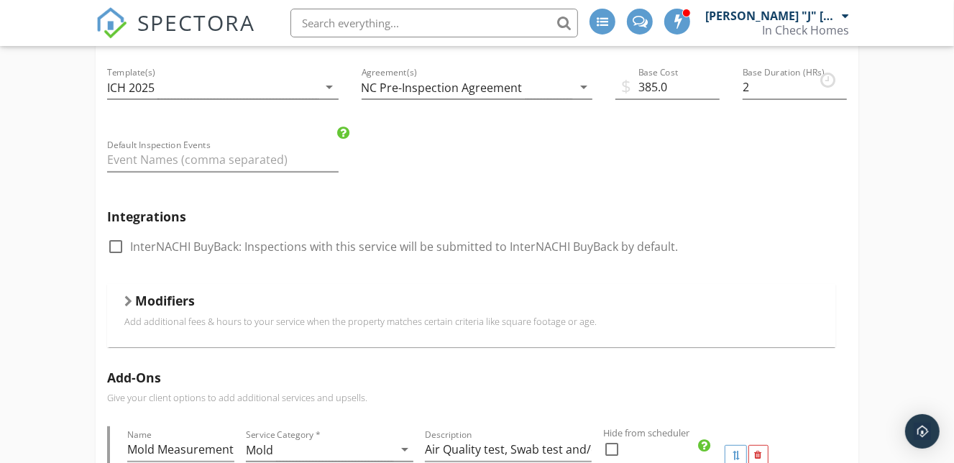
scroll to position [221, 0]
click at [127, 298] on div at bounding box center [128, 300] width 8 height 12
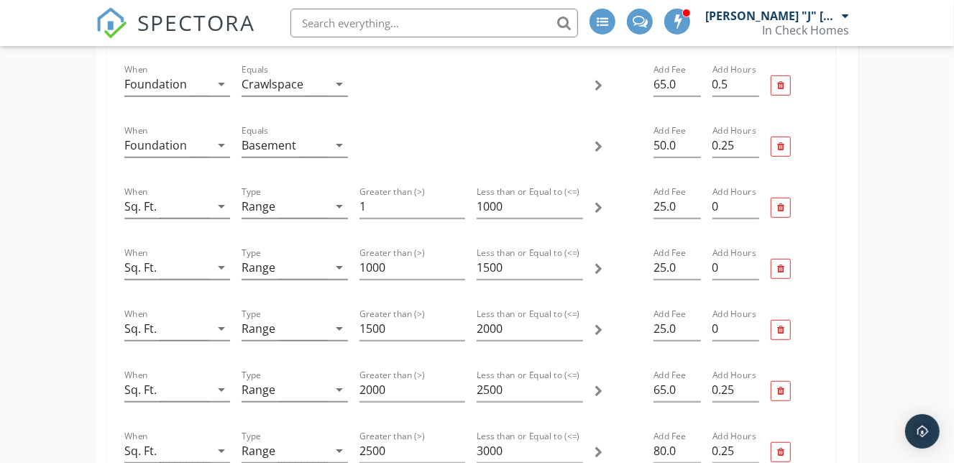
scroll to position [0, 0]
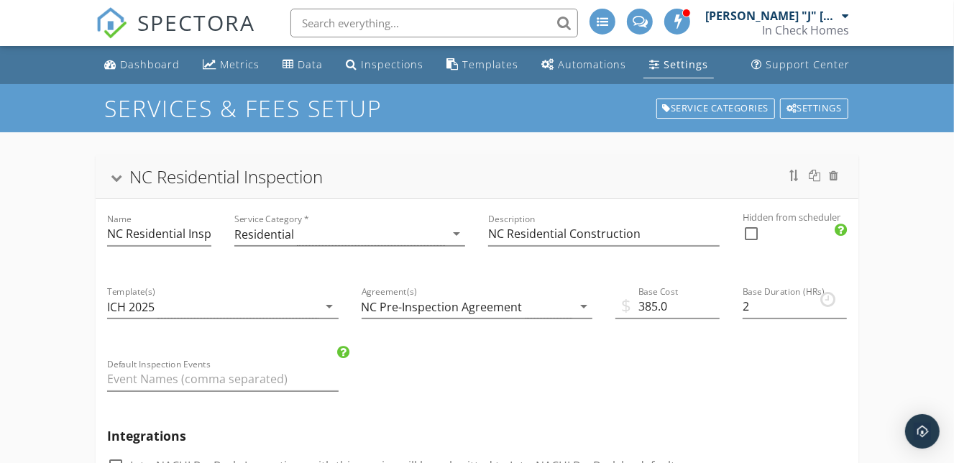
click at [121, 179] on div at bounding box center [117, 179] width 12 height 8
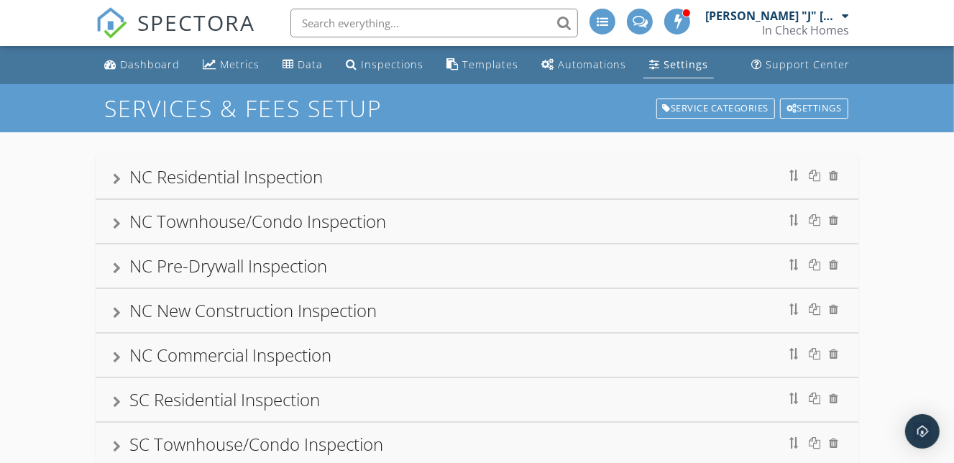
click at [114, 221] on div at bounding box center [117, 224] width 8 height 12
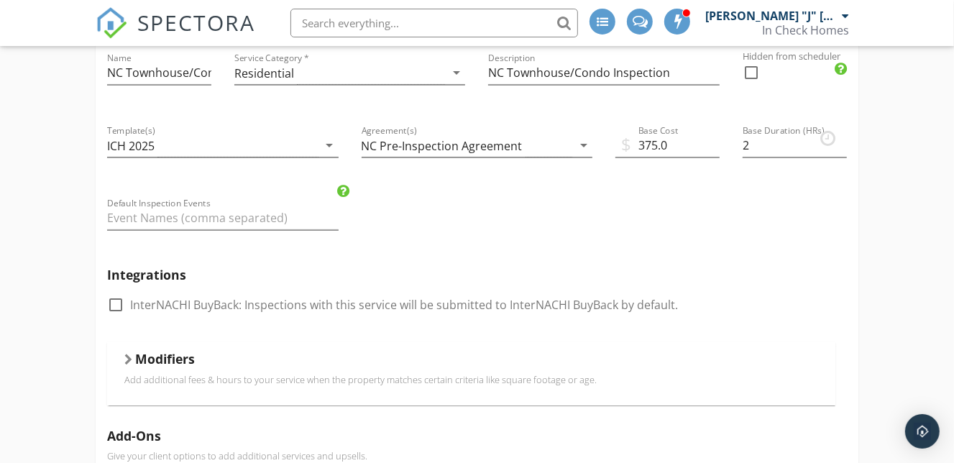
scroll to position [207, 0]
click at [173, 351] on h5 "Modifiers" at bounding box center [165, 357] width 60 height 14
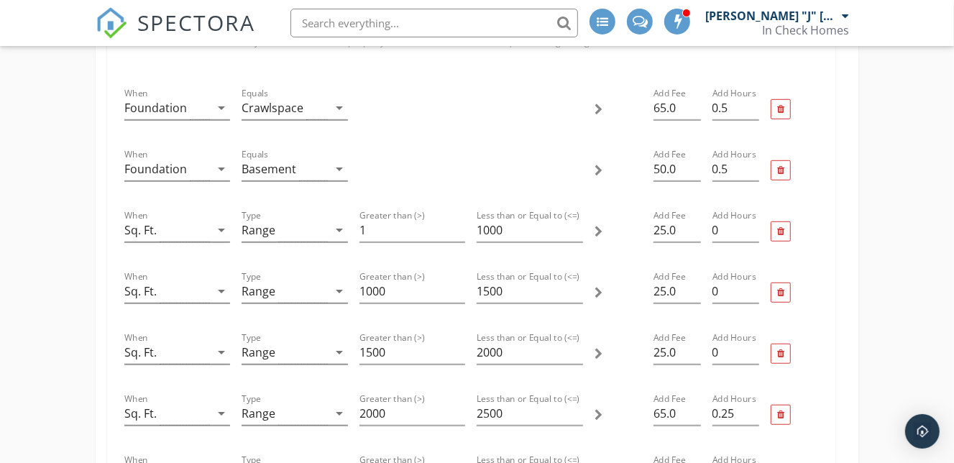
scroll to position [0, 0]
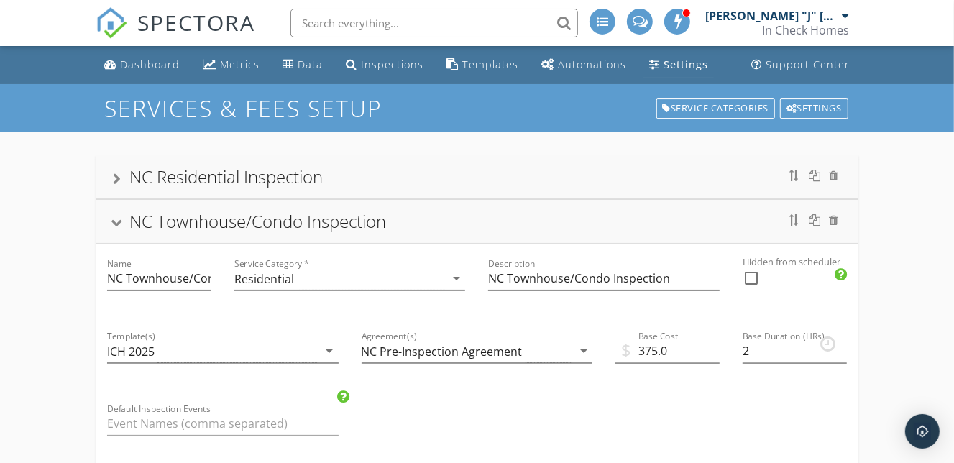
click at [329, 212] on div "NC Townhouse/Condo Inspection" at bounding box center [257, 221] width 257 height 24
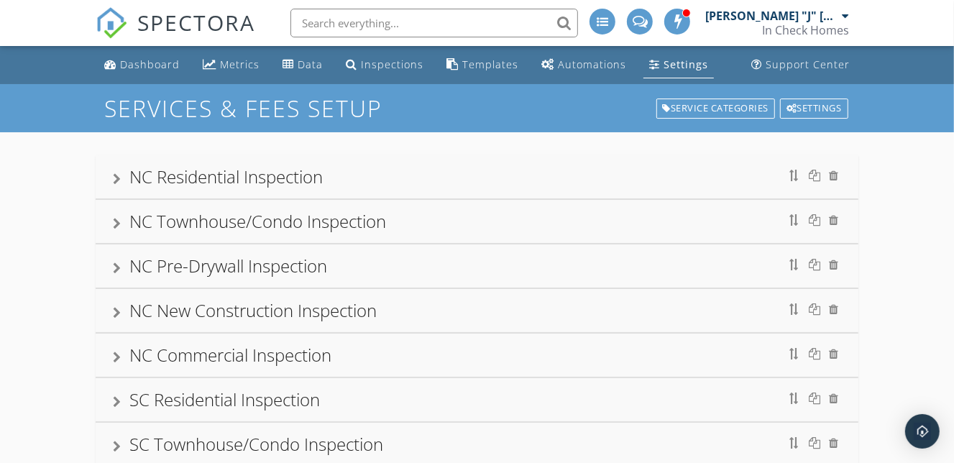
scroll to position [4, 0]
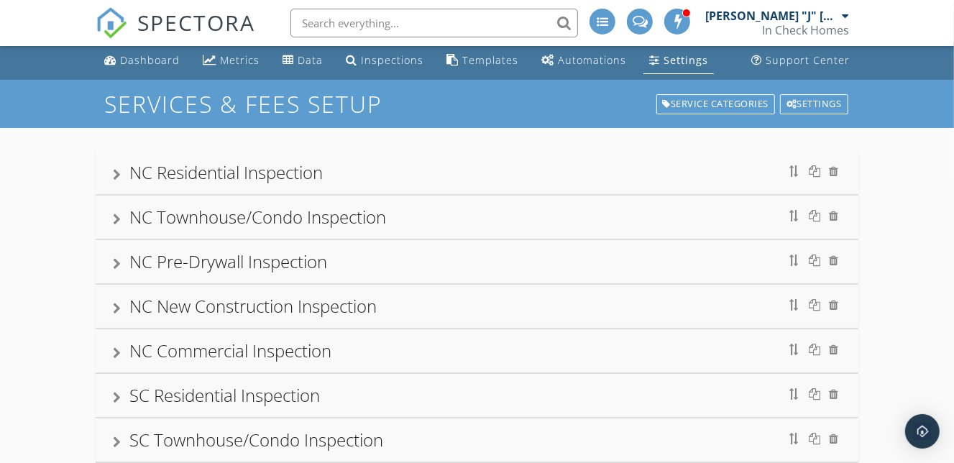
click at [364, 170] on div "NC Residential Inspection" at bounding box center [477, 173] width 729 height 26
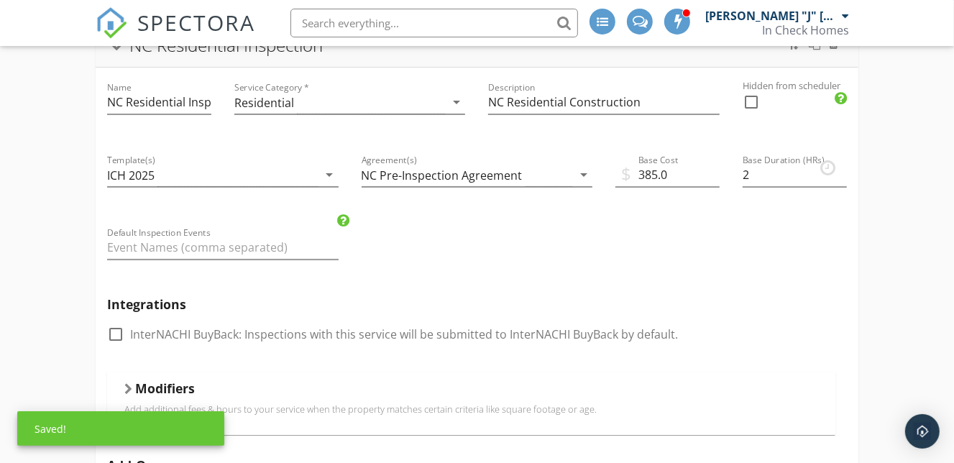
scroll to position [132, 0]
click at [168, 387] on h5 "Modifiers" at bounding box center [165, 387] width 60 height 14
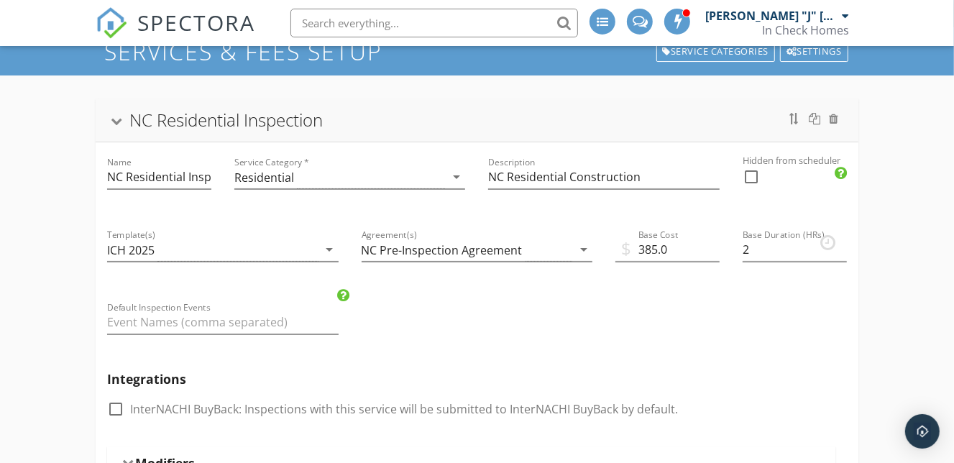
scroll to position [0, 0]
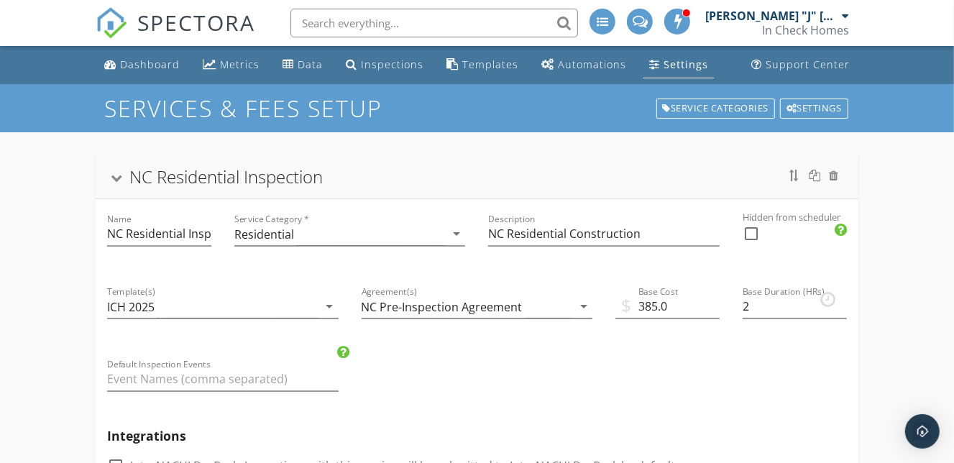
click at [120, 180] on div at bounding box center [117, 179] width 12 height 8
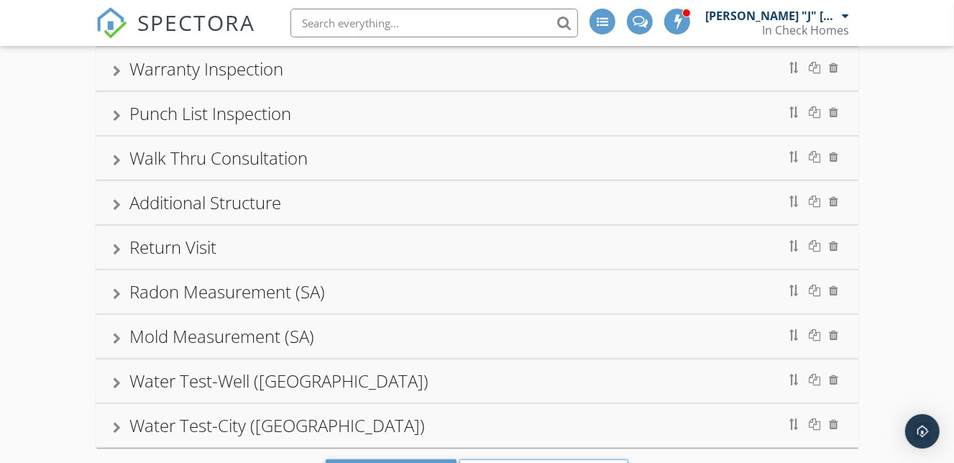
scroll to position [557, 0]
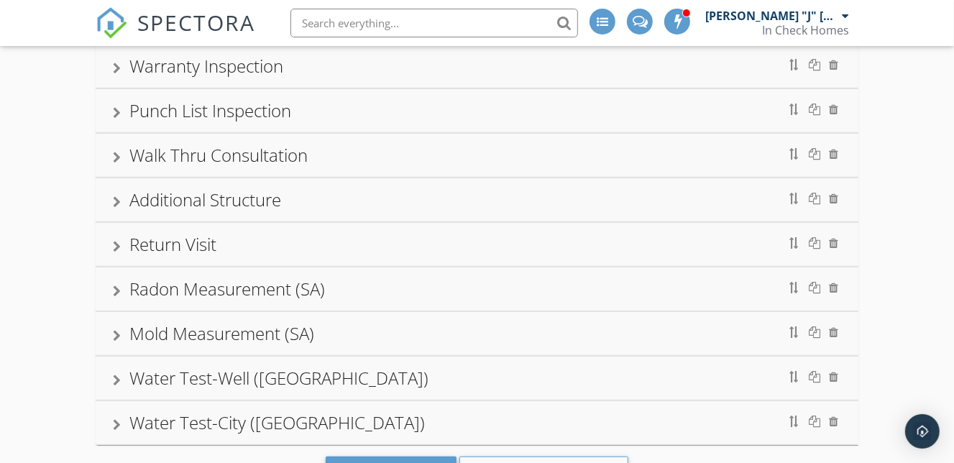
click at [407, 208] on div "Additional Structure" at bounding box center [477, 200] width 729 height 26
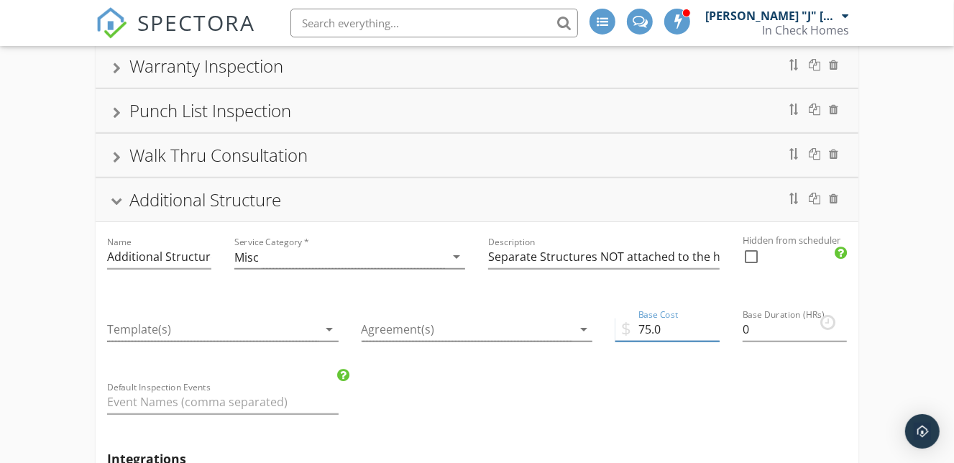
click at [647, 328] on input "75.0" at bounding box center [668, 330] width 104 height 24
type input "125.0"
click at [593, 204] on div "Additional Structure" at bounding box center [477, 200] width 729 height 26
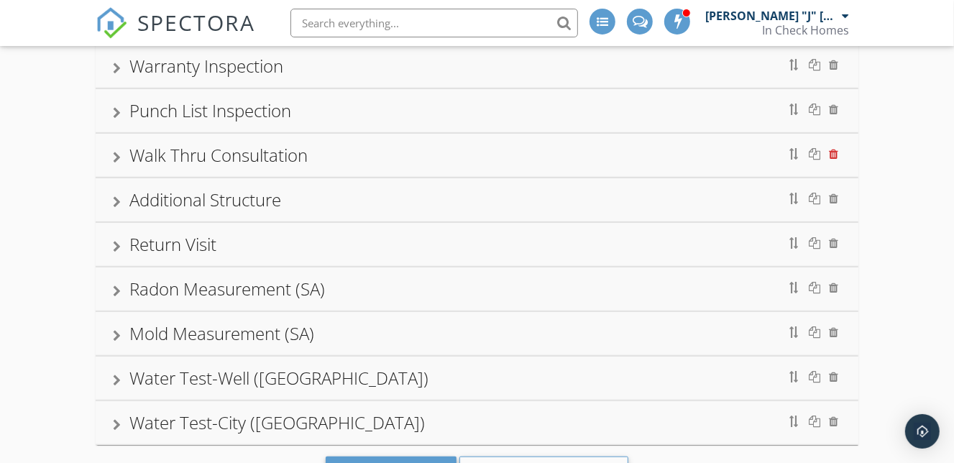
click at [834, 149] on div at bounding box center [833, 154] width 9 height 12
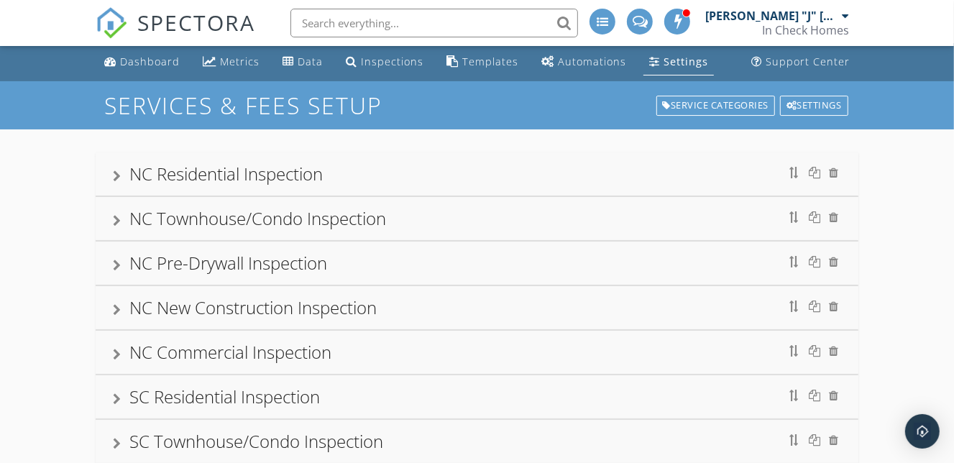
scroll to position [0, 0]
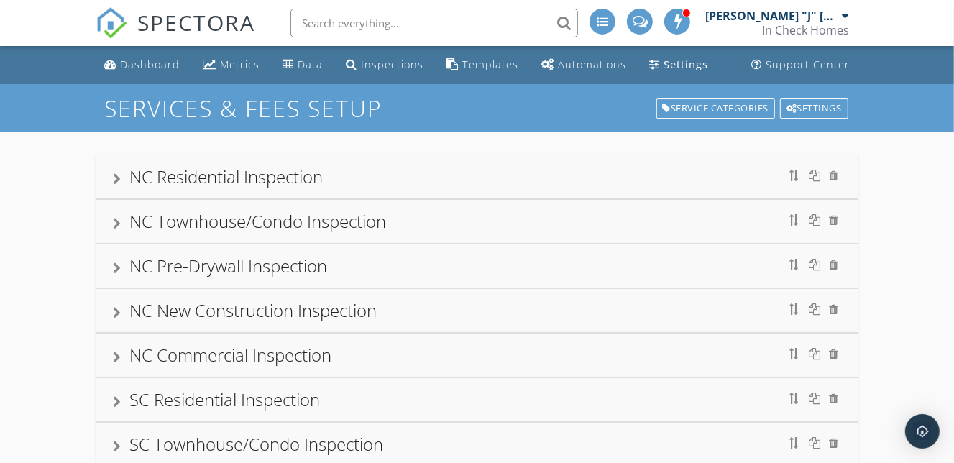
click at [582, 68] on div "Automations" at bounding box center [592, 65] width 68 height 14
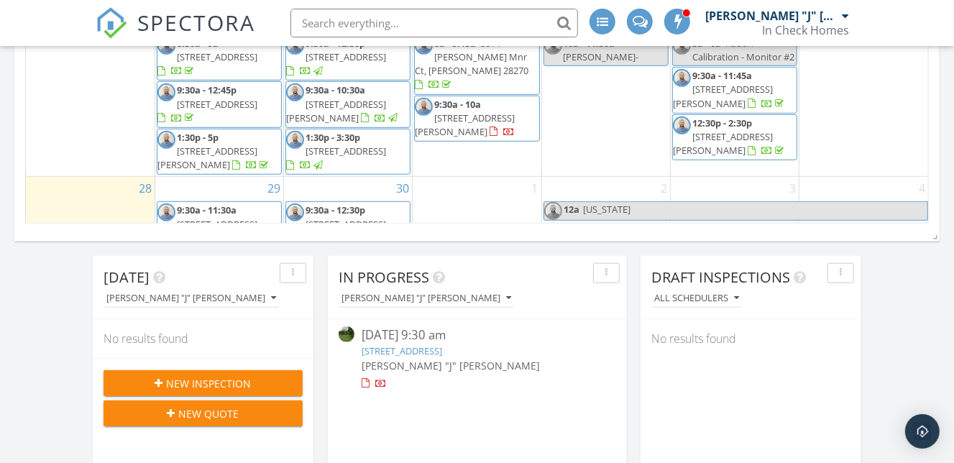
scroll to position [771, 0]
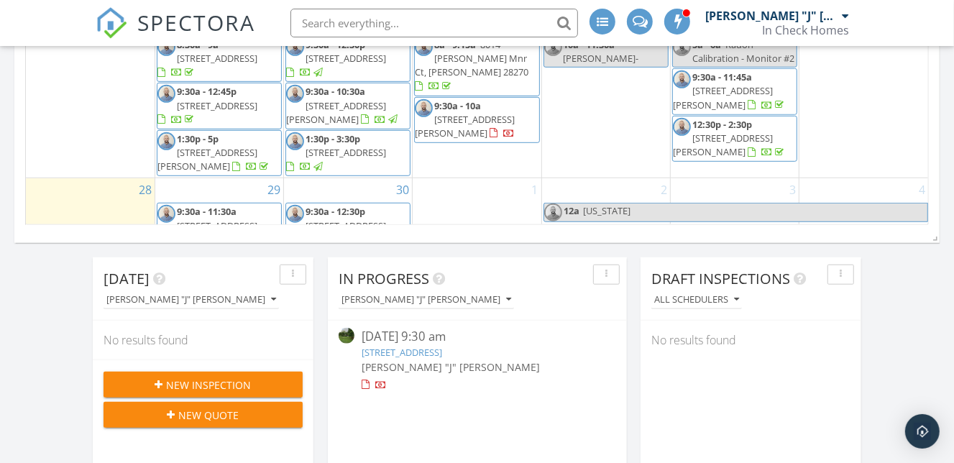
click at [481, 195] on div "1" at bounding box center [477, 214] width 128 height 73
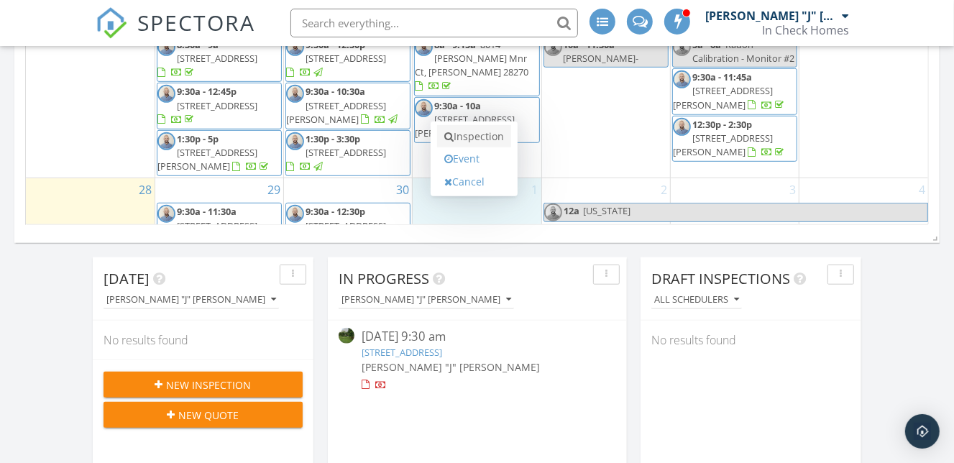
click at [475, 142] on link "Inspection" at bounding box center [474, 136] width 74 height 23
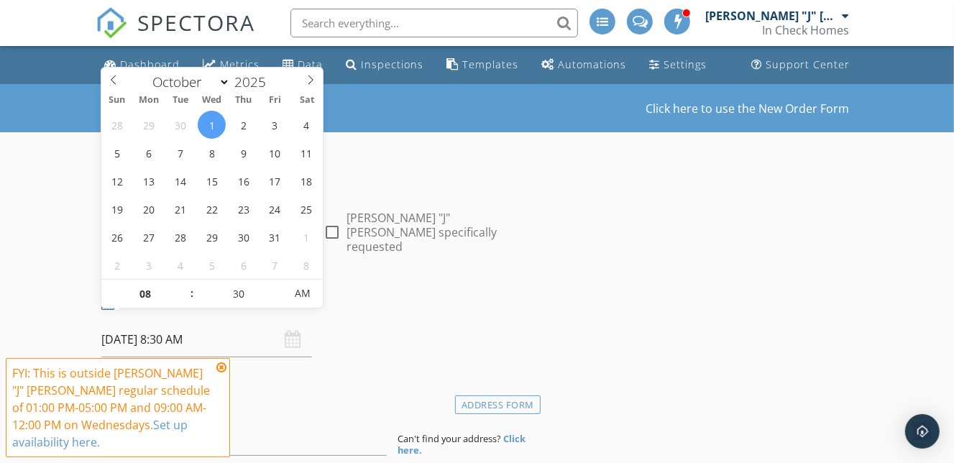
click at [242, 324] on input "[DATE] 8:30 AM" at bounding box center [206, 339] width 211 height 35
type input "09"
type input "[DATE] 9:30 AM"
click at [187, 283] on span at bounding box center [185, 287] width 10 height 14
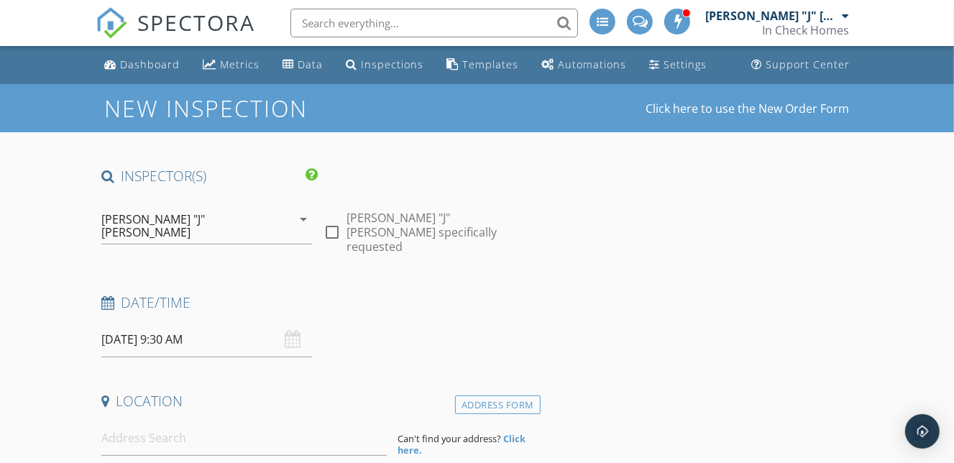
click at [400, 324] on div "Date/Time [DATE] 9:30 AM" at bounding box center [318, 325] width 445 height 64
click at [323, 426] on input at bounding box center [243, 438] width 285 height 35
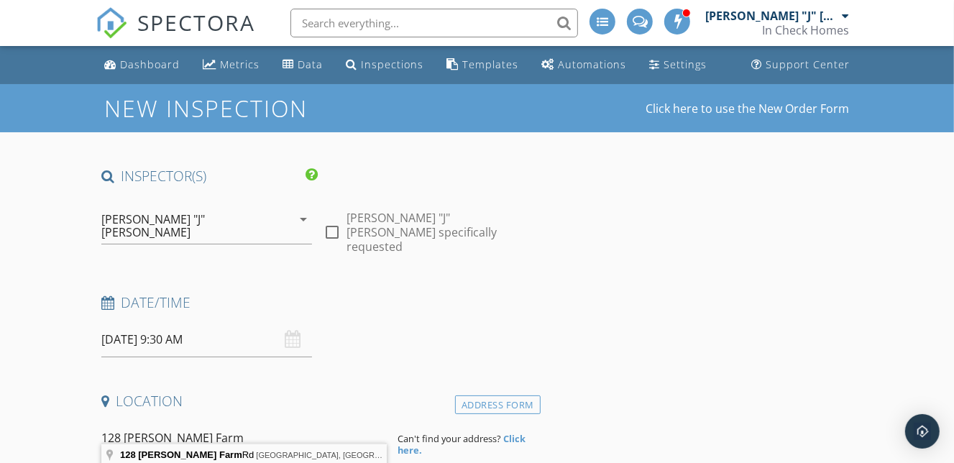
type input "[STREET_ADDRESS][PERSON_NAME]"
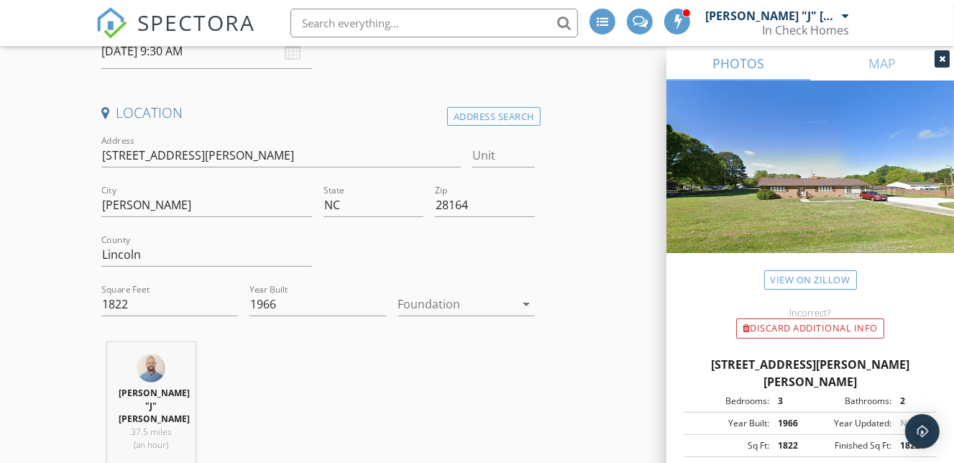
scroll to position [293, 0]
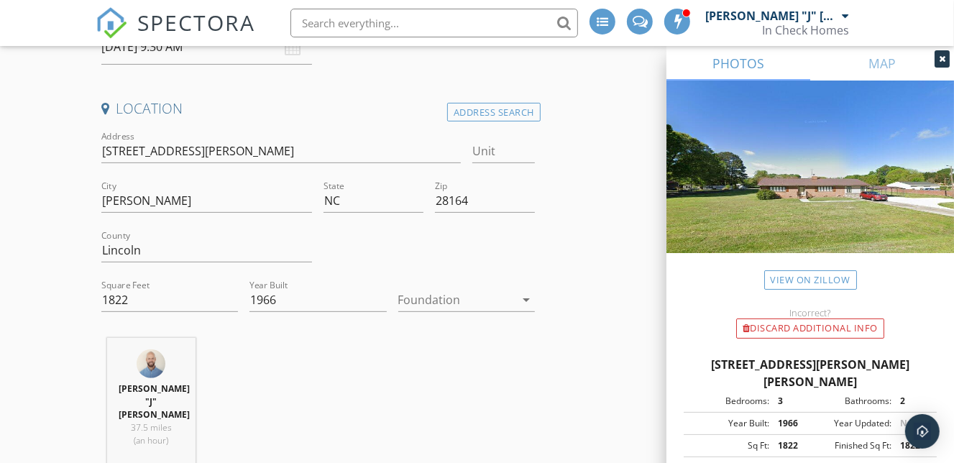
click at [526, 291] on icon "arrow_drop_down" at bounding box center [526, 299] width 17 height 17
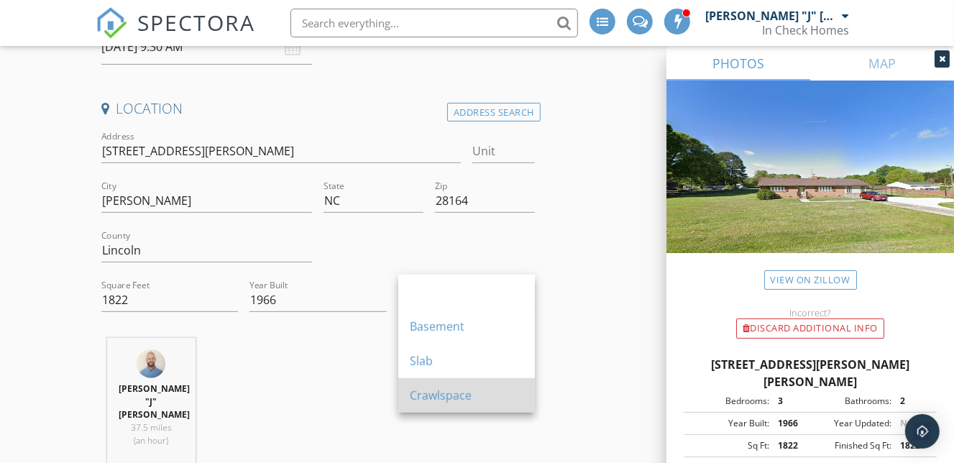
click at [460, 384] on div "Crawlspace" at bounding box center [467, 395] width 114 height 35
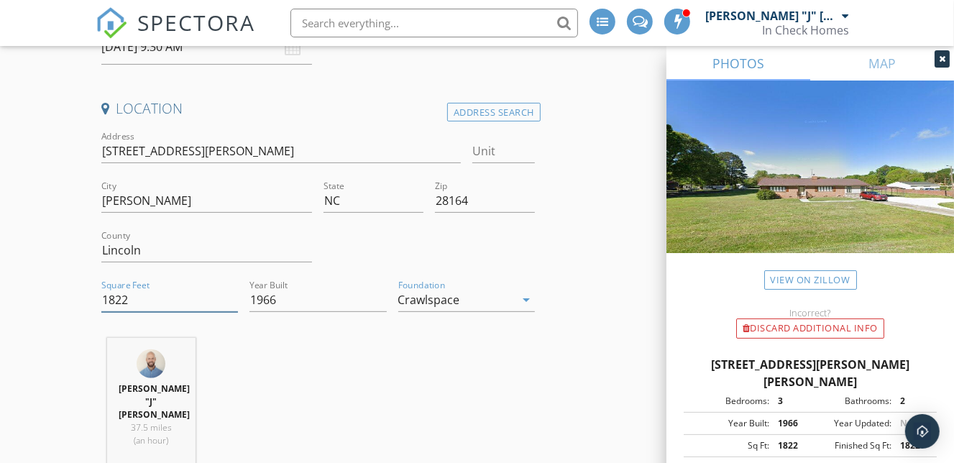
click at [188, 288] on input "1822" at bounding box center [169, 300] width 137 height 24
type input "1726"
click at [493, 338] on div "John "J" Nicholson 37.5 miles (an hour)" at bounding box center [318, 410] width 445 height 145
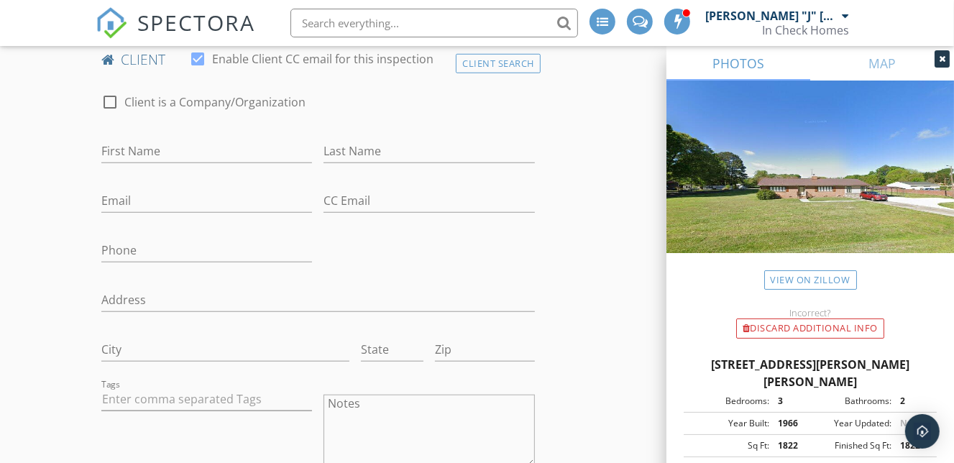
scroll to position [755, 0]
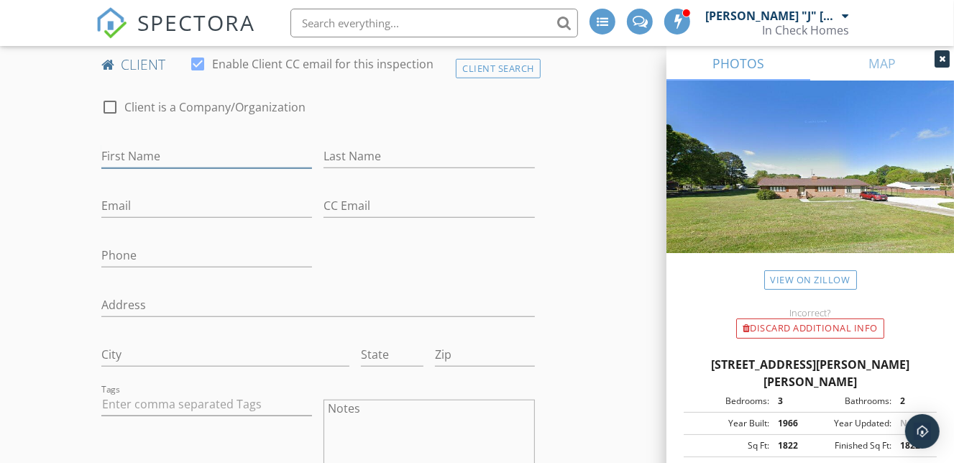
click at [288, 145] on input "First Name" at bounding box center [206, 157] width 211 height 24
type input "[PERSON_NAME]"
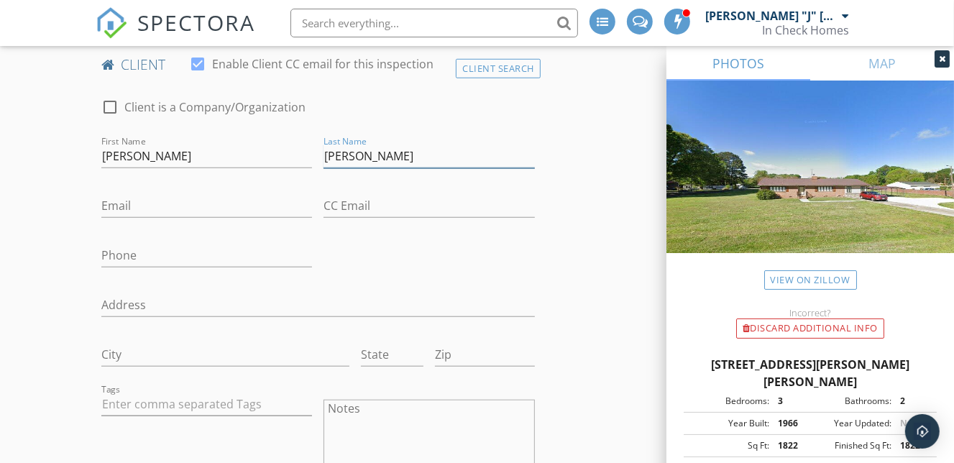
type input "[PERSON_NAME]"
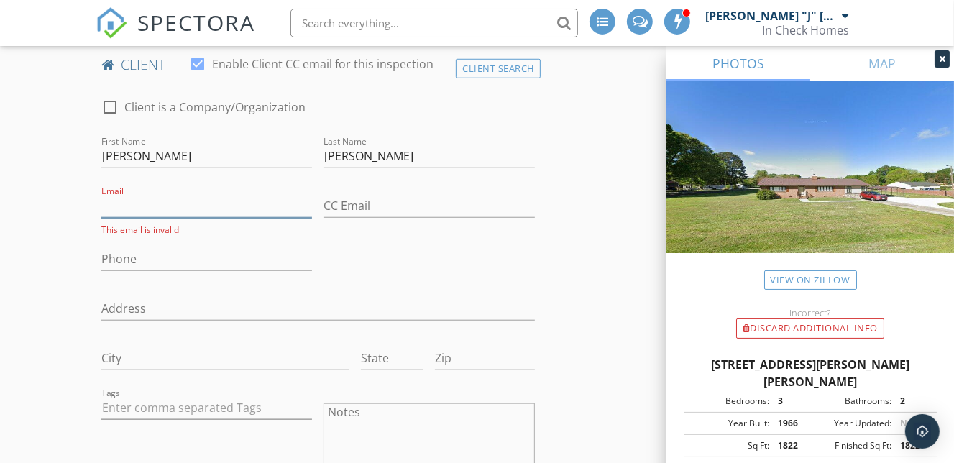
paste input "[EMAIL_ADDRESS][DOMAIN_NAME]"
type input "[EMAIL_ADDRESS][DOMAIN_NAME]"
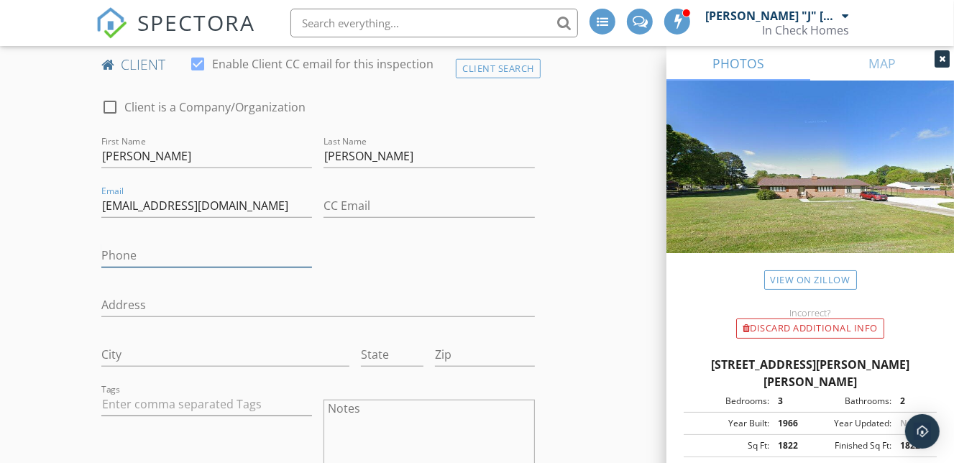
click at [223, 244] on input "Phone" at bounding box center [206, 256] width 211 height 24
paste input "[PHONE_NUMBER]"
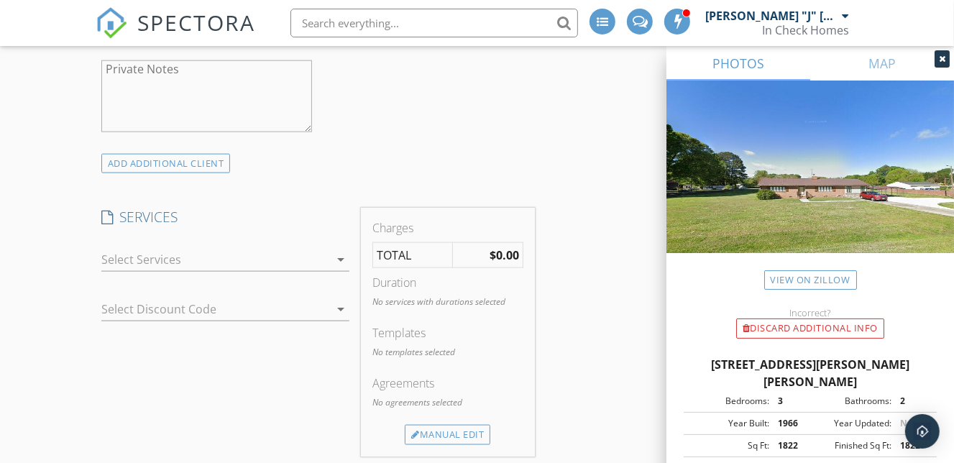
scroll to position [1208, 0]
type input "[PHONE_NUMBER]"
click at [281, 247] on div at bounding box center [215, 258] width 228 height 23
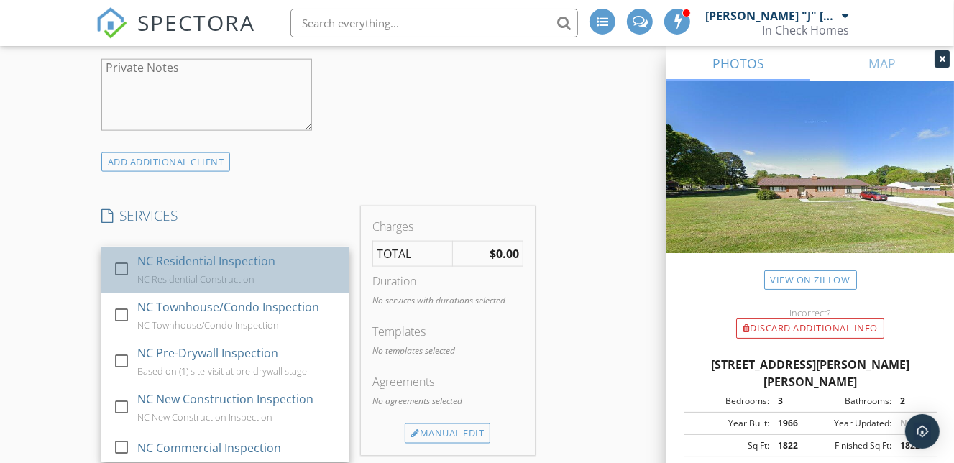
click at [221, 252] on div "NC Residential Inspection" at bounding box center [206, 260] width 138 height 17
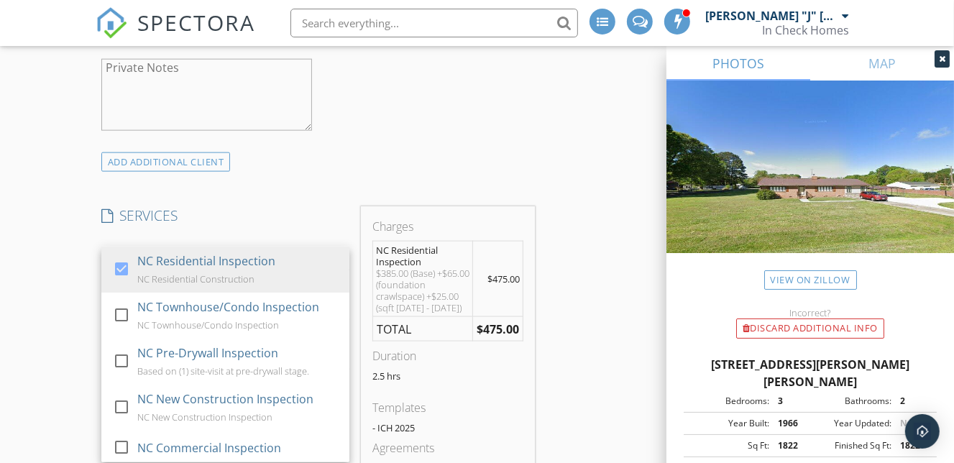
click at [60, 283] on div "New Inspection Click here to use the New Order Form INSPECTOR(S) check_box John…" at bounding box center [477, 397] width 954 height 3043
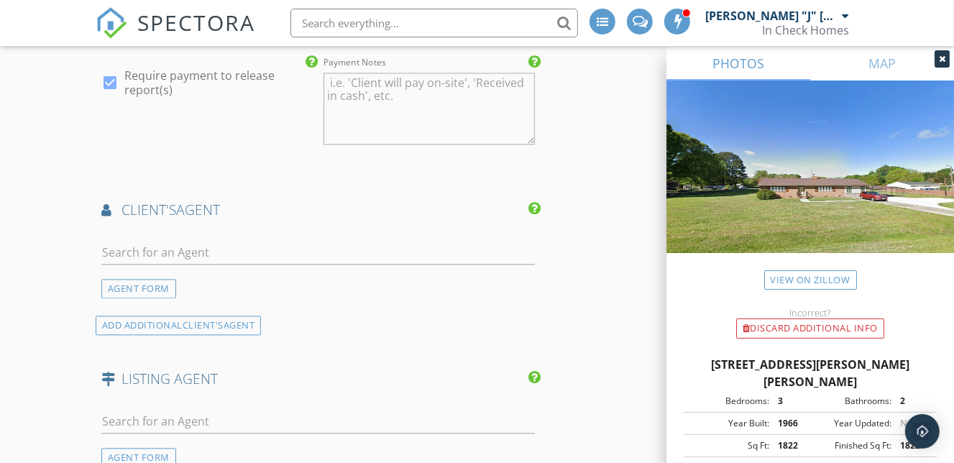
scroll to position [1832, 0]
click at [155, 239] on input "text" at bounding box center [318, 251] width 434 height 24
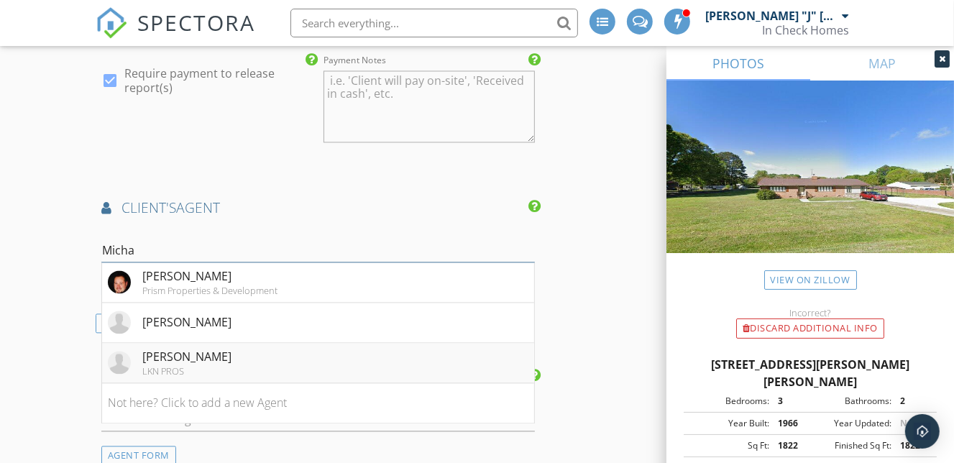
type input "Micha"
click at [231, 343] on li "Michael Morgan LKN PROS" at bounding box center [318, 363] width 432 height 40
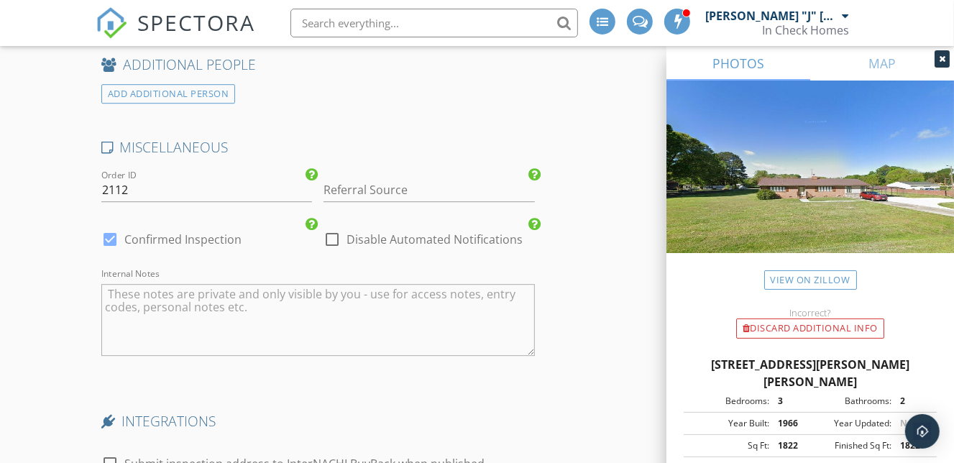
scroll to position [2661, 0]
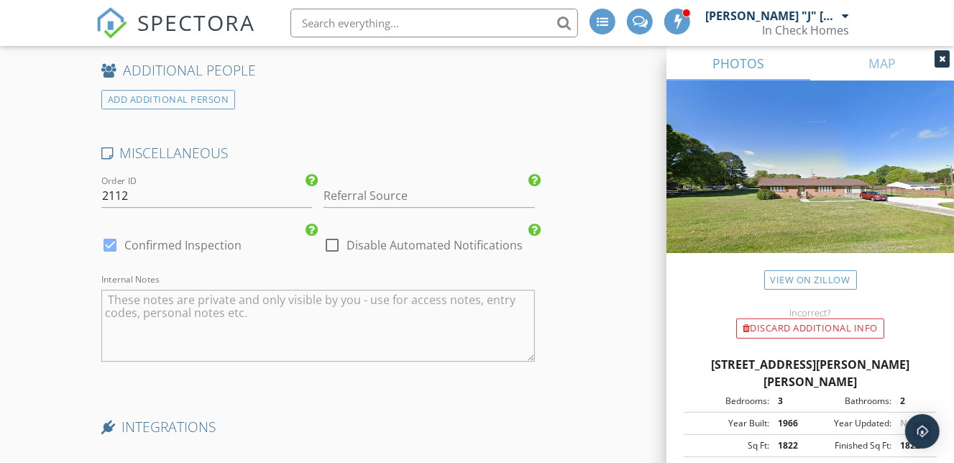
click at [333, 233] on div at bounding box center [332, 245] width 24 height 24
checkbox input "true"
click at [176, 238] on label "Confirmed Inspection" at bounding box center [182, 245] width 117 height 14
checkbox input "false"
click at [414, 184] on input "Referral Source" at bounding box center [429, 196] width 211 height 24
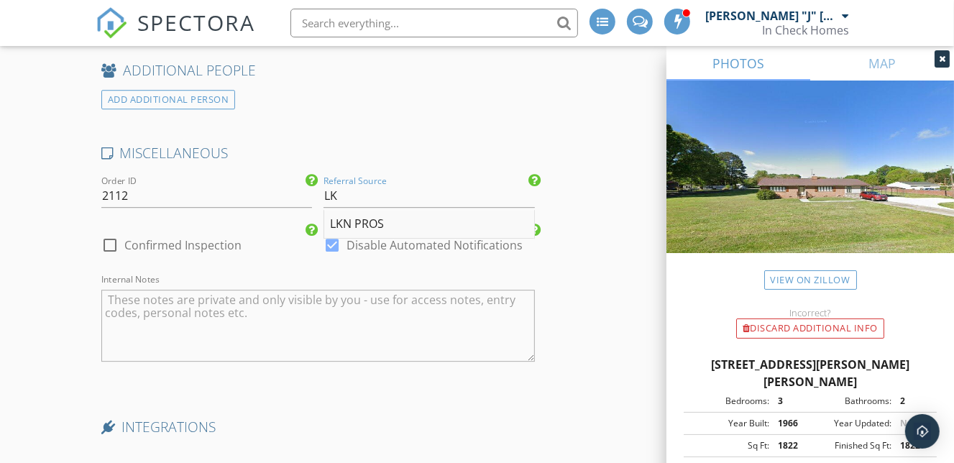
click at [377, 210] on div "LKN PROS" at bounding box center [429, 224] width 210 height 29
type input "LKN PROS"
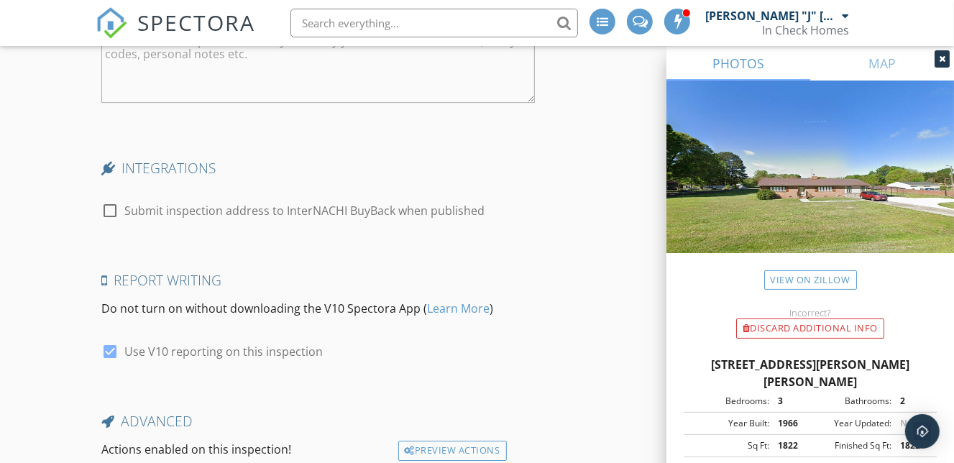
scroll to position [3007, 0]
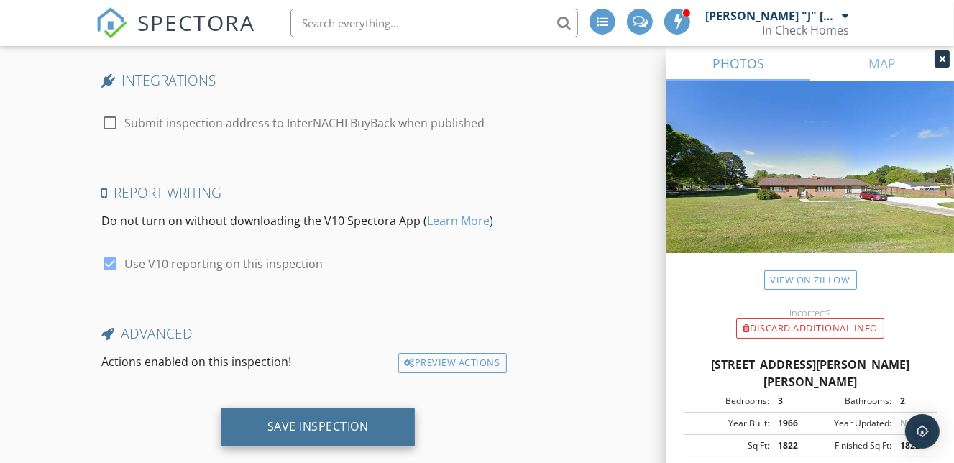
click at [344, 419] on div "Save Inspection" at bounding box center [318, 426] width 101 height 14
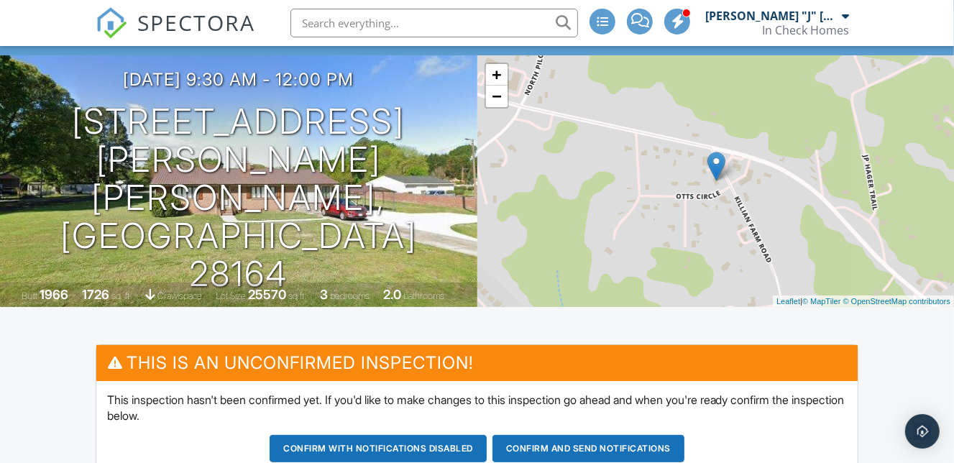
scroll to position [72, 0]
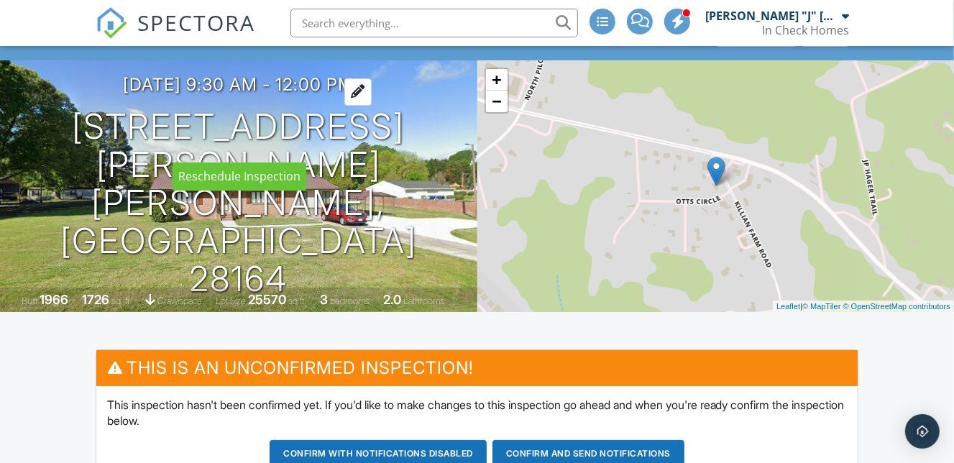
click at [372, 105] on div at bounding box center [357, 91] width 27 height 27
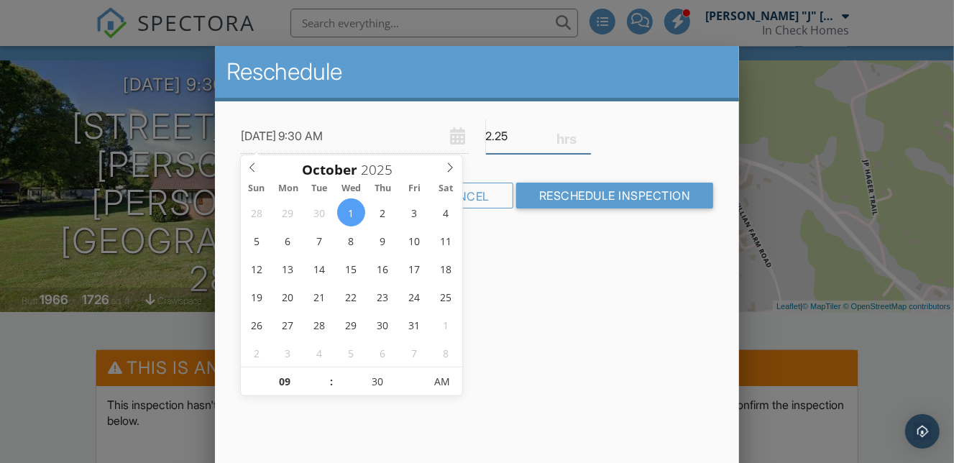
click at [585, 140] on input "2.25" at bounding box center [538, 136] width 105 height 35
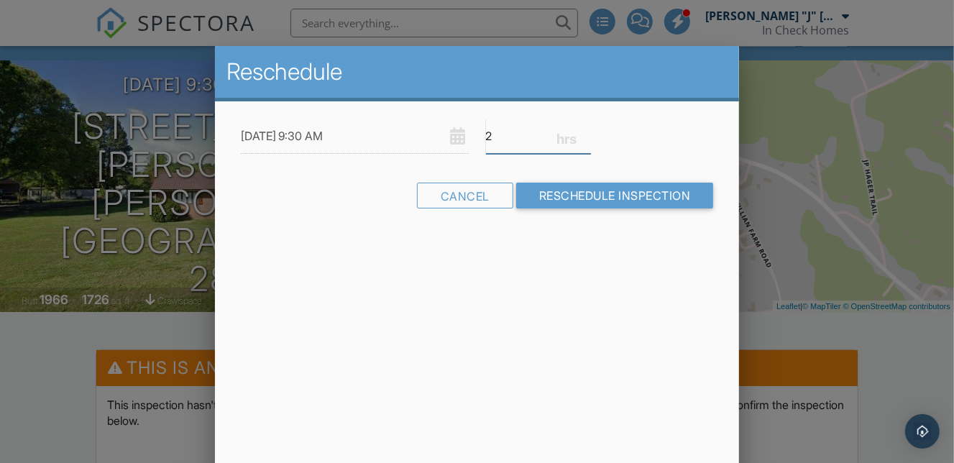
type input "2"
click at [585, 140] on input "2" at bounding box center [538, 136] width 105 height 35
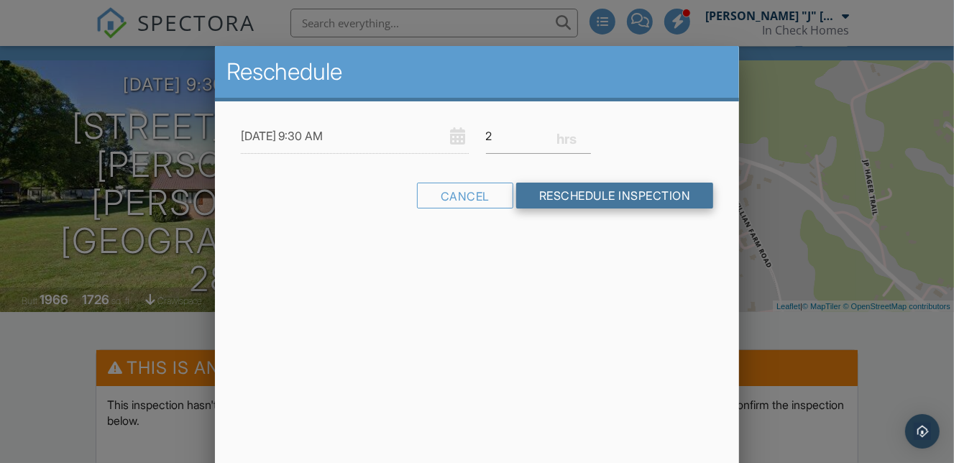
click at [568, 190] on input "Reschedule Inspection" at bounding box center [615, 196] width 198 height 26
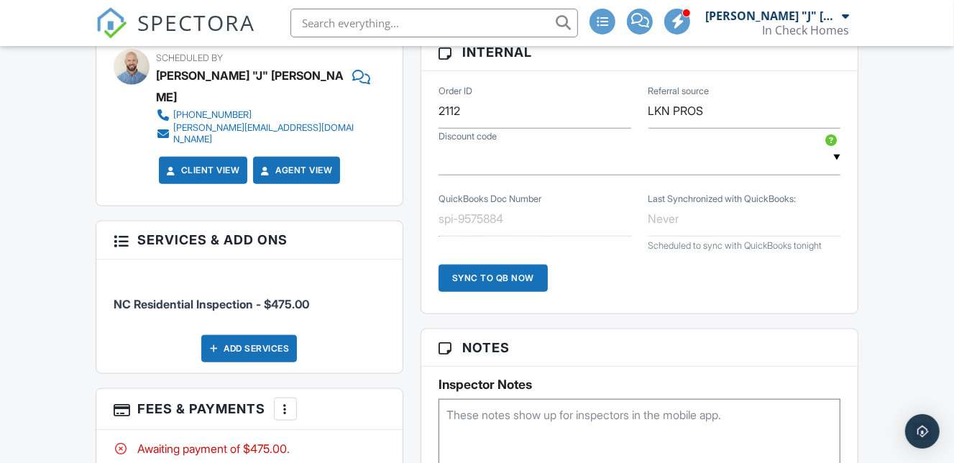
scroll to position [869, 0]
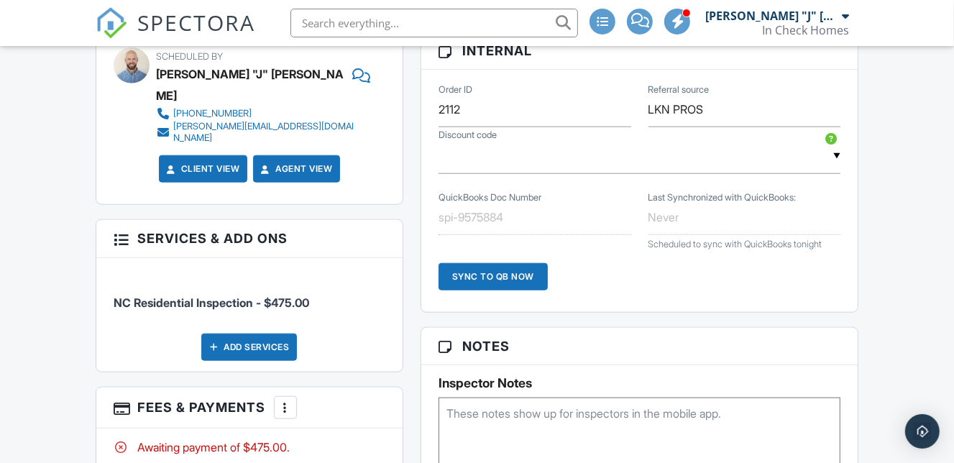
click at [283, 401] on div at bounding box center [285, 408] width 14 height 14
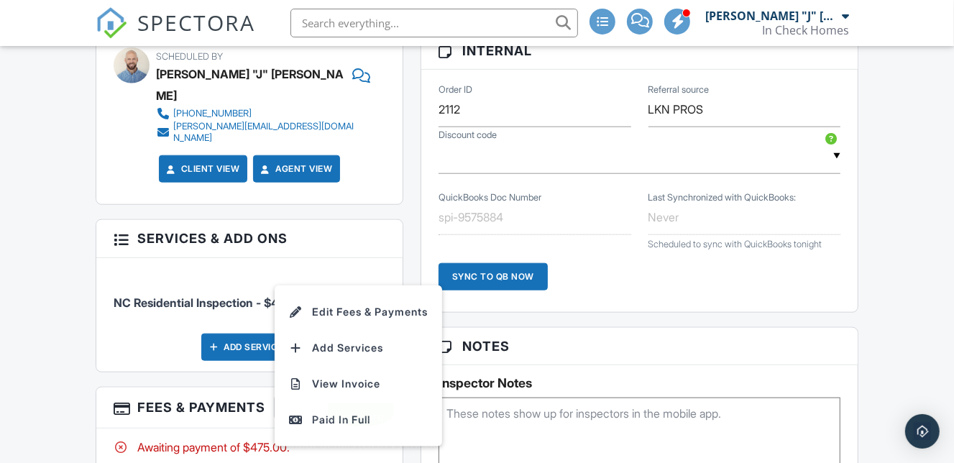
click at [58, 319] on div "Dashboard Metrics Data Inspections Templates Automations Settings Support Cente…" at bounding box center [477, 273] width 954 height 2192
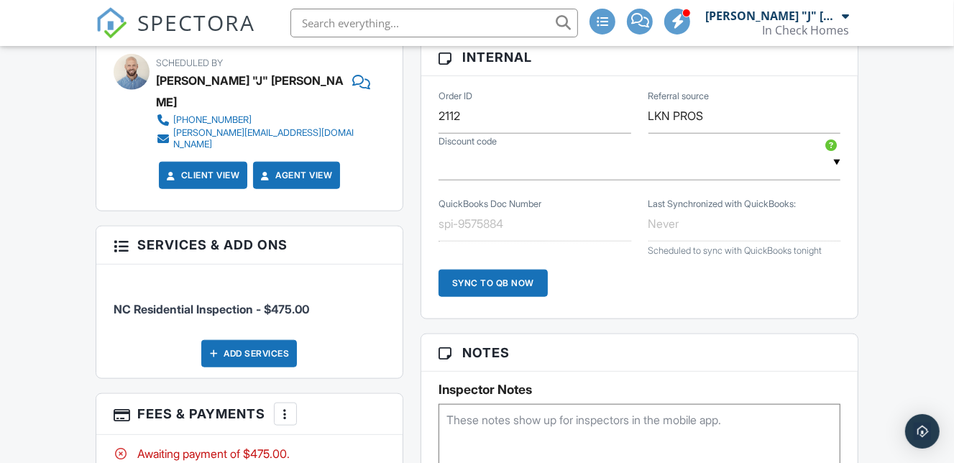
scroll to position [862, 0]
click at [703, 170] on div "▼ 10OFF - $10.00 off - BUNDLED & SAVED $10 15OFF - $15.00 off - BUNDLED & SAVED…" at bounding box center [640, 162] width 402 height 35
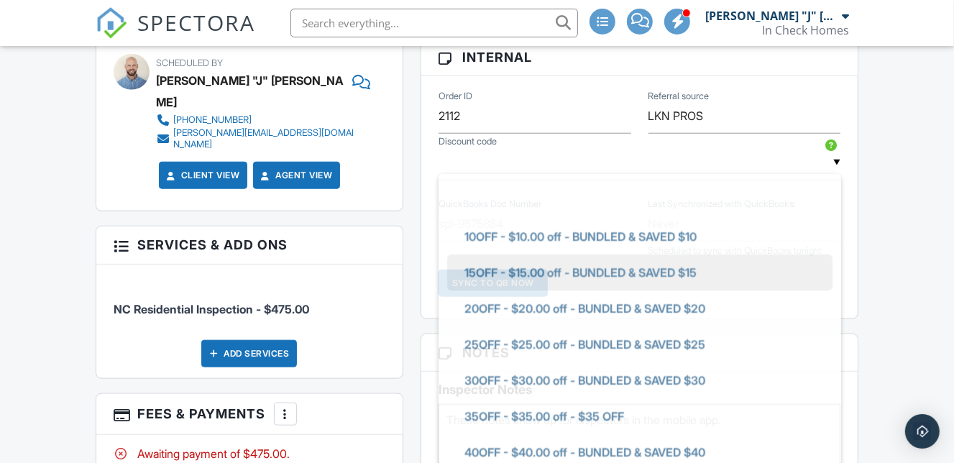
click at [516, 273] on span "15OFF - $15.00 off - BUNDLED & SAVED $15" at bounding box center [580, 273] width 255 height 36
type input "15OFF - $15.00 off - BUNDLED & SAVED $15"
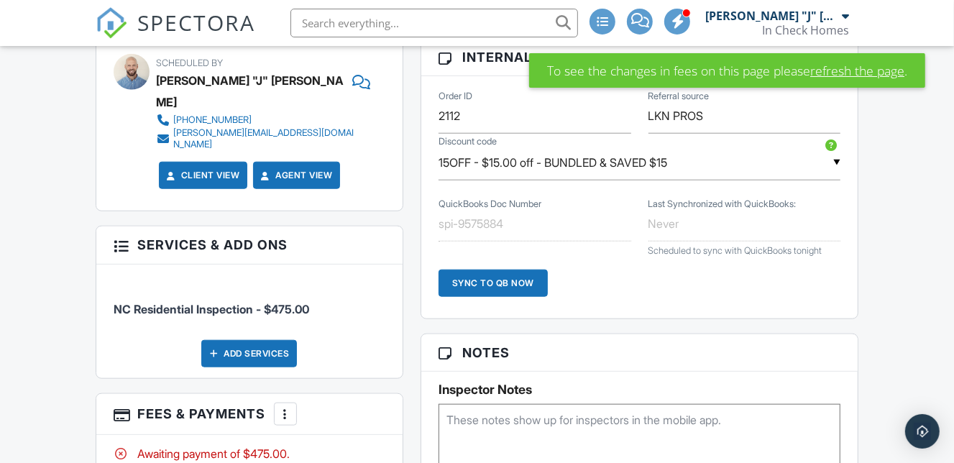
click at [854, 68] on link "refresh the page" at bounding box center [857, 70] width 94 height 19
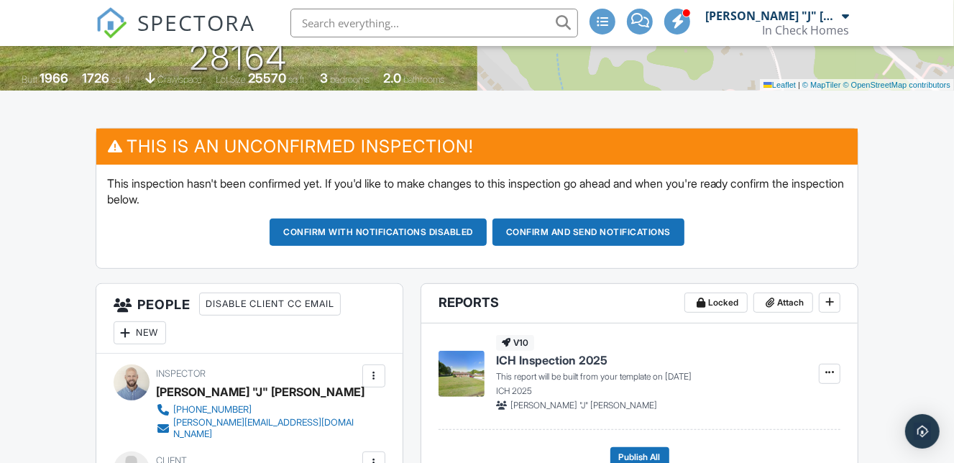
scroll to position [356, 0]
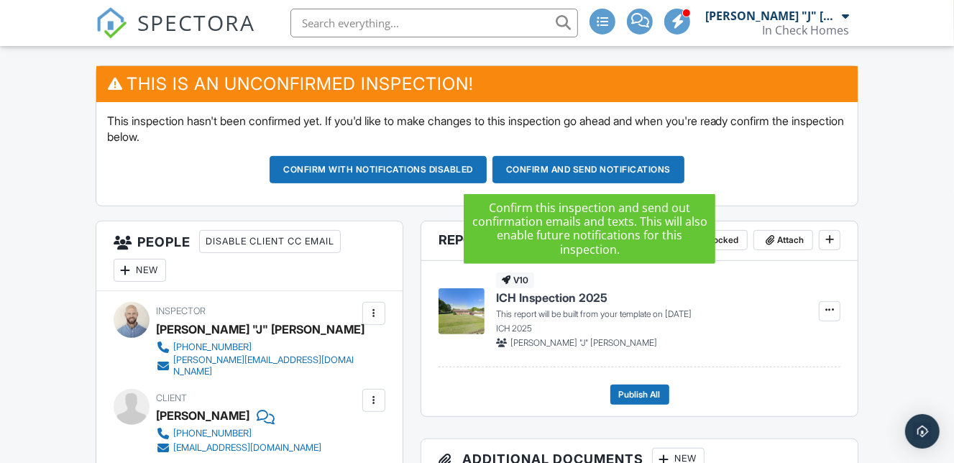
click at [613, 168] on button "Confirm and send notifications" at bounding box center [589, 169] width 192 height 27
